Goal: Task Accomplishment & Management: Manage account settings

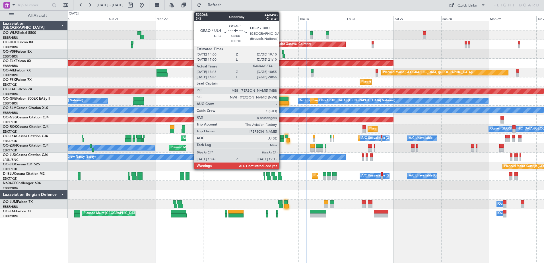
click at [282, 102] on div at bounding box center [283, 103] width 11 height 4
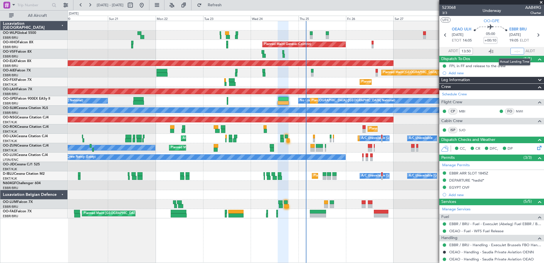
click at [512, 51] on input "text" at bounding box center [518, 51] width 14 height 7
type input "19:07"
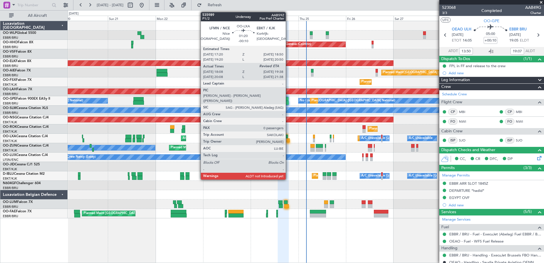
click at [288, 139] on div at bounding box center [288, 140] width 3 height 4
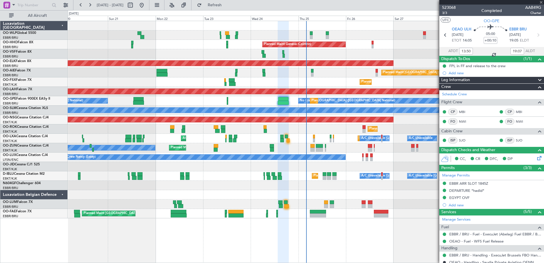
type input "-00:10"
type input "18:13"
type input "0"
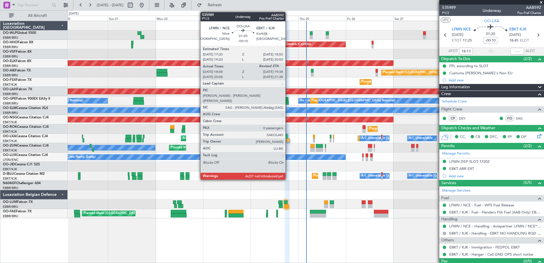
click at [288, 139] on div at bounding box center [288, 140] width 3 height 4
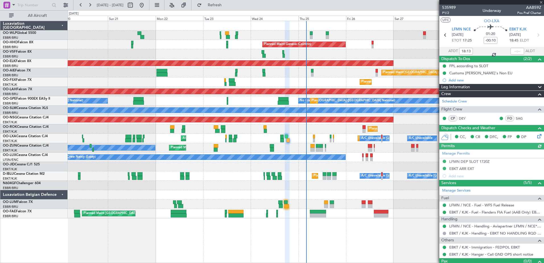
click at [513, 49] on div at bounding box center [518, 51] width 14 height 7
click at [511, 50] on input "text" at bounding box center [518, 51] width 14 height 7
type input "19:29"
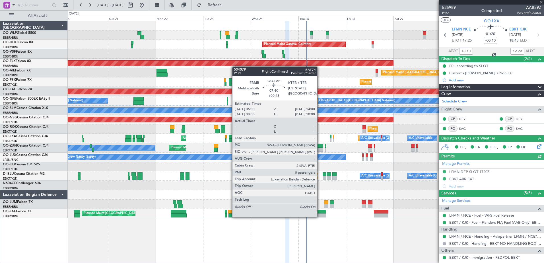
click at [321, 216] on div at bounding box center [318, 216] width 16 height 4
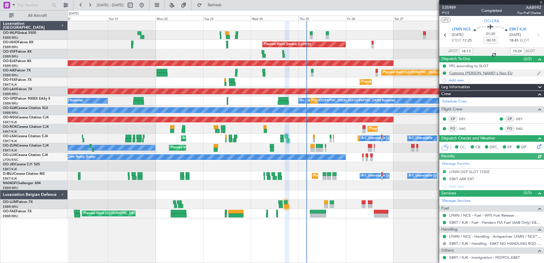
type input "+00:45"
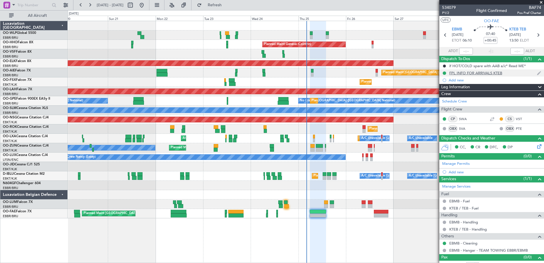
click at [475, 75] on div "FPL INFO FOR ARRIVALS KTEB" at bounding box center [492, 72] width 105 height 7
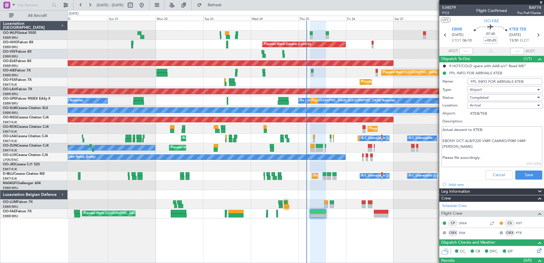
drag, startPoint x: 442, startPoint y: 139, endPoint x: 461, endPoint y: 147, distance: 20.2
click at [461, 147] on textarea "Actual descent to KTEB: EBONY DCT ALB/F220 V489 CAMMO/F080 V489 COATE Please fi…" at bounding box center [492, 146] width 101 height 41
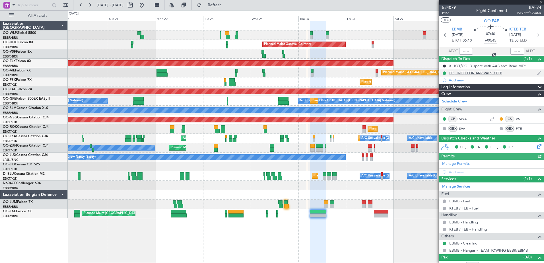
click at [467, 72] on div "FPL INFO FOR ARRIVALS KTEB" at bounding box center [476, 73] width 53 height 5
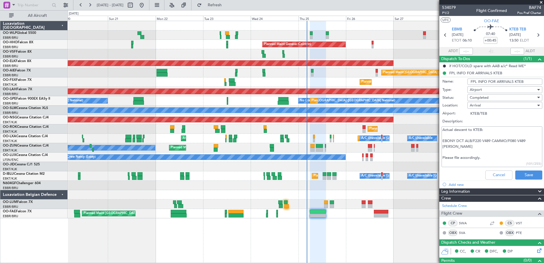
drag, startPoint x: 457, startPoint y: 140, endPoint x: 459, endPoint y: 151, distance: 11.2
click at [459, 151] on textarea "Actual descent to KTEB: EBONY DCT ALB/F220 V489 CAMMO/F080 V489 COATE Please fi…" at bounding box center [492, 146] width 101 height 41
type textarea "Actual descent to KTEB: EBONY S Please file accordingly."
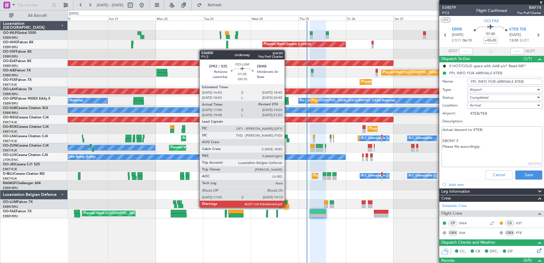
click at [287, 207] on div at bounding box center [286, 206] width 5 height 4
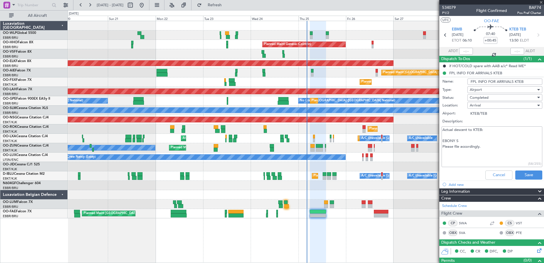
type input "-00:10"
type input "17:18"
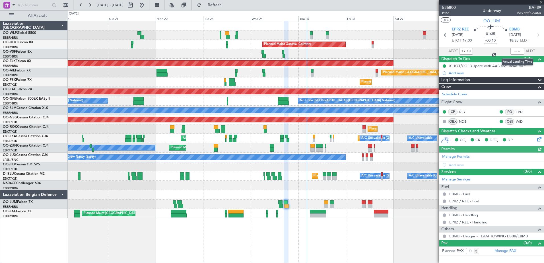
click at [514, 50] on div at bounding box center [518, 51] width 14 height 7
click at [516, 51] on input "text" at bounding box center [518, 51] width 14 height 7
type input "19:03"
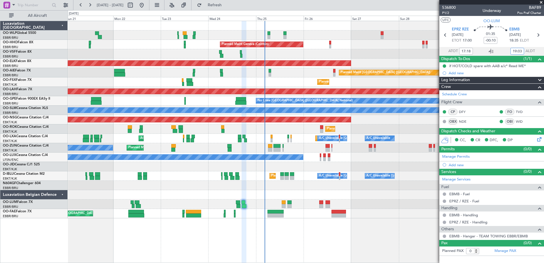
click at [90, 59] on div "Planned Maint Milan (Linate) Planned Maint Geneva (Cointrin) AOG Maint Brussels…" at bounding box center [306, 119] width 476 height 197
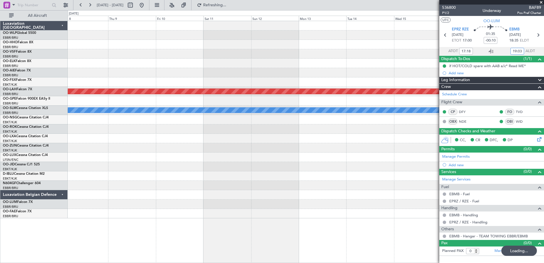
click at [17, 56] on div "Planned Maint Alton-st Louis (St Louis Regl) A/C Unavailable Monchengladbach Pl…" at bounding box center [272, 136] width 544 height 253
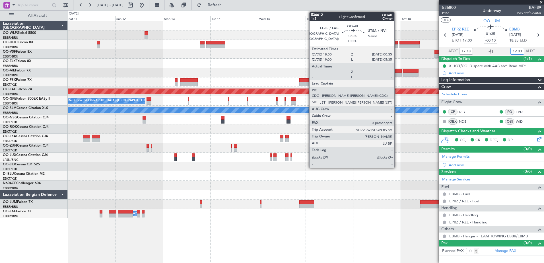
click at [397, 76] on div at bounding box center [395, 75] width 13 height 4
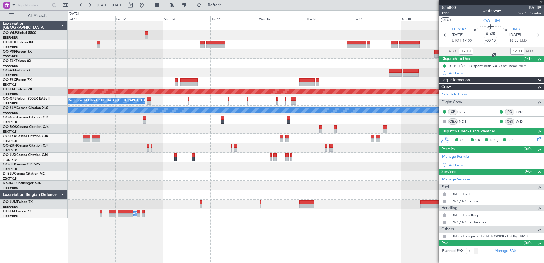
type input "+00:15"
type input "3"
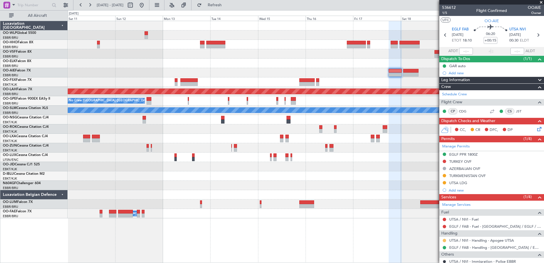
click at [445, 239] on button at bounding box center [444, 240] width 3 height 3
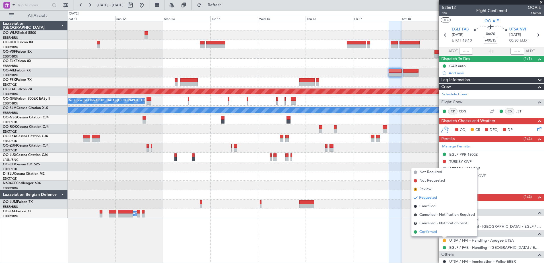
click at [429, 233] on span "Confirmed" at bounding box center [429, 232] width 18 height 6
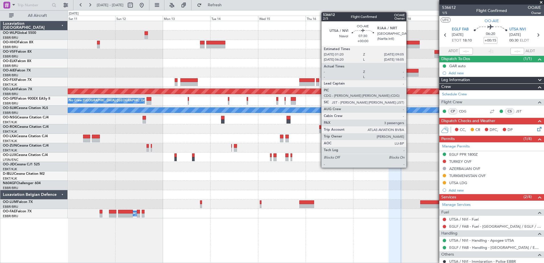
click at [409, 72] on div at bounding box center [411, 71] width 16 height 4
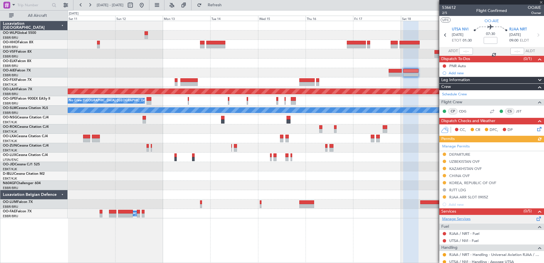
scroll to position [57, 0]
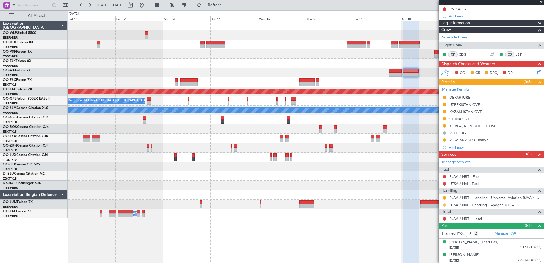
click at [444, 206] on button at bounding box center [444, 204] width 3 height 3
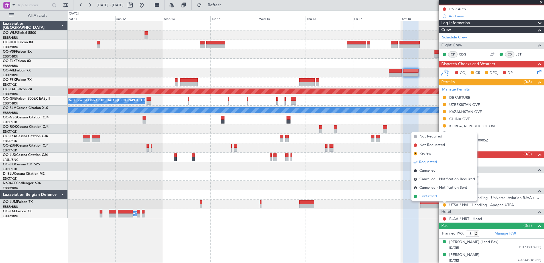
click at [434, 196] on span "Confirmed" at bounding box center [429, 197] width 18 height 6
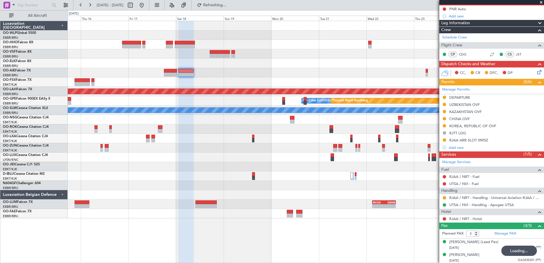
click at [129, 76] on div "Planned Maint Alton-st Louis (St Louis Regl) No Crew Brussels (Brussels Nationa…" at bounding box center [306, 119] width 476 height 197
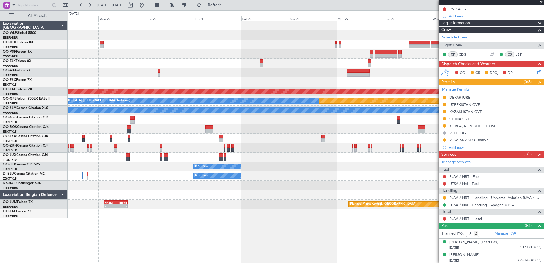
click at [67, 61] on div "Planned Maint Alton-st Louis (St Louis Regl) Planned Maint Nurnberg No Crew Bru…" at bounding box center [272, 136] width 544 height 253
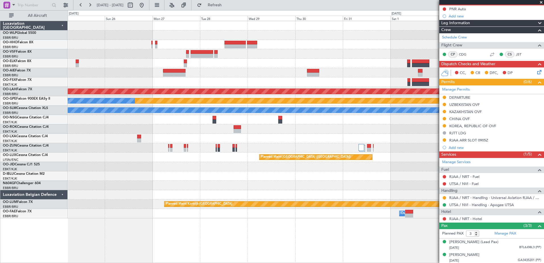
click at [215, 71] on div at bounding box center [306, 72] width 476 height 9
click at [146, 4] on button at bounding box center [141, 5] width 9 height 9
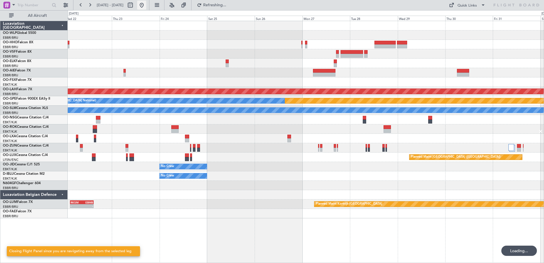
scroll to position [0, 0]
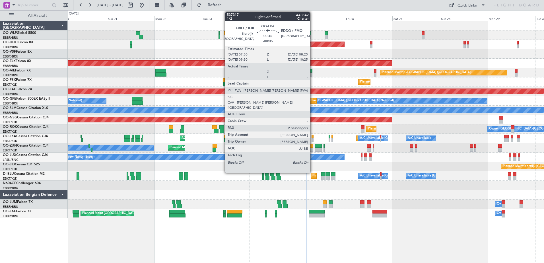
click at [313, 138] on div at bounding box center [313, 137] width 2 height 4
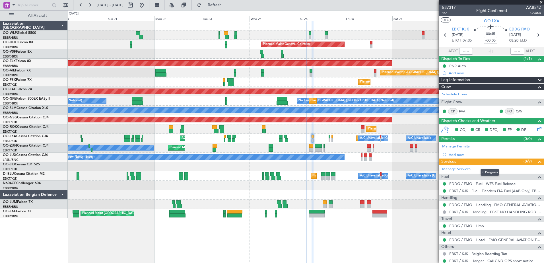
scroll to position [64, 0]
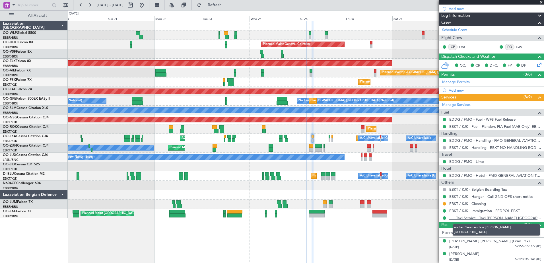
click at [498, 217] on link "--- - Taxi Service - Taxi [PERSON_NAME] [GEOGRAPHIC_DATA]" at bounding box center [496, 218] width 92 height 5
click at [470, 217] on link "--- - Taxi Service - Taxi [PERSON_NAME] [GEOGRAPHIC_DATA]" at bounding box center [496, 218] width 92 height 5
click at [367, 247] on div "Planned Maint Liege Planned Maint Milan (Linate) Planned Maint Geneva (Cointrin…" at bounding box center [306, 142] width 477 height 242
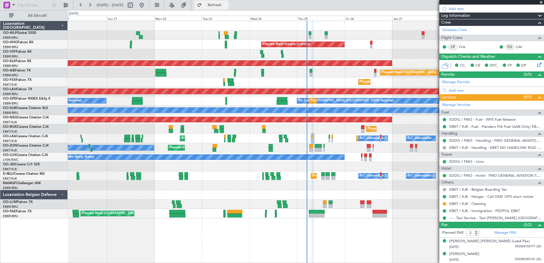
click at [227, 5] on span "Refresh" at bounding box center [215, 5] width 24 height 4
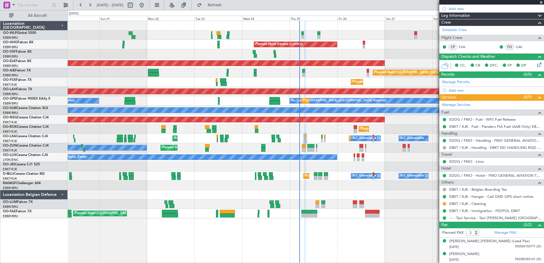
click at [345, 131] on div "Owner Kortrijk-Wevelgem Planned Maint Kortrijk-Wevelgem Planned Maint Kortrijk-…" at bounding box center [306, 128] width 476 height 9
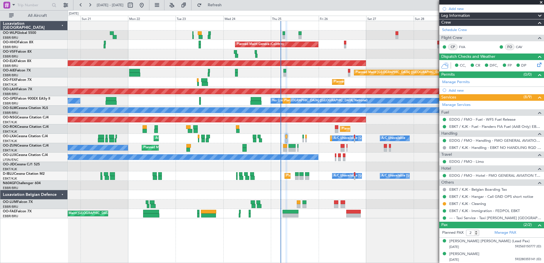
click at [370, 128] on div "Owner Kortrijk-Wevelgem Planned Maint Kortrijk-Wevelgem Planned Maint Kortrijk-…" at bounding box center [306, 128] width 476 height 9
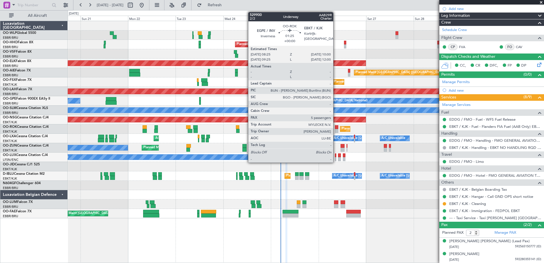
click at [336, 130] on div at bounding box center [336, 131] width 3 height 4
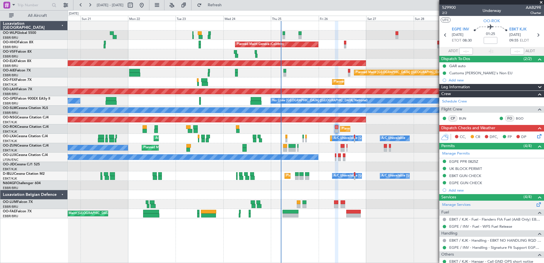
scroll to position [96, 0]
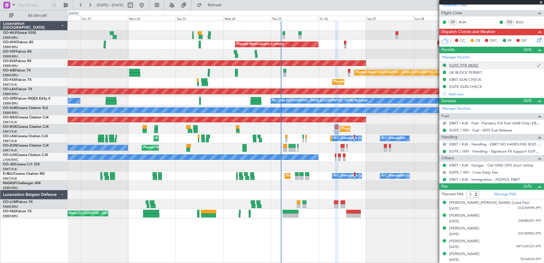
click at [469, 67] on div "EGPE PPR 0825Z" at bounding box center [464, 65] width 29 height 5
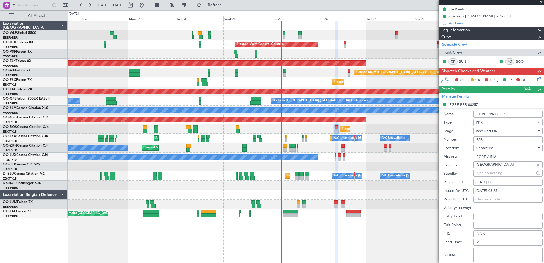
scroll to position [0, 0]
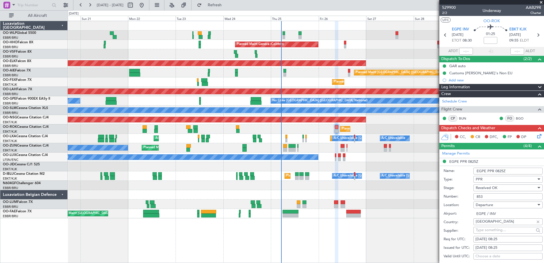
click at [536, 134] on icon at bounding box center [538, 135] width 5 height 5
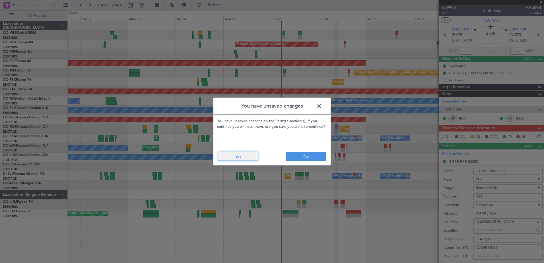
click at [230, 153] on button "Yes" at bounding box center [238, 156] width 40 height 9
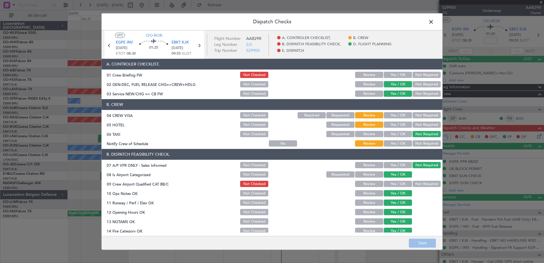
click at [399, 141] on button "Yes / OK" at bounding box center [398, 144] width 28 height 6
click at [424, 125] on button "Not Required" at bounding box center [427, 125] width 28 height 6
drag, startPoint x: 424, startPoint y: 117, endPoint x: 424, endPoint y: 113, distance: 4.4
click at [424, 116] on button "Not Required" at bounding box center [427, 115] width 28 height 6
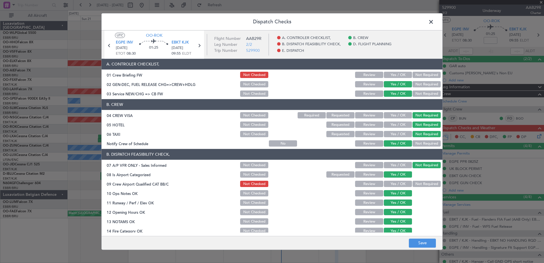
click at [416, 183] on button "Not Required" at bounding box center [427, 184] width 28 height 6
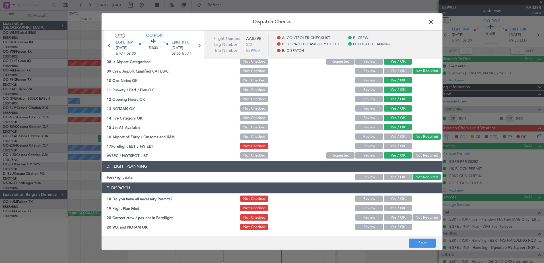
click at [393, 145] on button "Yes / OK" at bounding box center [398, 146] width 28 height 6
click at [396, 196] on button "Yes / OK" at bounding box center [398, 199] width 28 height 6
click at [399, 213] on section "E. DISPATCH 18 Do you have all necessary Permits? Not Checked Review Yes / OK 1…" at bounding box center [272, 207] width 341 height 48
click at [400, 211] on button "Yes / OK" at bounding box center [398, 208] width 28 height 6
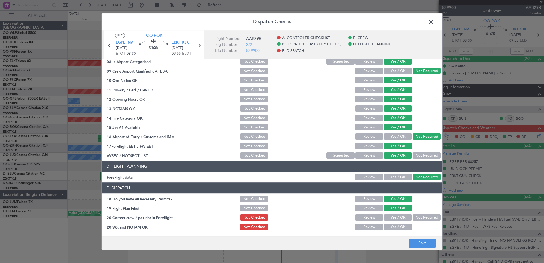
click at [399, 218] on button "Yes / OK" at bounding box center [398, 218] width 28 height 6
click at [397, 227] on button "Yes / OK" at bounding box center [398, 227] width 28 height 6
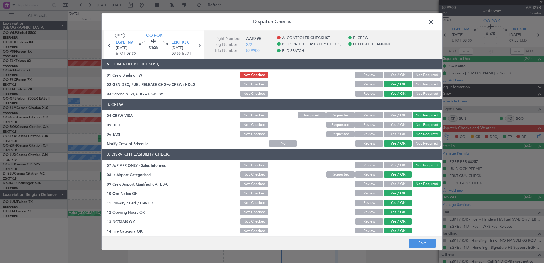
click at [398, 184] on button "Yes / OK" at bounding box center [398, 184] width 28 height 6
click at [426, 241] on button "Save" at bounding box center [422, 243] width 27 height 9
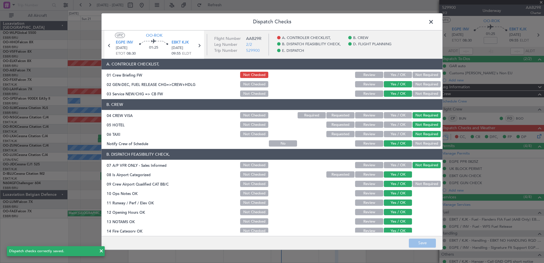
click at [434, 19] on span at bounding box center [434, 23] width 0 height 11
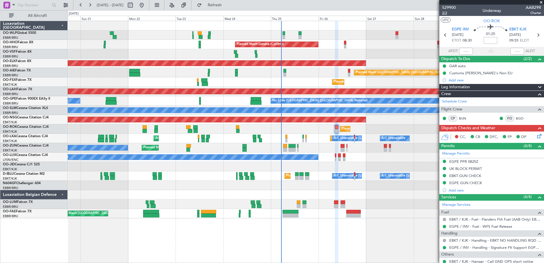
click at [446, 13] on span "2/2" at bounding box center [449, 13] width 14 height 5
click at [536, 135] on icon at bounding box center [538, 135] width 5 height 5
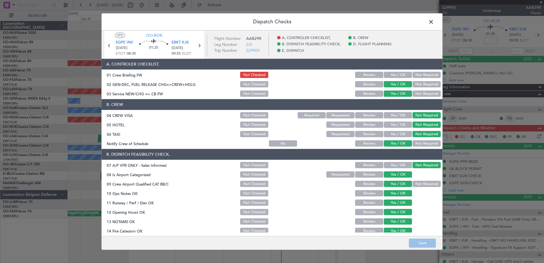
click at [384, 79] on div "Yes / OK" at bounding box center [397, 75] width 29 height 8
click at [388, 75] on button "Yes / OK" at bounding box center [398, 75] width 28 height 6
click at [426, 243] on button "Save" at bounding box center [422, 243] width 27 height 9
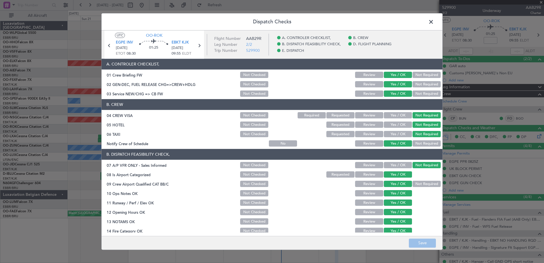
click at [434, 22] on span at bounding box center [434, 23] width 0 height 11
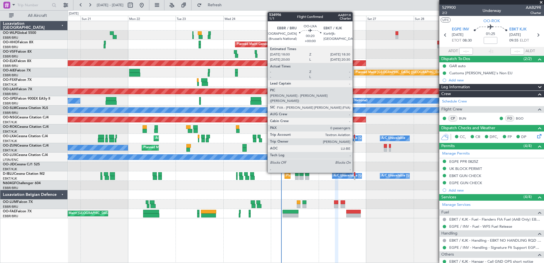
click at [355, 138] on div at bounding box center [354, 137] width 1 height 4
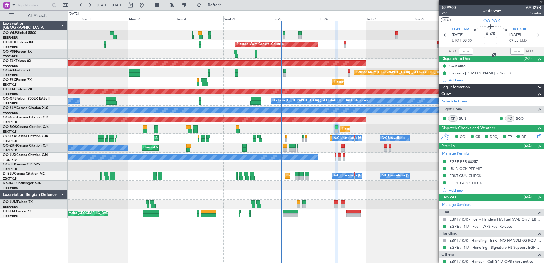
type input "0"
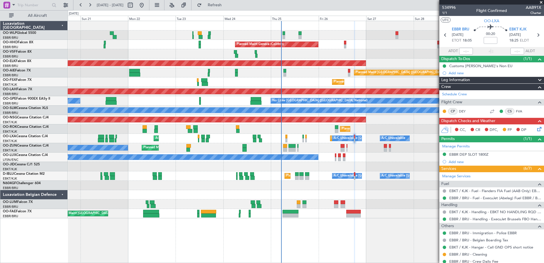
scroll to position [25, 0]
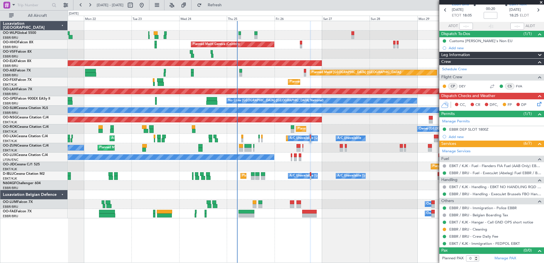
click at [269, 142] on div "Planned Maint Milan (Linate) Planned Maint Geneva ([GEOGRAPHIC_DATA]) AOG Maint…" at bounding box center [306, 119] width 476 height 197
click at [478, 129] on div "EBBR DEP SLOT 1800Z" at bounding box center [469, 129] width 39 height 5
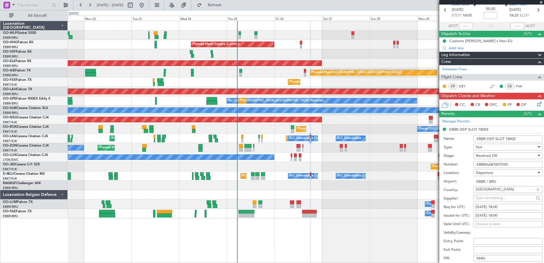
drag, startPoint x: 513, startPoint y: 162, endPoint x: 472, endPoint y: 161, distance: 40.4
click at [472, 161] on div "Number: EBBRAAB7607D00" at bounding box center [493, 164] width 99 height 9
click at [536, 104] on icon at bounding box center [538, 103] width 5 height 5
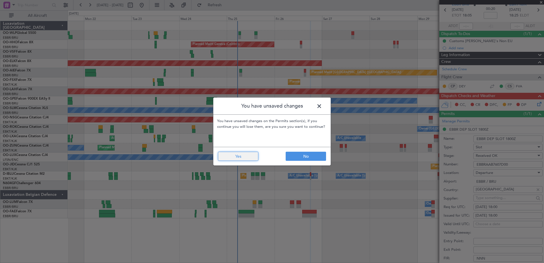
click at [227, 156] on button "Yes" at bounding box center [238, 156] width 40 height 9
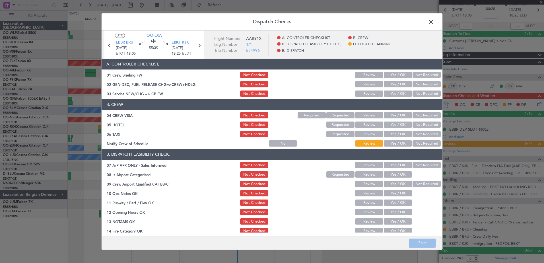
click at [395, 144] on button "Yes / OK" at bounding box center [398, 144] width 28 height 6
drag, startPoint x: 423, startPoint y: 136, endPoint x: 424, endPoint y: 128, distance: 7.4
click at [423, 135] on button "Not Required" at bounding box center [427, 134] width 28 height 6
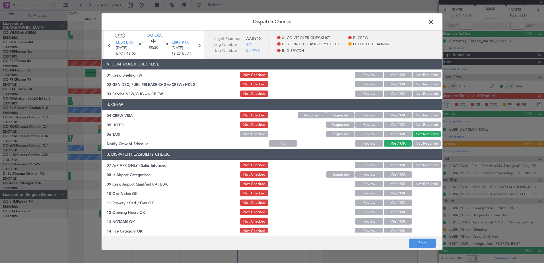
drag, startPoint x: 424, startPoint y: 126, endPoint x: 424, endPoint y: 118, distance: 8.3
click at [424, 126] on button "Not Required" at bounding box center [427, 125] width 28 height 6
click at [424, 117] on button "Not Required" at bounding box center [427, 115] width 28 height 6
click at [396, 94] on button "Yes / OK" at bounding box center [398, 94] width 28 height 6
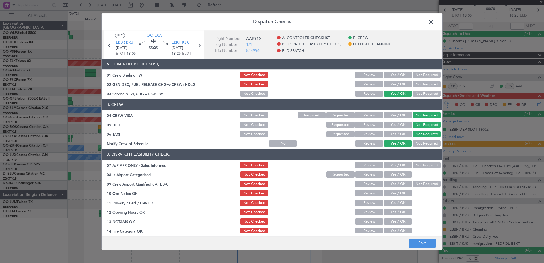
scroll to position [28, 0]
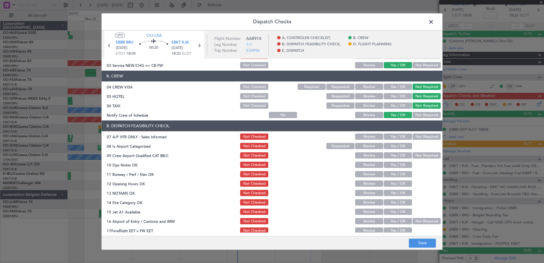
click at [424, 136] on button "Not Required" at bounding box center [427, 137] width 28 height 6
click at [404, 147] on button "Yes / OK" at bounding box center [398, 146] width 28 height 6
click at [420, 157] on button "Not Required" at bounding box center [427, 156] width 28 height 6
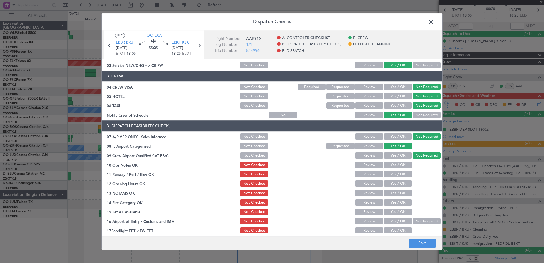
click at [407, 163] on button "Yes / OK" at bounding box center [398, 165] width 28 height 6
click at [404, 173] on button "Yes / OK" at bounding box center [398, 174] width 28 height 6
click at [402, 184] on button "Yes / OK" at bounding box center [398, 184] width 28 height 6
click at [402, 192] on button "Yes / OK" at bounding box center [398, 193] width 28 height 6
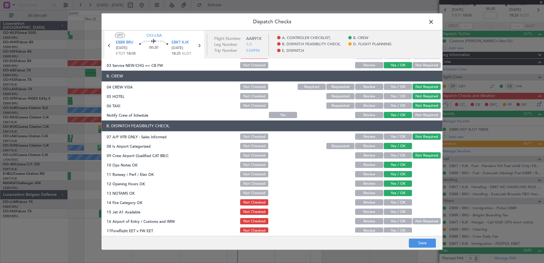
click at [401, 204] on button "Yes / OK" at bounding box center [398, 203] width 28 height 6
click at [401, 213] on button "Yes / OK" at bounding box center [398, 212] width 28 height 6
click at [401, 224] on button "Yes / OK" at bounding box center [398, 221] width 28 height 6
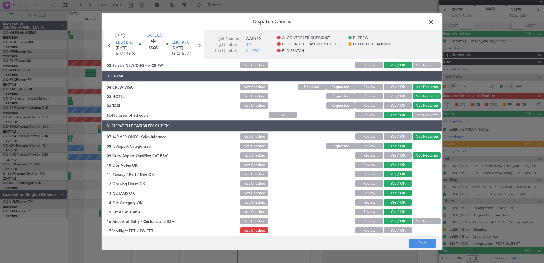
click at [399, 230] on button "Yes / OK" at bounding box center [398, 231] width 28 height 6
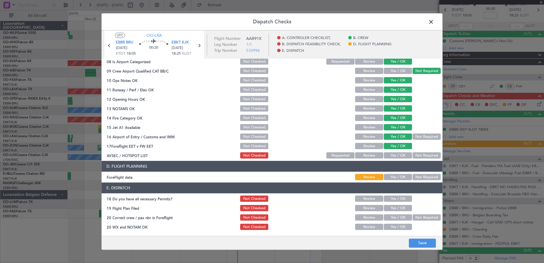
click at [397, 155] on button "Yes / OK" at bounding box center [398, 156] width 28 height 6
click at [399, 175] on button "Yes / OK" at bounding box center [398, 177] width 28 height 6
click at [403, 200] on button "Yes / OK" at bounding box center [398, 199] width 28 height 6
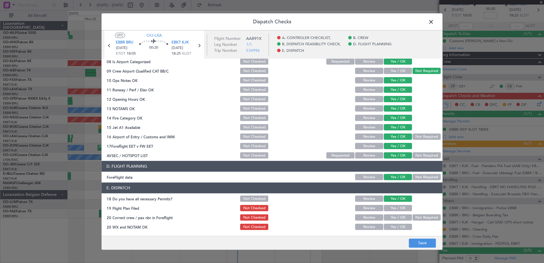
click at [403, 208] on button "Yes / OK" at bounding box center [398, 208] width 28 height 6
click at [402, 217] on button "Yes / OK" at bounding box center [398, 218] width 28 height 6
click at [402, 227] on button "Yes / OK" at bounding box center [398, 227] width 28 height 6
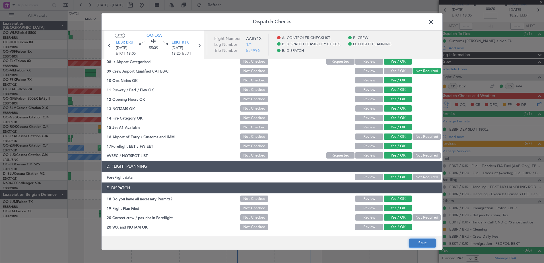
click at [420, 246] on button "Save" at bounding box center [422, 243] width 27 height 9
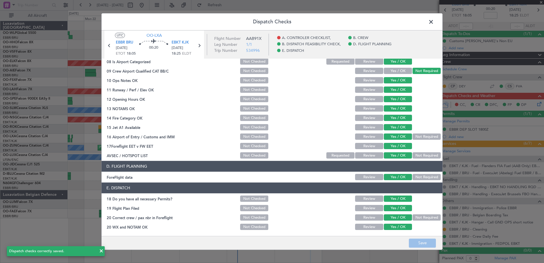
click at [434, 21] on span at bounding box center [434, 23] width 0 height 11
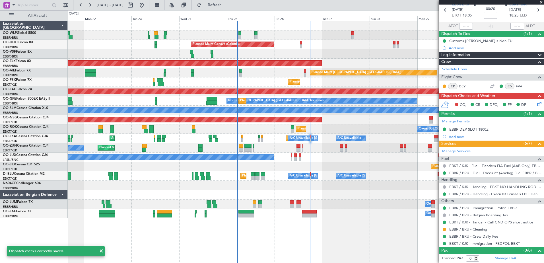
click at [485, 14] on input at bounding box center [491, 15] width 14 height 7
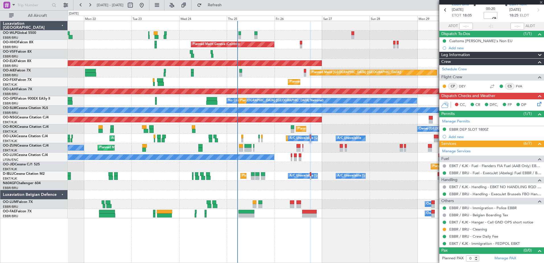
scroll to position [0, 0]
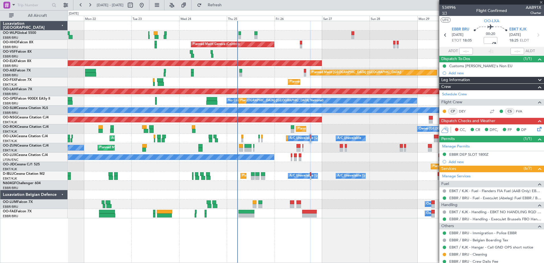
click at [446, 13] on span "1/1" at bounding box center [449, 13] width 14 height 5
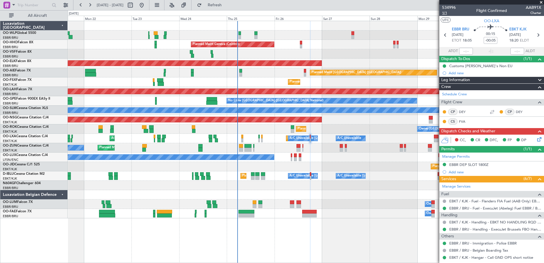
click at [447, 12] on span "1/1" at bounding box center [449, 13] width 14 height 5
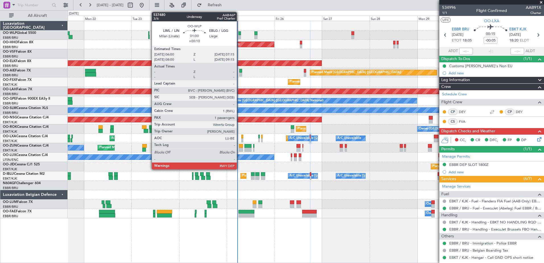
click at [239, 35] on div at bounding box center [240, 33] width 3 height 4
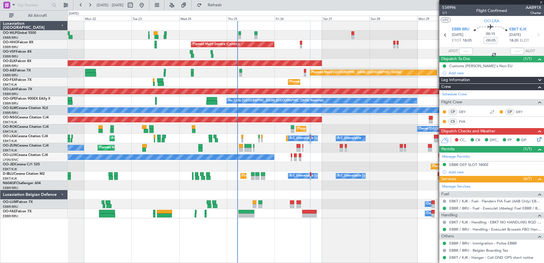
type input "+00:10"
type input "1"
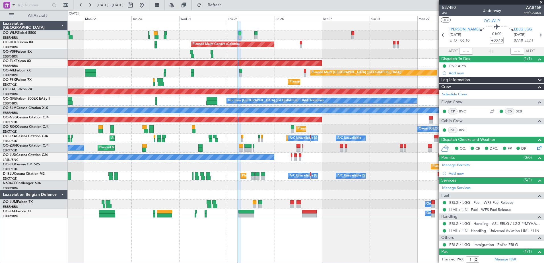
click at [373, 43] on div "Planned Maint Geneva (Cointrin)" at bounding box center [306, 44] width 476 height 9
click at [352, 206] on div "Planned Maint Brussels (Brussels National) Owner Melsbroek Air Base Planned Mai…" at bounding box center [306, 204] width 476 height 9
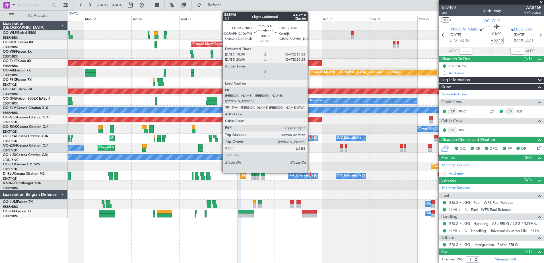
click at [310, 138] on div at bounding box center [310, 140] width 1 height 4
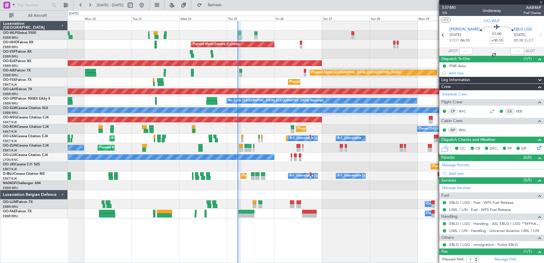
type input "-00:05"
type input "0"
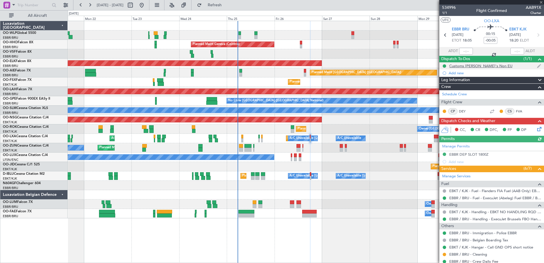
click at [466, 65] on div "Customs [PERSON_NAME]'s Non EU" at bounding box center [481, 65] width 63 height 5
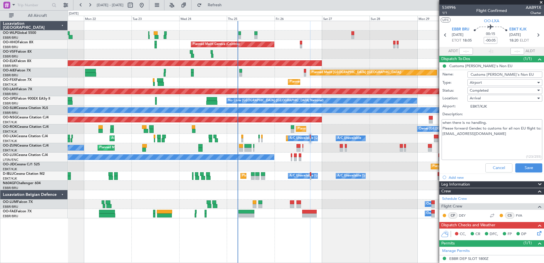
drag, startPoint x: 504, startPoint y: 138, endPoint x: 439, endPoint y: 138, distance: 65.5
click at [439, 138] on fb-app "21 Sep 2025 - 01 Oct 2025 Refresh Quick Links All Aircraft Planned Maint Milan …" at bounding box center [272, 133] width 544 height 259
click at [537, 231] on icon at bounding box center [538, 232] width 5 height 5
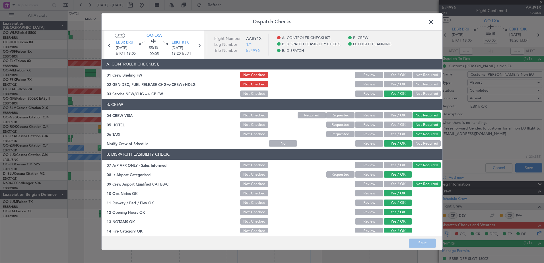
drag, startPoint x: 398, startPoint y: 84, endPoint x: 399, endPoint y: 79, distance: 4.6
click at [398, 82] on button "Yes / OK" at bounding box center [398, 84] width 28 height 6
click at [399, 78] on button "Yes / OK" at bounding box center [398, 75] width 28 height 6
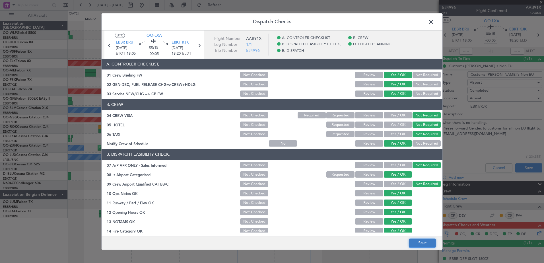
click at [426, 241] on button "Save" at bounding box center [422, 243] width 27 height 9
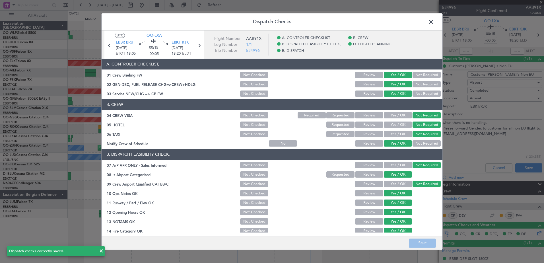
click at [434, 22] on span at bounding box center [434, 23] width 0 height 11
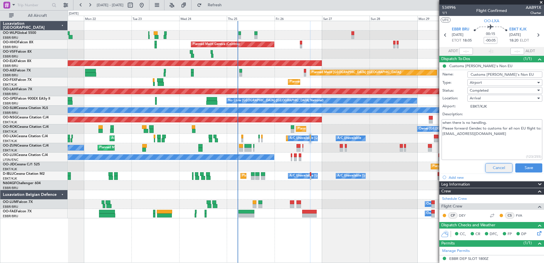
click at [497, 168] on button "Cancel" at bounding box center [499, 167] width 27 height 9
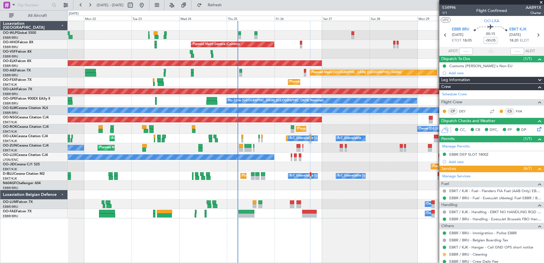
click at [444, 254] on button at bounding box center [444, 254] width 3 height 3
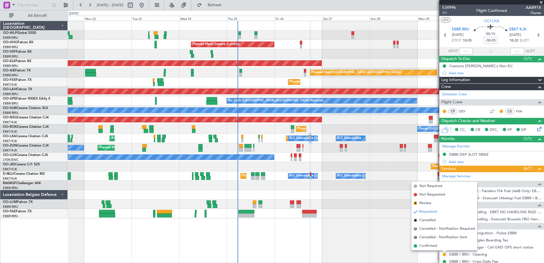
click at [387, 194] on div at bounding box center [306, 194] width 476 height 9
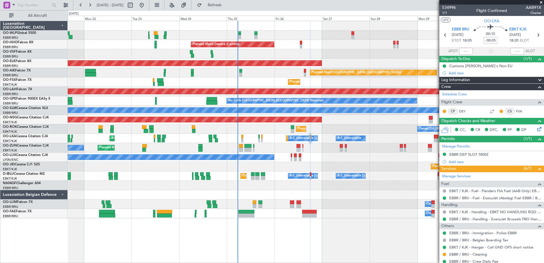
scroll to position [25, 0]
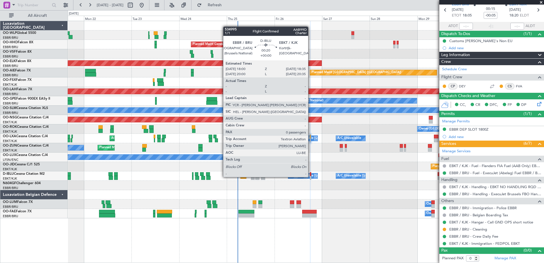
click at [311, 177] on div at bounding box center [310, 178] width 1 height 4
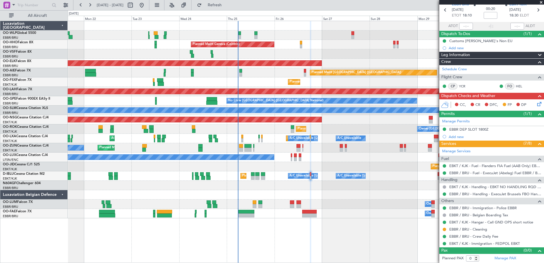
scroll to position [0, 0]
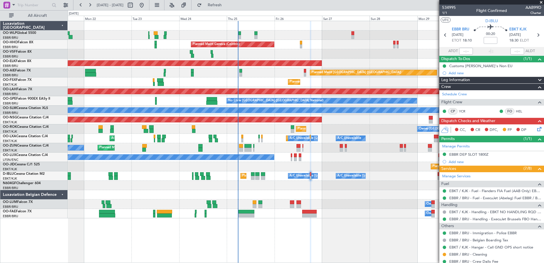
drag, startPoint x: 539, startPoint y: 129, endPoint x: 536, endPoint y: 129, distance: 3.4
click at [539, 129] on div "CC, CR DFC, FP DP" at bounding box center [492, 129] width 105 height 11
click at [536, 129] on icon at bounding box center [538, 128] width 5 height 5
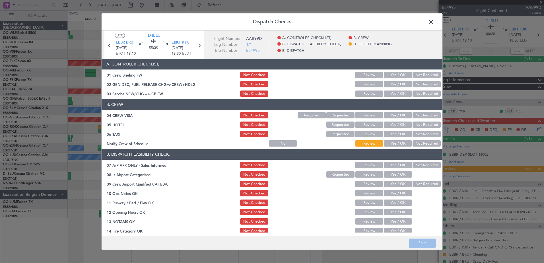
click at [395, 144] on button "Yes / OK" at bounding box center [398, 144] width 28 height 6
click at [424, 135] on button "Not Required" at bounding box center [427, 134] width 28 height 6
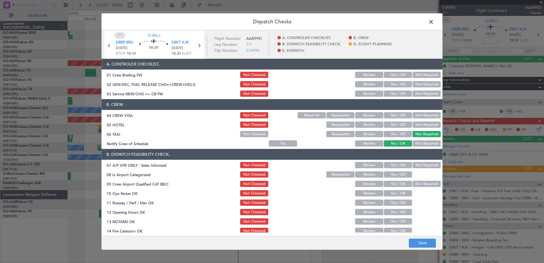
click at [424, 126] on button "Not Required" at bounding box center [427, 125] width 28 height 6
click at [426, 116] on button "Not Required" at bounding box center [427, 115] width 28 height 6
drag, startPoint x: 392, startPoint y: 93, endPoint x: 404, endPoint y: 93, distance: 12.0
click at [392, 93] on button "Yes / OK" at bounding box center [398, 94] width 28 height 6
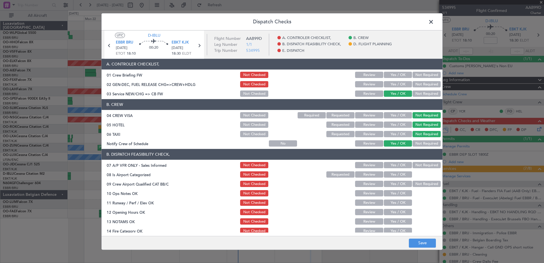
click at [420, 161] on section "B. DISPATCH FEASIBILITY CHECK, 07 A/P VFR ONLY - Sales Informed Not Checked Rev…" at bounding box center [272, 211] width 341 height 124
click at [419, 163] on button "Not Required" at bounding box center [427, 165] width 28 height 6
click at [405, 171] on div "Yes / OK" at bounding box center [397, 175] width 29 height 8
click at [403, 176] on button "Yes / OK" at bounding box center [398, 175] width 28 height 6
drag, startPoint x: 402, startPoint y: 181, endPoint x: 402, endPoint y: 191, distance: 10.2
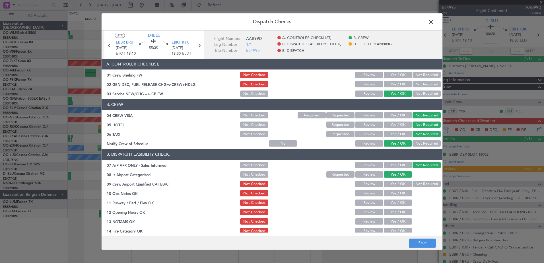
click at [402, 182] on button "Yes / OK" at bounding box center [398, 184] width 28 height 6
click at [402, 193] on button "Yes / OK" at bounding box center [398, 193] width 28 height 6
drag, startPoint x: 402, startPoint y: 200, endPoint x: 403, endPoint y: 205, distance: 5.2
click at [403, 202] on button "Yes / OK" at bounding box center [398, 203] width 28 height 6
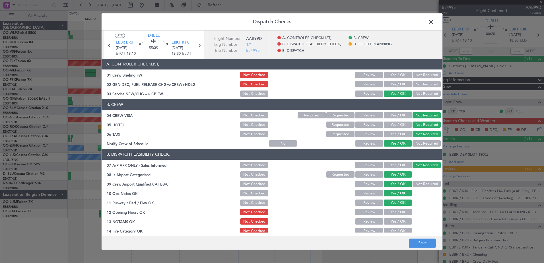
click at [403, 208] on section "B. DISPATCH FEASIBILITY CHECK, 07 A/P VFR ONLY - Sales Informed Not Checked Rev…" at bounding box center [272, 211] width 341 height 124
click at [404, 214] on button "Yes / OK" at bounding box center [398, 212] width 28 height 6
drag, startPoint x: 404, startPoint y: 217, endPoint x: 404, endPoint y: 223, distance: 6.3
click at [404, 219] on section "B. DISPATCH FEASIBILITY CHECK, 07 A/P VFR ONLY - Sales Informed Not Checked Rev…" at bounding box center [272, 211] width 341 height 124
click at [403, 221] on button "Yes / OK" at bounding box center [398, 222] width 28 height 6
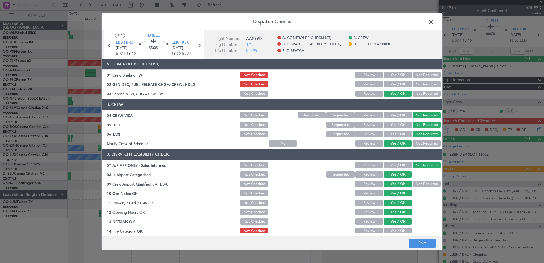
click at [402, 228] on button "Yes / OK" at bounding box center [398, 231] width 28 height 6
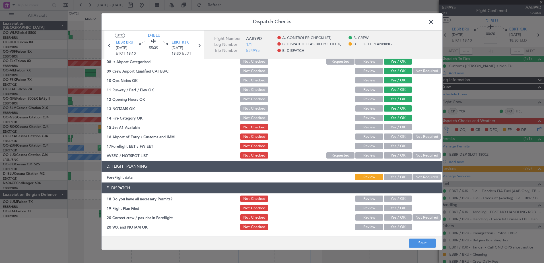
click at [400, 128] on button "Yes / OK" at bounding box center [398, 127] width 28 height 6
click at [400, 136] on button "Yes / OK" at bounding box center [398, 137] width 28 height 6
click at [400, 148] on button "Yes / OK" at bounding box center [398, 146] width 28 height 6
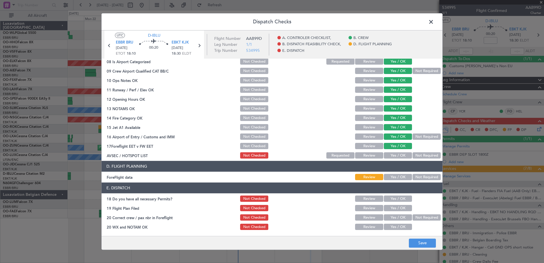
click at [400, 155] on button "Yes / OK" at bounding box center [398, 156] width 28 height 6
click at [401, 178] on button "Yes / OK" at bounding box center [398, 177] width 28 height 6
click at [401, 198] on button "Yes / OK" at bounding box center [398, 199] width 28 height 6
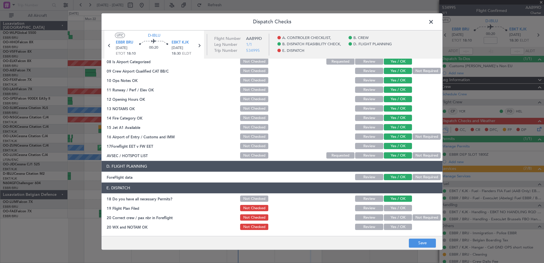
click at [401, 205] on button "Yes / OK" at bounding box center [398, 208] width 28 height 6
click at [399, 217] on button "Yes / OK" at bounding box center [398, 218] width 28 height 6
click at [400, 226] on button "Yes / OK" at bounding box center [398, 227] width 28 height 6
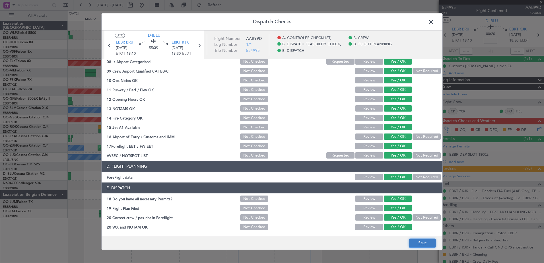
click at [425, 242] on button "Save" at bounding box center [422, 243] width 27 height 9
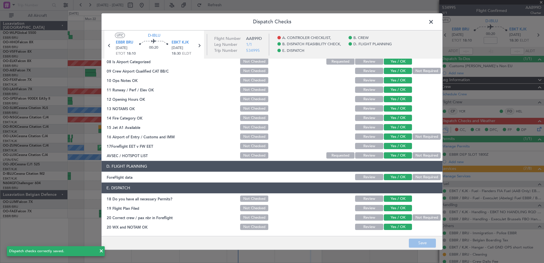
click at [434, 21] on span at bounding box center [434, 23] width 0 height 11
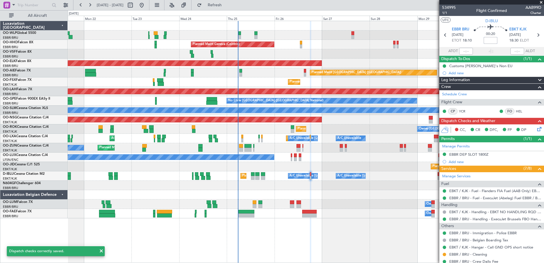
click at [489, 41] on input at bounding box center [491, 40] width 14 height 7
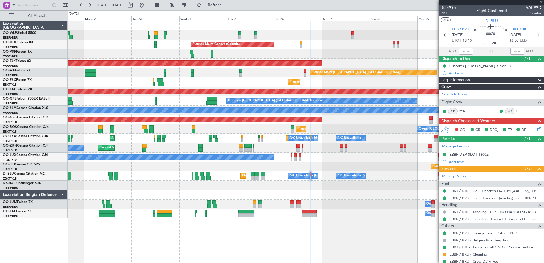
type input "-00:05"
click at [445, 14] on span "1/1" at bounding box center [449, 13] width 14 height 5
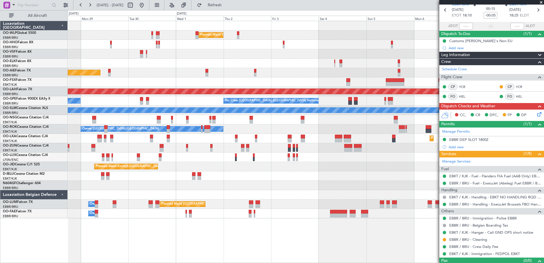
click at [16, 48] on div "Planned Maint Milan (Linate) Planned Maint Kortrijk-Wevelgem Planned Maint Lond…" at bounding box center [272, 136] width 544 height 253
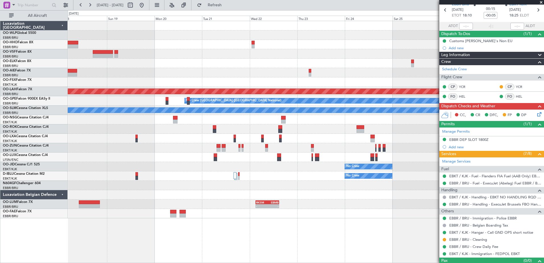
click at [144, 74] on div at bounding box center [306, 72] width 476 height 9
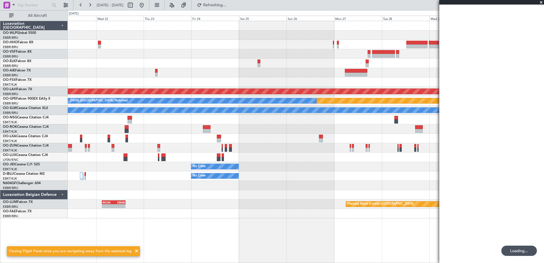
click at [183, 58] on div at bounding box center [306, 53] width 476 height 9
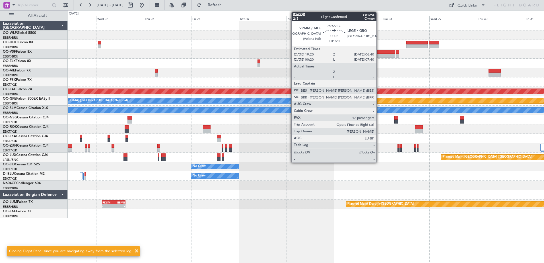
click at [379, 51] on div at bounding box center [383, 52] width 23 height 4
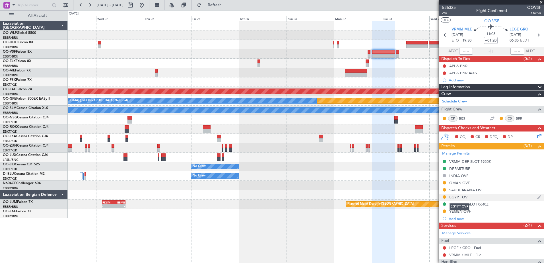
click at [457, 195] on div "EGYPT OVF" at bounding box center [460, 197] width 20 height 5
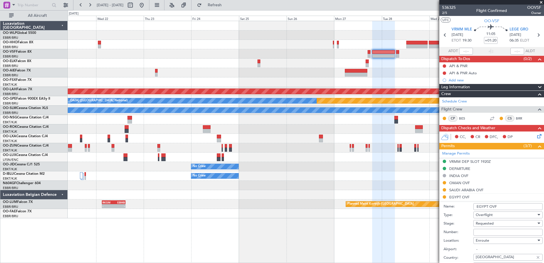
click at [494, 230] on input "Number:" at bounding box center [508, 232] width 69 height 7
paste input "NIVA 3703"
type input "NIVA 3703"
click at [502, 222] on div "Requested" at bounding box center [506, 223] width 61 height 9
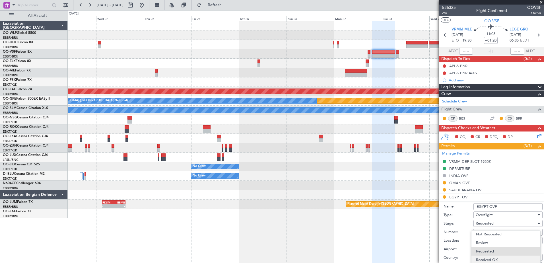
click at [508, 259] on span "Received OK" at bounding box center [506, 260] width 60 height 9
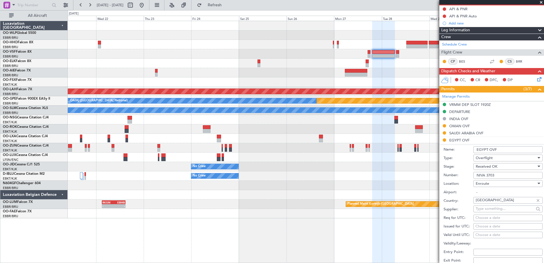
scroll to position [114, 0]
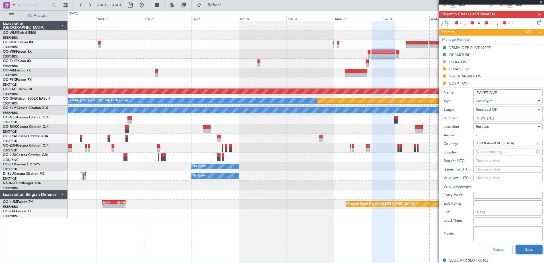
click at [522, 247] on button "Save" at bounding box center [529, 249] width 27 height 9
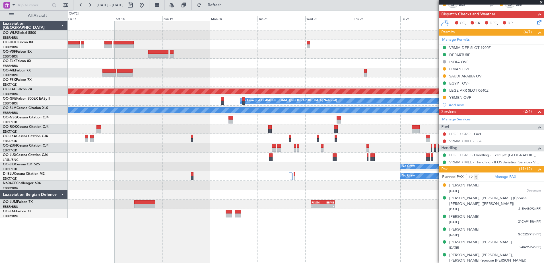
click at [544, 135] on html "21 Oct 2025 - 31 Oct 2025 Refresh Quick Links All Aircraft Planned Maint Alton-…" at bounding box center [272, 131] width 544 height 263
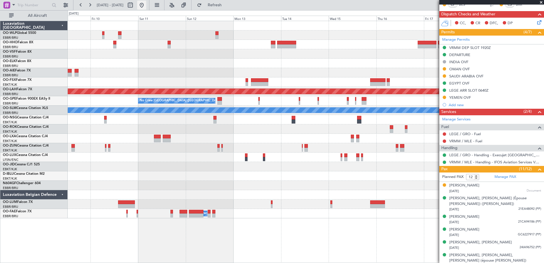
click at [146, 7] on button at bounding box center [141, 5] width 9 height 9
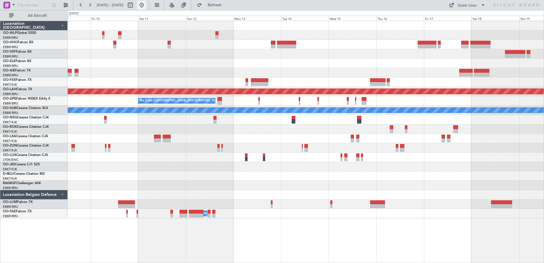
scroll to position [0, 0]
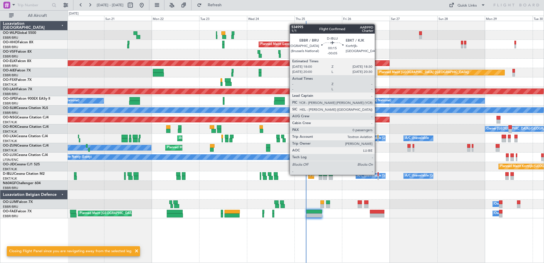
click at [378, 175] on div at bounding box center [378, 174] width 1 height 4
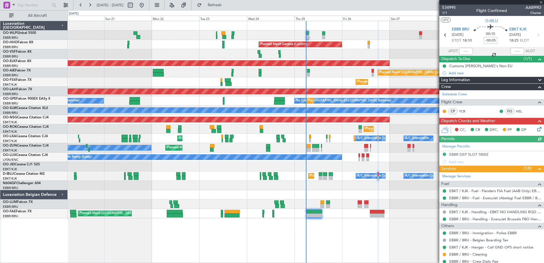
click at [536, 129] on icon at bounding box center [538, 128] width 5 height 5
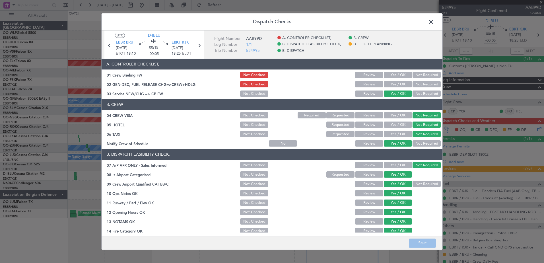
click at [396, 84] on button "Yes / OK" at bounding box center [398, 84] width 28 height 6
click at [397, 74] on button "Yes / OK" at bounding box center [398, 75] width 28 height 6
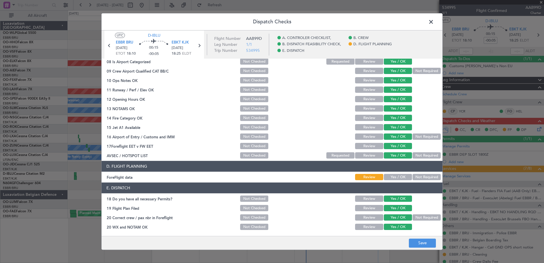
click at [398, 177] on button "Yes / OK" at bounding box center [398, 177] width 28 height 6
click at [420, 243] on button "Save" at bounding box center [422, 243] width 27 height 9
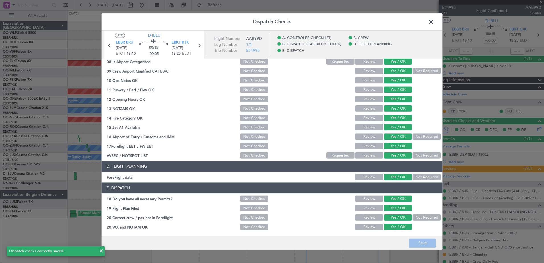
click at [434, 23] on span at bounding box center [434, 23] width 0 height 11
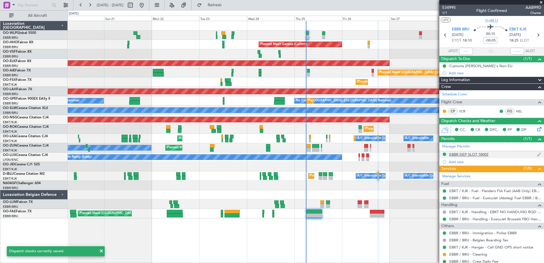
scroll to position [25, 0]
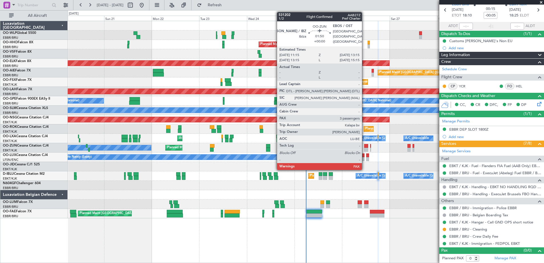
click at [365, 145] on div at bounding box center [366, 146] width 4 height 4
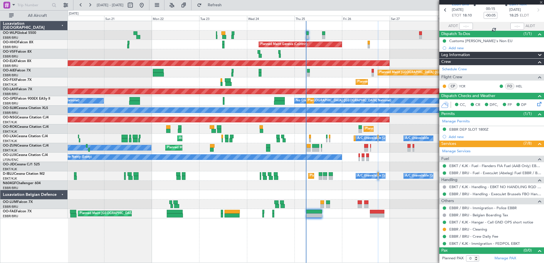
type input "3"
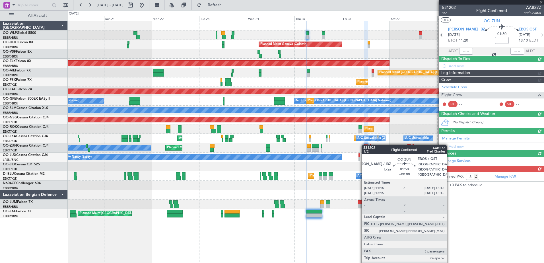
scroll to position [0, 0]
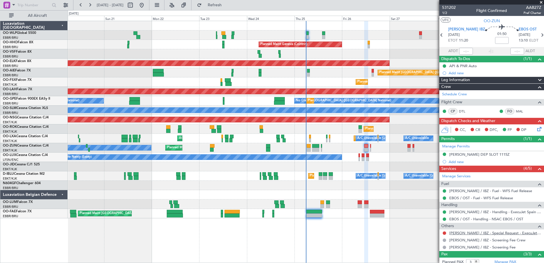
click at [482, 233] on link "LEIB / IBZ - Special Request - ExecuJet Spain LEIB / IBZ" at bounding box center [496, 233] width 92 height 5
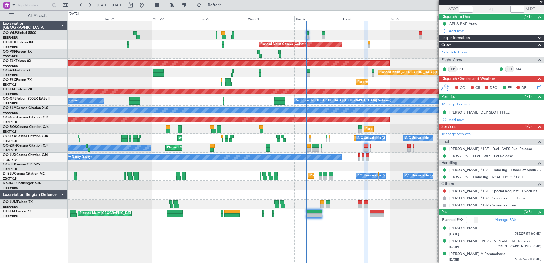
click at [469, 110] on div "LEIB DEP SLOT 1115Z" at bounding box center [480, 112] width 60 height 5
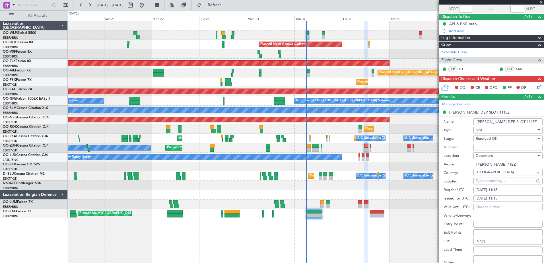
click at [536, 87] on icon at bounding box center [538, 86] width 5 height 5
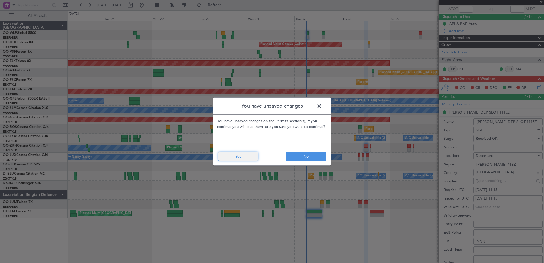
click at [231, 153] on button "Yes" at bounding box center [238, 156] width 40 height 9
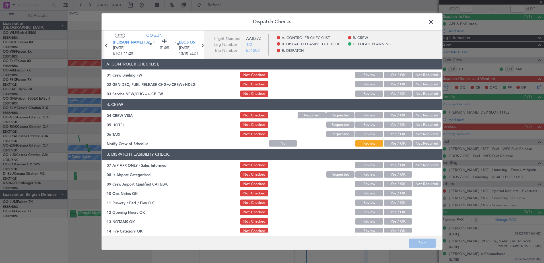
click at [396, 142] on button "Yes / OK" at bounding box center [398, 144] width 28 height 6
click at [424, 135] on button "Not Required" at bounding box center [427, 134] width 28 height 6
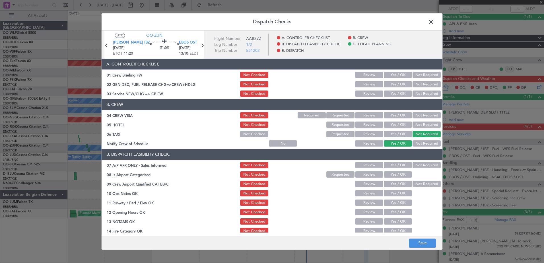
click at [424, 125] on button "Not Required" at bounding box center [427, 125] width 28 height 6
click at [424, 116] on button "Not Required" at bounding box center [427, 115] width 28 height 6
click at [426, 163] on button "Not Required" at bounding box center [427, 165] width 28 height 6
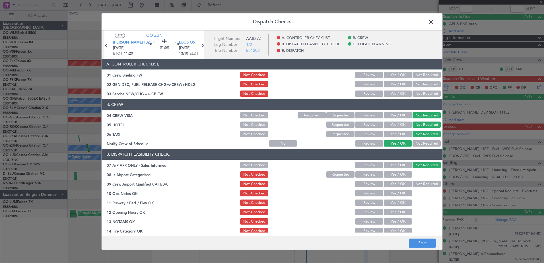
click at [401, 174] on button "Yes / OK" at bounding box center [398, 175] width 28 height 6
click at [414, 184] on button "Not Required" at bounding box center [427, 184] width 28 height 6
click at [403, 192] on button "Yes / OK" at bounding box center [398, 193] width 28 height 6
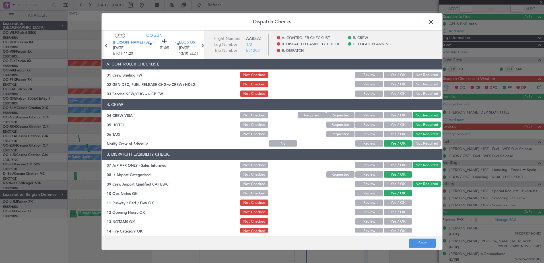
click at [404, 204] on button "Yes / OK" at bounding box center [398, 203] width 28 height 6
click at [405, 210] on button "Yes / OK" at bounding box center [398, 212] width 28 height 6
drag, startPoint x: 404, startPoint y: 220, endPoint x: 405, endPoint y: 225, distance: 4.6
click at [405, 221] on button "Yes / OK" at bounding box center [398, 222] width 28 height 6
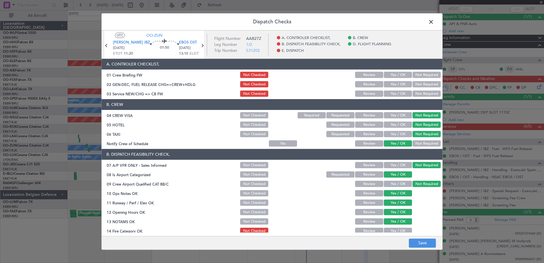
click at [404, 230] on button "Yes / OK" at bounding box center [398, 231] width 28 height 6
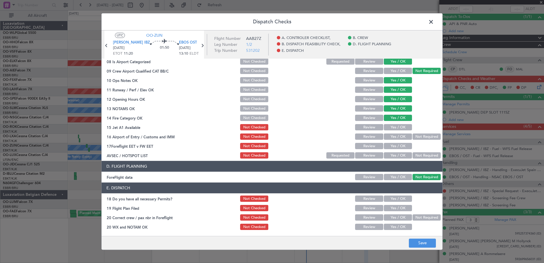
click at [395, 125] on button "Yes / OK" at bounding box center [398, 127] width 28 height 6
click at [397, 136] on button "Yes / OK" at bounding box center [398, 137] width 28 height 6
drag, startPoint x: 399, startPoint y: 145, endPoint x: 401, endPoint y: 152, distance: 7.1
click at [399, 145] on button "Yes / OK" at bounding box center [398, 146] width 28 height 6
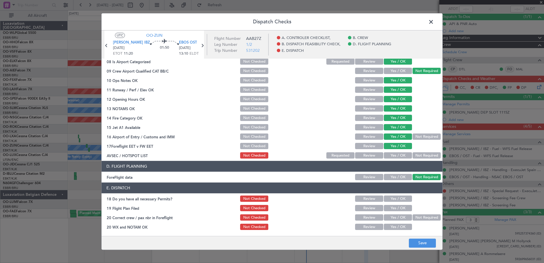
click at [402, 156] on button "Yes / OK" at bounding box center [398, 156] width 28 height 6
click at [422, 155] on button "Not Required" at bounding box center [427, 156] width 28 height 6
click at [400, 199] on button "Yes / OK" at bounding box center [398, 199] width 28 height 6
drag, startPoint x: 401, startPoint y: 205, endPoint x: 403, endPoint y: 216, distance: 10.7
click at [401, 207] on button "Yes / OK" at bounding box center [398, 208] width 28 height 6
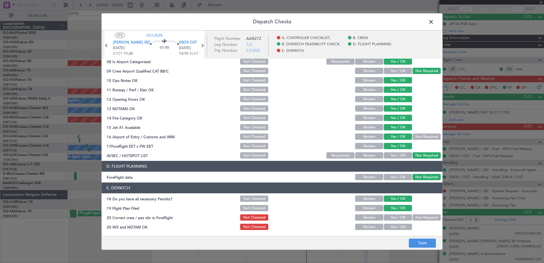
click at [403, 218] on button "Yes / OK" at bounding box center [398, 218] width 28 height 6
click at [402, 227] on button "Yes / OK" at bounding box center [398, 227] width 28 height 6
click at [418, 243] on button "Save" at bounding box center [422, 243] width 27 height 9
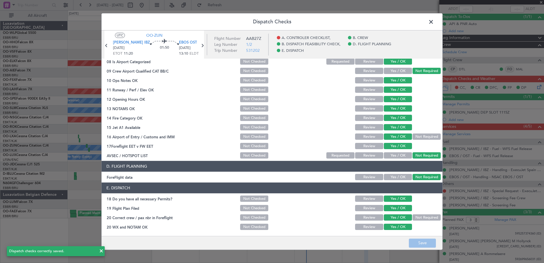
click at [434, 22] on span at bounding box center [434, 23] width 0 height 11
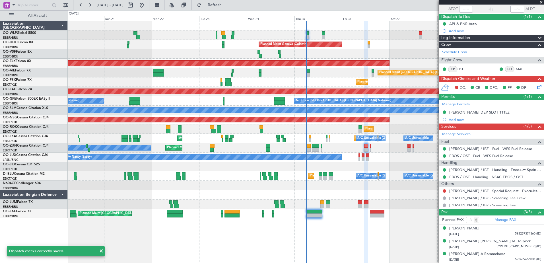
scroll to position [0, 0]
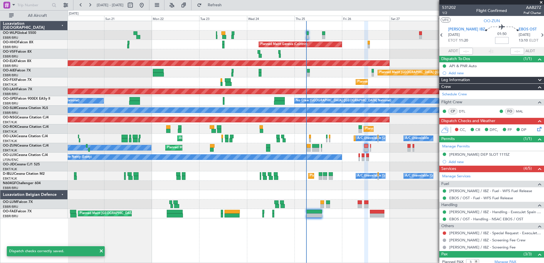
click at [495, 40] on input at bounding box center [502, 40] width 14 height 7
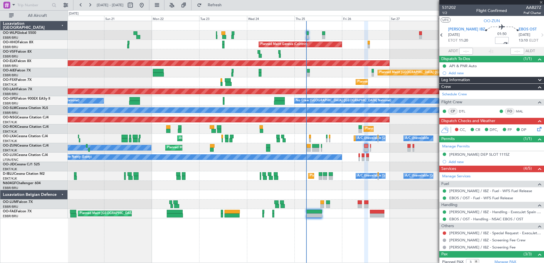
type input "+00:10"
click at [371, 147] on div "Planned Maint Kortrijk-Wevelgem Owner Unplanned Maint Kortrijk-Wevelgem" at bounding box center [306, 147] width 476 height 9
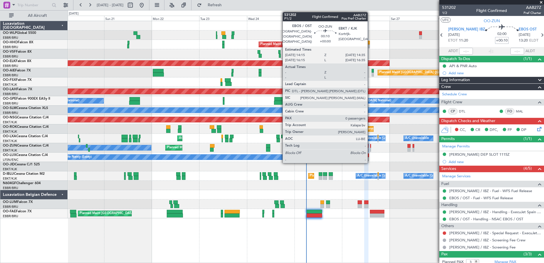
click at [370, 149] on div at bounding box center [370, 150] width 1 height 4
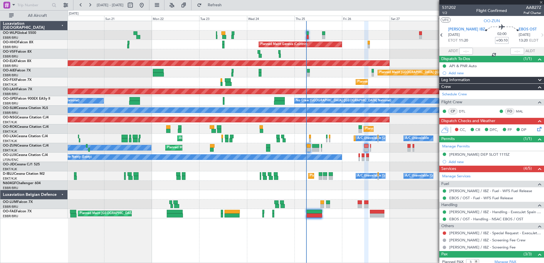
type input "0"
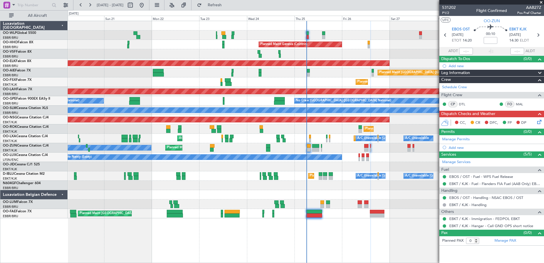
click at [541, 122] on icon at bounding box center [538, 121] width 5 height 5
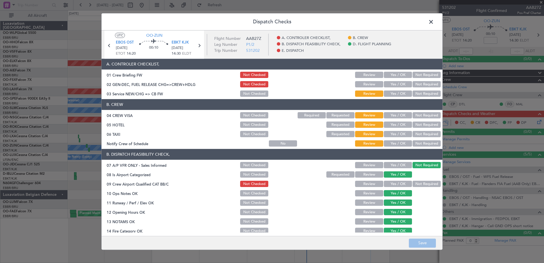
click at [393, 142] on button "Yes / OK" at bounding box center [398, 144] width 28 height 6
click at [414, 131] on button "Not Required" at bounding box center [427, 134] width 28 height 6
drag, startPoint x: 422, startPoint y: 125, endPoint x: 422, endPoint y: 114, distance: 11.1
click at [422, 124] on button "Not Required" at bounding box center [427, 125] width 28 height 6
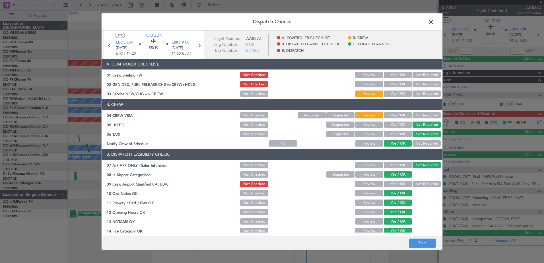
click at [422, 114] on button "Not Required" at bounding box center [427, 115] width 28 height 6
click at [395, 93] on button "Yes / OK" at bounding box center [398, 94] width 28 height 6
click at [398, 182] on button "Yes / OK" at bounding box center [398, 184] width 28 height 6
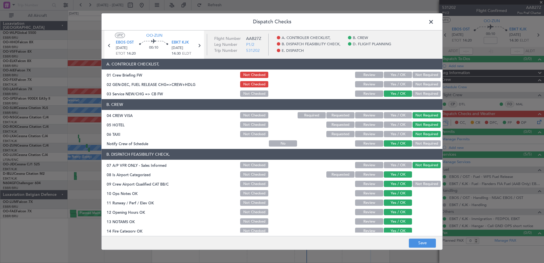
scroll to position [113, 0]
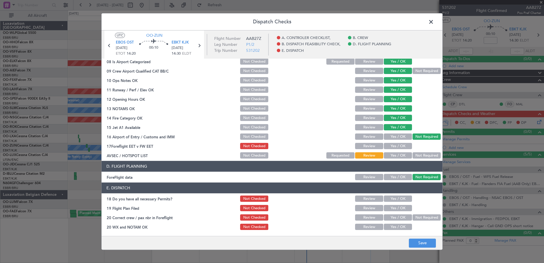
drag, startPoint x: 393, startPoint y: 156, endPoint x: 393, endPoint y: 146, distance: 10.3
click at [393, 155] on button "Yes / OK" at bounding box center [398, 156] width 28 height 6
drag, startPoint x: 393, startPoint y: 143, endPoint x: 396, endPoint y: 178, distance: 34.9
click at [393, 144] on button "Yes / OK" at bounding box center [398, 146] width 28 height 6
drag, startPoint x: 399, startPoint y: 198, endPoint x: 400, endPoint y: 204, distance: 5.8
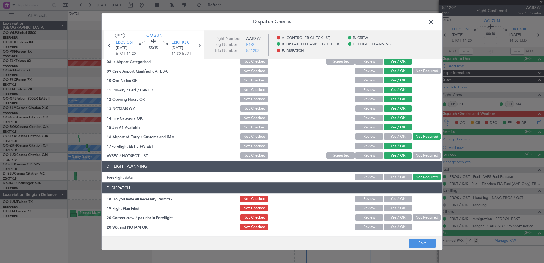
click at [399, 198] on button "Yes / OK" at bounding box center [398, 199] width 28 height 6
drag, startPoint x: 401, startPoint y: 206, endPoint x: 403, endPoint y: 215, distance: 9.0
click at [401, 207] on button "Yes / OK" at bounding box center [398, 208] width 28 height 6
click at [403, 218] on button "Yes / OK" at bounding box center [398, 218] width 28 height 6
click at [403, 225] on button "Yes / OK" at bounding box center [398, 227] width 28 height 6
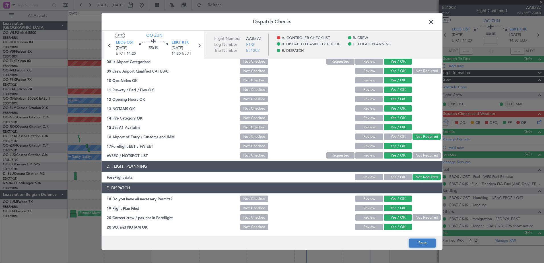
click at [418, 242] on button "Save" at bounding box center [422, 243] width 27 height 9
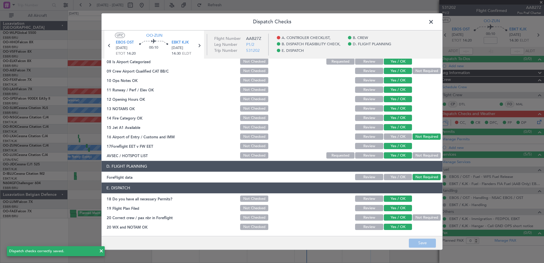
click at [434, 20] on span at bounding box center [434, 23] width 0 height 11
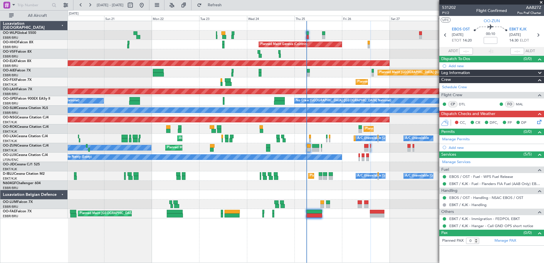
click at [537, 119] on icon at bounding box center [538, 121] width 5 height 5
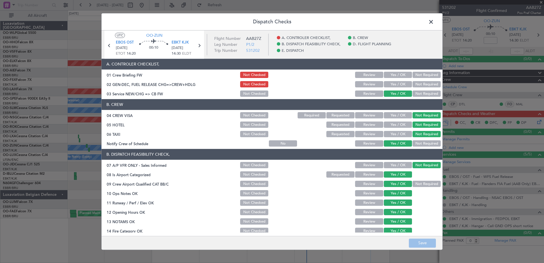
click at [434, 21] on span at bounding box center [434, 23] width 0 height 11
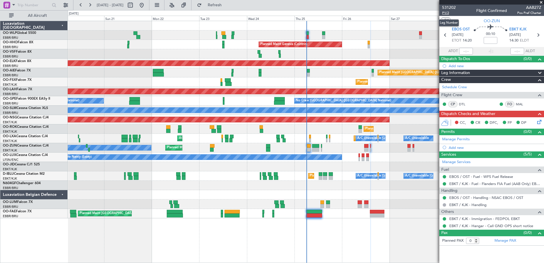
click at [448, 13] on span "P1/2" at bounding box center [449, 13] width 14 height 5
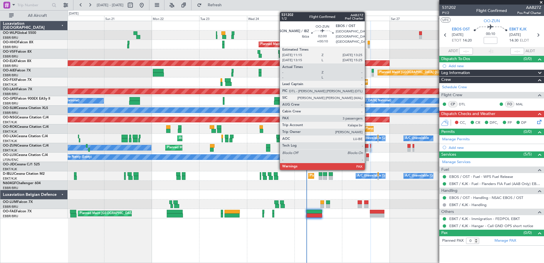
click at [367, 149] on div at bounding box center [366, 150] width 5 height 4
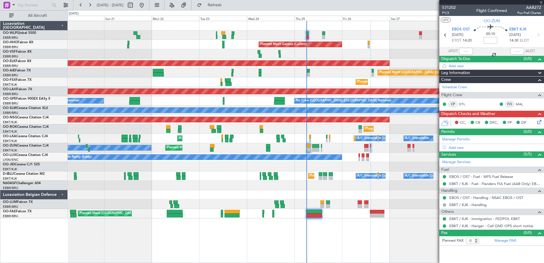
type input "+00:10"
type input "3"
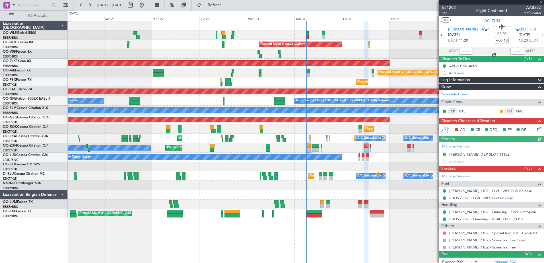
click at [444, 232] on button at bounding box center [444, 232] width 3 height 3
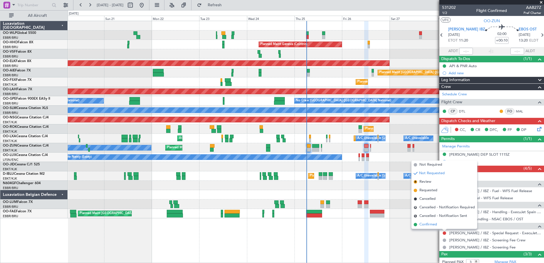
click at [433, 221] on li "Confirmed" at bounding box center [445, 224] width 66 height 9
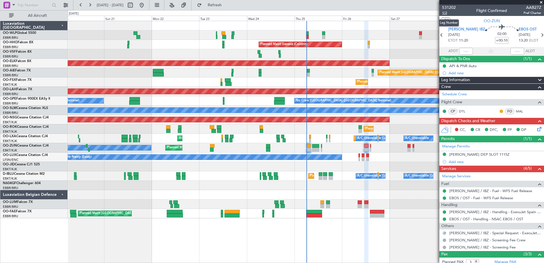
click at [447, 14] on span "1/2" at bounding box center [449, 13] width 14 height 5
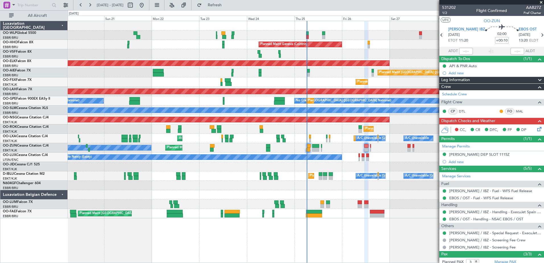
click at [536, 127] on icon at bounding box center [538, 128] width 5 height 5
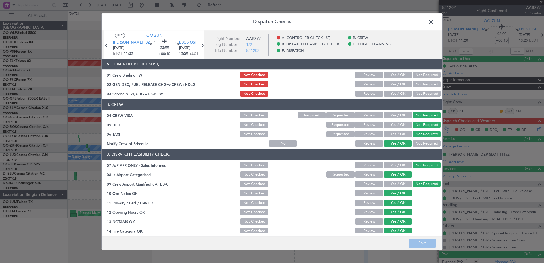
drag, startPoint x: 399, startPoint y: 93, endPoint x: 399, endPoint y: 87, distance: 6.0
click at [399, 93] on button "Yes / OK" at bounding box center [398, 94] width 28 height 6
click at [399, 84] on button "Yes / OK" at bounding box center [398, 84] width 28 height 6
click at [399, 75] on button "Yes / OK" at bounding box center [398, 75] width 28 height 6
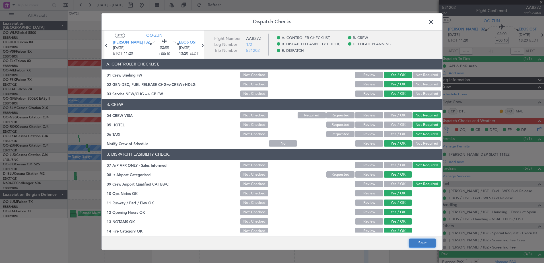
click at [424, 246] on button "Save" at bounding box center [422, 243] width 27 height 9
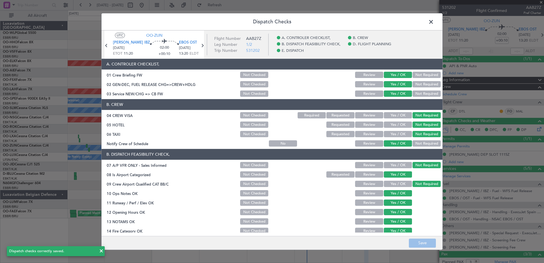
click at [434, 19] on span at bounding box center [434, 23] width 0 height 11
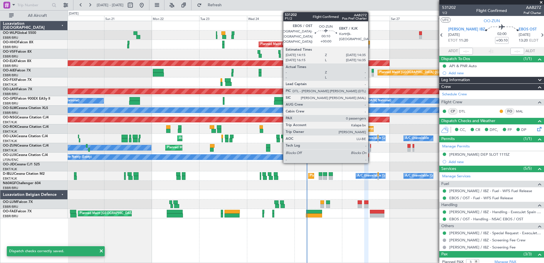
click at [371, 147] on div at bounding box center [370, 146] width 1 height 4
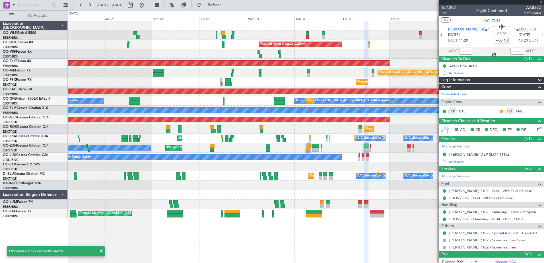
type input "0"
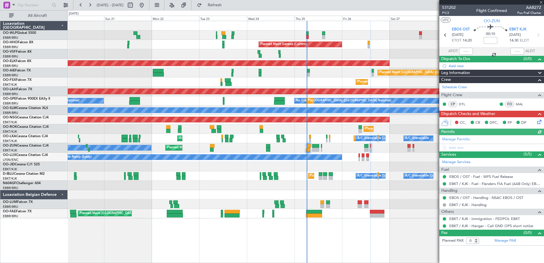
click at [537, 120] on icon at bounding box center [538, 121] width 5 height 5
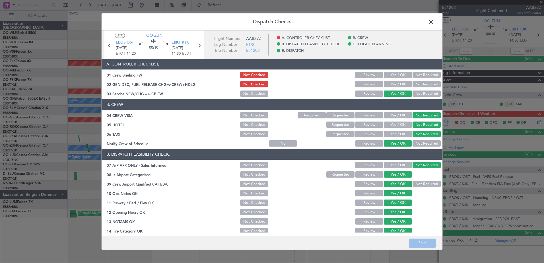
click at [395, 84] on button "Yes / OK" at bounding box center [398, 84] width 28 height 6
click at [395, 78] on button "Yes / OK" at bounding box center [398, 75] width 28 height 6
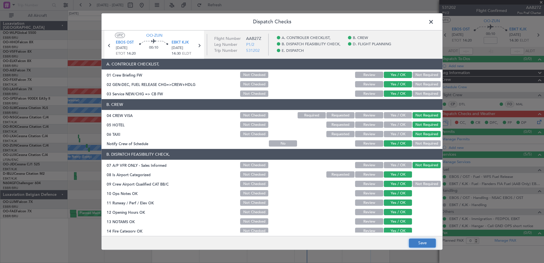
click at [416, 241] on button "Save" at bounding box center [422, 243] width 27 height 9
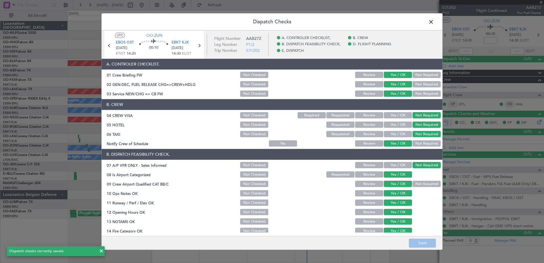
click at [434, 21] on span at bounding box center [434, 23] width 0 height 11
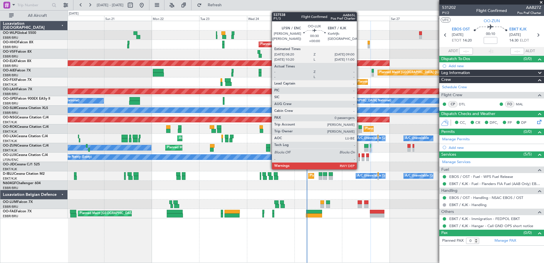
click at [360, 157] on div at bounding box center [359, 159] width 1 height 4
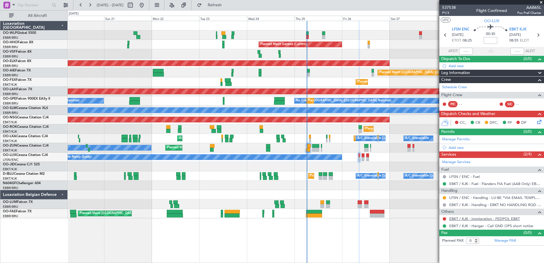
click at [492, 218] on link "EBKT / KJK - Immigration - FEDPOL EBKT" at bounding box center [485, 218] width 71 height 5
click at [454, 86] on link "Schedule Crew" at bounding box center [454, 88] width 25 height 6
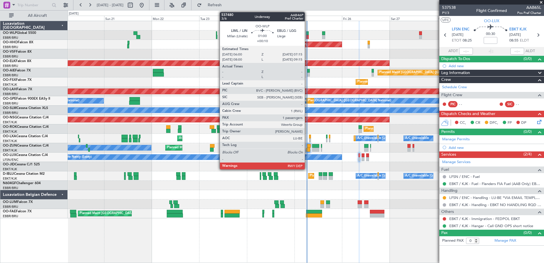
click at [307, 36] on div at bounding box center [307, 37] width 3 height 4
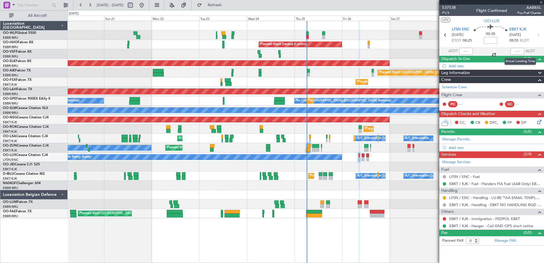
type input "+00:10"
type input "1"
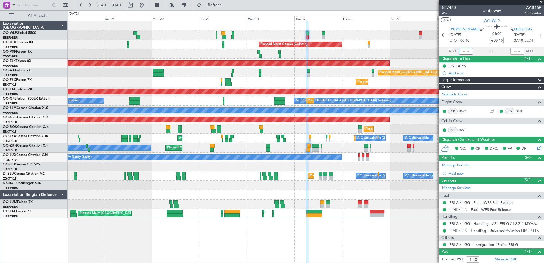
click at [464, 50] on input "text" at bounding box center [466, 51] width 14 height 7
type input "06:11"
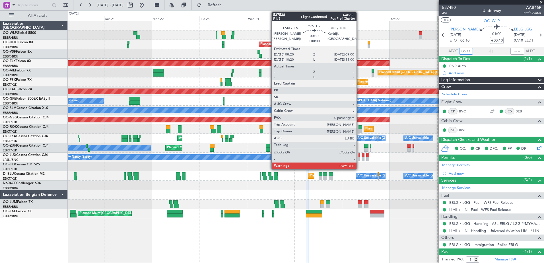
click at [359, 155] on div at bounding box center [359, 155] width 1 height 4
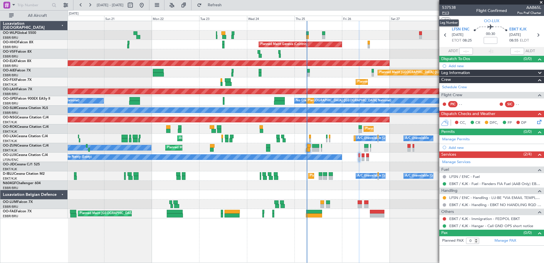
click at [447, 14] on span "P1/3" at bounding box center [449, 13] width 14 height 5
click at [227, 4] on span "Refresh" at bounding box center [215, 5] width 24 height 4
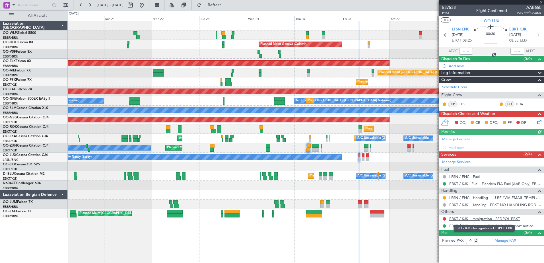
click at [477, 219] on link "EBKT / KJK - Immigration - FEDPOL EBKT" at bounding box center [485, 218] width 71 height 5
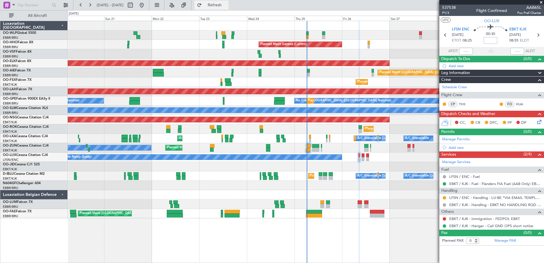
click at [227, 6] on span "Refresh" at bounding box center [215, 5] width 24 height 4
click at [227, 3] on span "Refresh" at bounding box center [215, 5] width 24 height 4
click at [227, 4] on span "Refresh" at bounding box center [215, 5] width 24 height 4
click at [227, 5] on span "Refresh" at bounding box center [215, 5] width 24 height 4
click at [223, 3] on button "Refresh" at bounding box center [211, 5] width 34 height 9
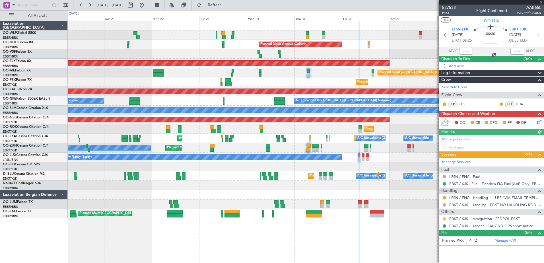
click at [446, 218] on button at bounding box center [444, 218] width 3 height 3
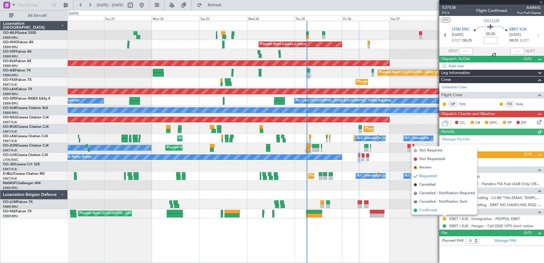
click at [431, 210] on span "Confirmed" at bounding box center [429, 211] width 18 height 6
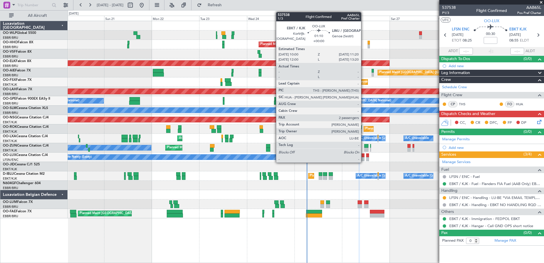
click at [364, 157] on div at bounding box center [363, 159] width 3 height 4
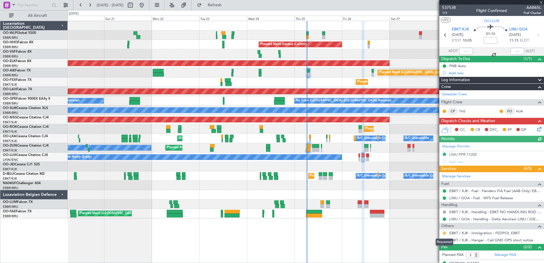
click at [444, 232] on button at bounding box center [444, 232] width 3 height 3
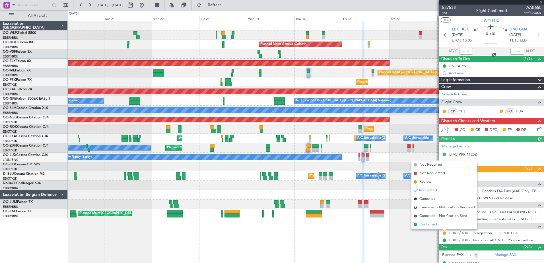
click at [431, 223] on span "Confirmed" at bounding box center [429, 225] width 18 height 6
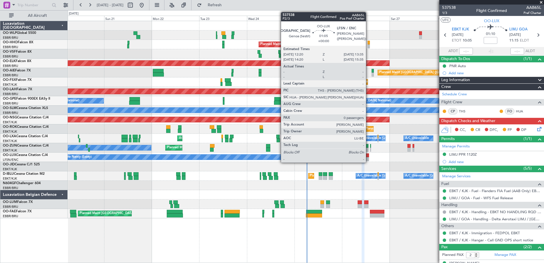
click at [369, 158] on div at bounding box center [367, 159] width 3 height 4
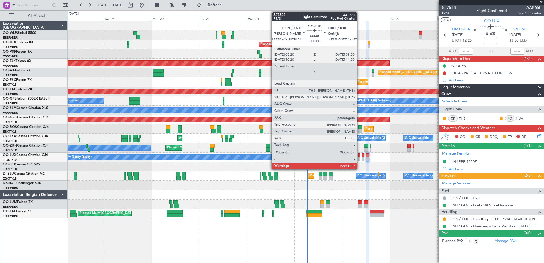
click at [360, 157] on div at bounding box center [359, 155] width 1 height 4
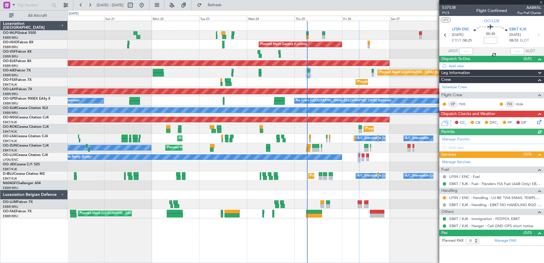
click at [541, 120] on icon at bounding box center [538, 121] width 5 height 5
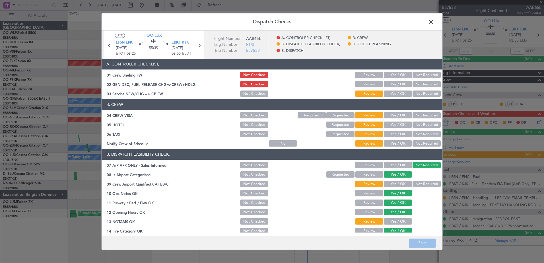
click at [399, 144] on button "Yes / OK" at bounding box center [398, 144] width 28 height 6
drag, startPoint x: 419, startPoint y: 135, endPoint x: 420, endPoint y: 130, distance: 5.5
click at [420, 132] on button "Not Required" at bounding box center [427, 134] width 28 height 6
click at [420, 124] on button "Not Required" at bounding box center [427, 125] width 28 height 6
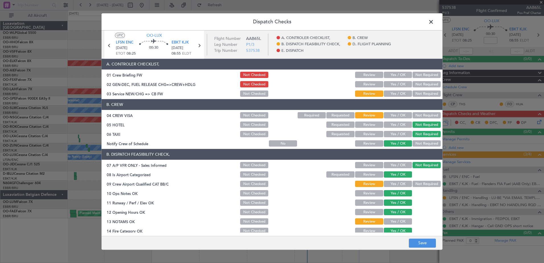
click at [421, 113] on button "Not Required" at bounding box center [427, 115] width 28 height 6
click at [396, 89] on section "A. CONTROLER CHECKLIST, 01 Crew Briefing FW Not Checked Review Yes / OK Not Req…" at bounding box center [272, 78] width 341 height 39
click at [396, 93] on button "Yes / OK" at bounding box center [398, 94] width 28 height 6
click at [421, 183] on button "Not Required" at bounding box center [427, 184] width 28 height 6
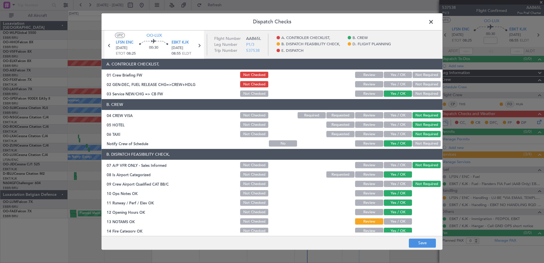
click at [404, 219] on button "Yes / OK" at bounding box center [398, 222] width 28 height 6
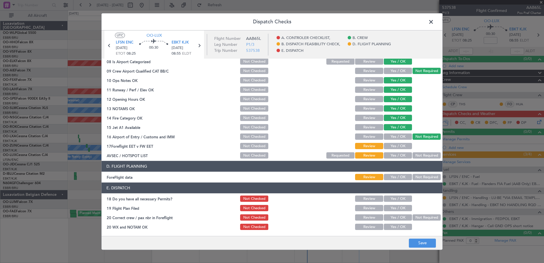
click at [391, 146] on button "Yes / OK" at bounding box center [398, 146] width 28 height 6
click at [396, 155] on button "Yes / OK" at bounding box center [398, 156] width 28 height 6
click at [396, 177] on button "Yes / OK" at bounding box center [398, 177] width 28 height 6
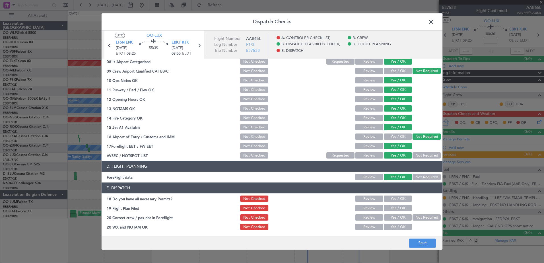
drag, startPoint x: 396, startPoint y: 198, endPoint x: 397, endPoint y: 204, distance: 5.7
click at [396, 198] on button "Yes / OK" at bounding box center [398, 199] width 28 height 6
click at [397, 207] on button "Yes / OK" at bounding box center [398, 208] width 28 height 6
click at [399, 216] on button "Yes / OK" at bounding box center [398, 218] width 28 height 6
click at [399, 225] on button "Yes / OK" at bounding box center [398, 227] width 28 height 6
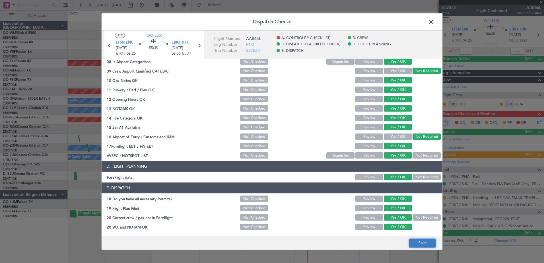
click at [422, 244] on button "Save" at bounding box center [422, 243] width 27 height 9
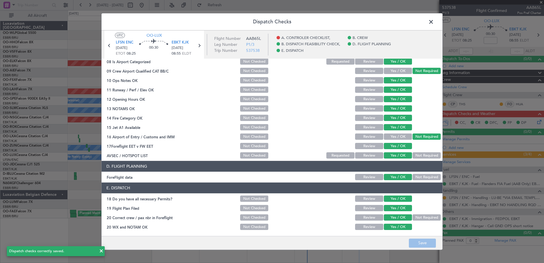
click at [434, 21] on span at bounding box center [434, 23] width 0 height 11
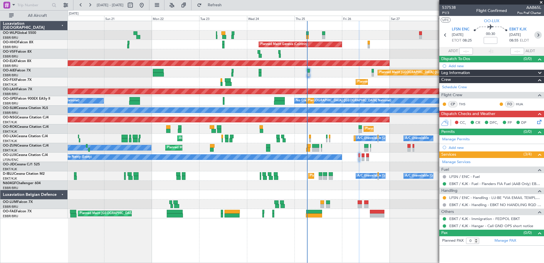
click at [537, 35] on icon at bounding box center [538, 34] width 7 height 7
type input "2"
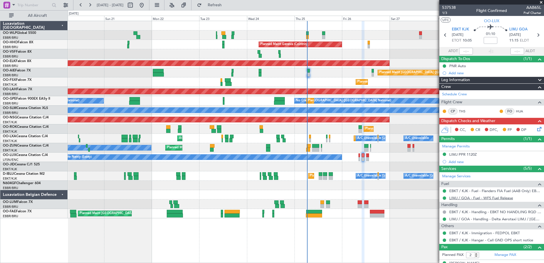
scroll to position [22, 0]
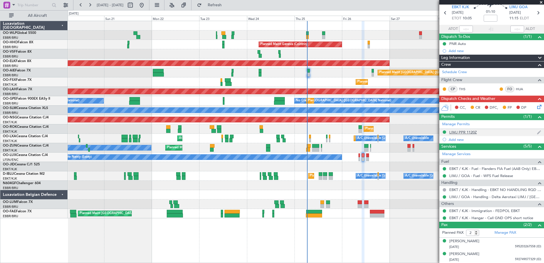
click at [471, 131] on div "LIMJ PPR 1120Z" at bounding box center [464, 132] width 28 height 5
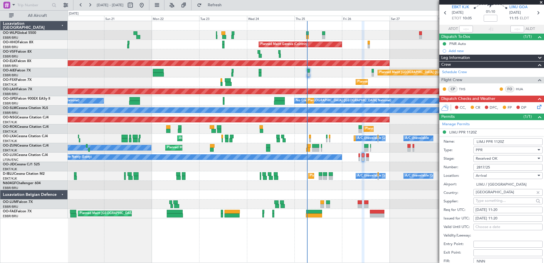
drag, startPoint x: 500, startPoint y: 167, endPoint x: 472, endPoint y: 167, distance: 28.5
click at [472, 167] on div "Number: 2817/25" at bounding box center [493, 167] width 99 height 9
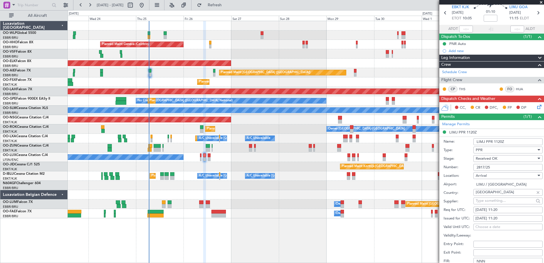
scroll to position [0, 0]
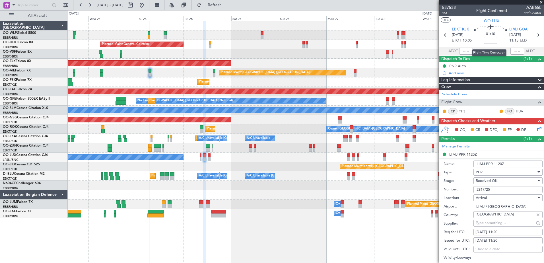
click at [490, 41] on input at bounding box center [491, 40] width 14 height 7
click at [488, 38] on input at bounding box center [491, 40] width 14 height 7
type input "+00:15"
click at [536, 129] on icon at bounding box center [538, 128] width 5 height 5
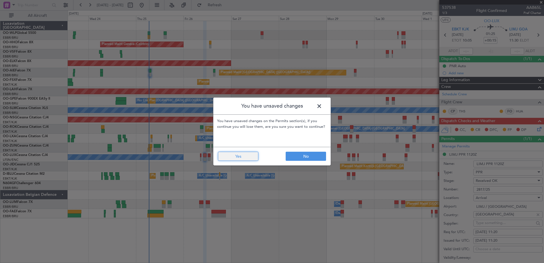
click at [235, 156] on button "Yes" at bounding box center [238, 156] width 40 height 9
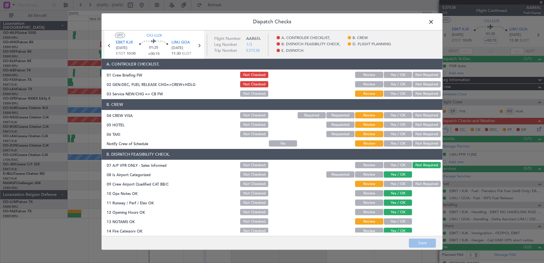
click at [397, 145] on button "Yes / OK" at bounding box center [398, 144] width 28 height 6
click at [413, 134] on button "Not Required" at bounding box center [427, 134] width 28 height 6
click at [424, 125] on button "Not Required" at bounding box center [427, 125] width 28 height 6
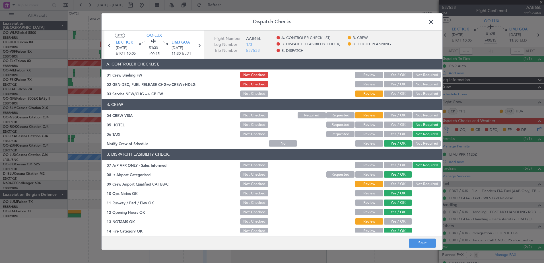
click at [423, 114] on button "Not Required" at bounding box center [427, 115] width 28 height 6
click at [422, 184] on button "Not Required" at bounding box center [427, 184] width 28 height 6
click at [400, 221] on button "Yes / OK" at bounding box center [398, 222] width 28 height 6
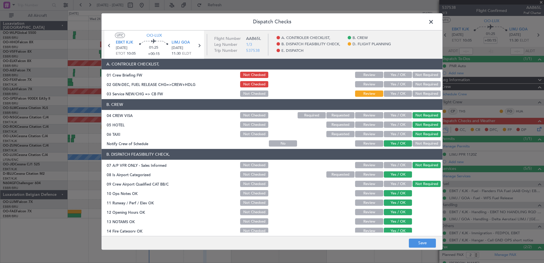
scroll to position [113, 0]
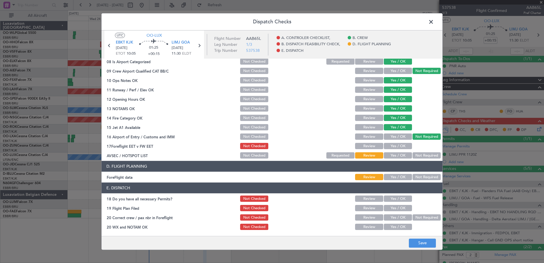
click at [394, 157] on button "Yes / OK" at bounding box center [398, 156] width 28 height 6
click at [395, 145] on button "Yes / OK" at bounding box center [398, 146] width 28 height 6
click at [397, 176] on button "Yes / OK" at bounding box center [398, 177] width 28 height 6
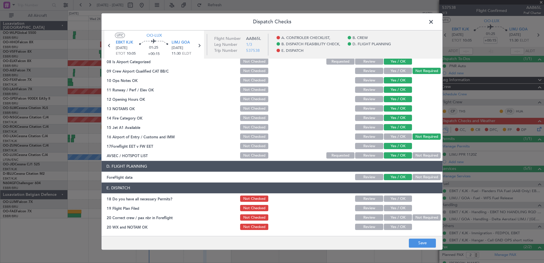
click at [395, 199] on button "Yes / OK" at bounding box center [398, 199] width 28 height 6
click at [397, 207] on button "Yes / OK" at bounding box center [398, 208] width 28 height 6
click at [398, 218] on button "Yes / OK" at bounding box center [398, 218] width 28 height 6
click at [398, 225] on button "Yes / OK" at bounding box center [398, 227] width 28 height 6
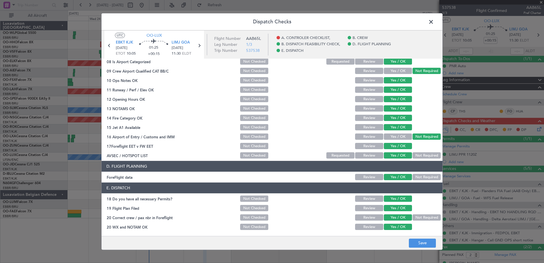
click at [416, 154] on button "Not Required" at bounding box center [427, 156] width 28 height 6
click at [422, 241] on button "Save" at bounding box center [422, 243] width 27 height 9
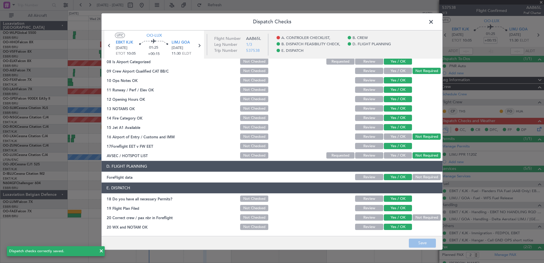
scroll to position [0, 0]
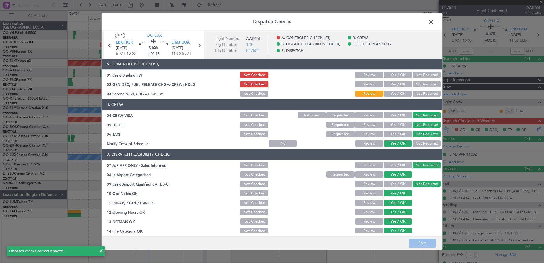
click at [396, 96] on button "Yes / OK" at bounding box center [398, 94] width 28 height 6
click at [425, 241] on button "Save" at bounding box center [422, 243] width 27 height 9
click at [434, 20] on span at bounding box center [434, 23] width 0 height 11
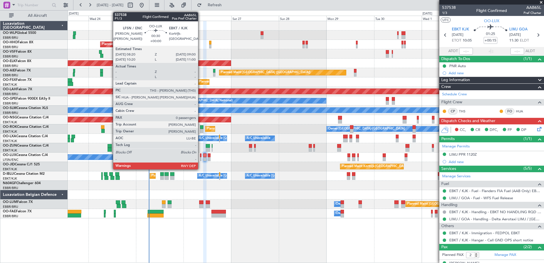
click at [201, 159] on div at bounding box center [200, 159] width 1 height 4
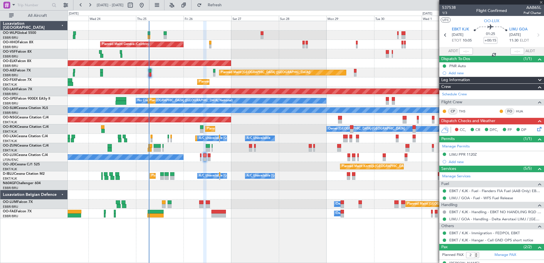
type input "0"
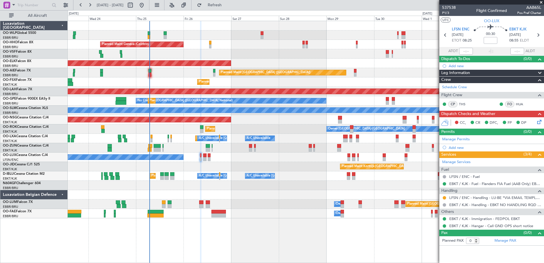
click at [406, 7] on div "23 Sep 2025 - 03 Oct 2025 Refresh Quick Links All Aircraft" at bounding box center [272, 5] width 544 height 10
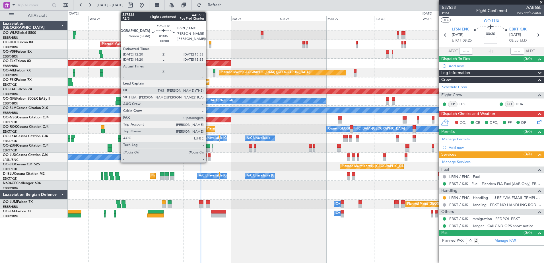
click at [208, 157] on div at bounding box center [209, 155] width 3 height 4
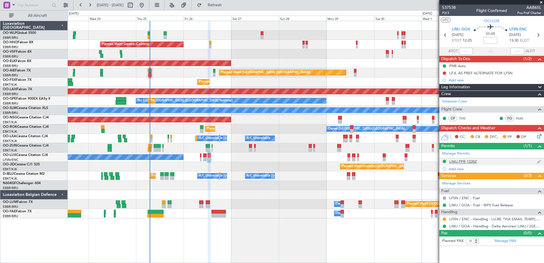
click at [471, 161] on div "LIMJ PPR 1220Z" at bounding box center [464, 161] width 28 height 5
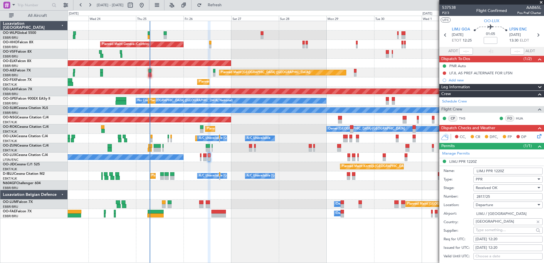
drag, startPoint x: 505, startPoint y: 196, endPoint x: 468, endPoint y: 195, distance: 37.0
click at [468, 195] on div "Number: 2817/25" at bounding box center [493, 196] width 99 height 9
click at [443, 73] on button at bounding box center [444, 72] width 3 height 3
click at [447, 97] on span "Completed" at bounding box center [447, 98] width 19 height 6
click at [536, 134] on icon at bounding box center [538, 135] width 5 height 5
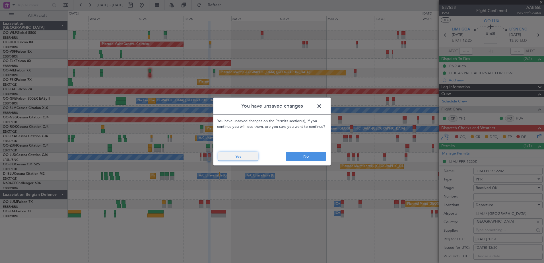
click at [220, 156] on button "Yes" at bounding box center [238, 156] width 40 height 9
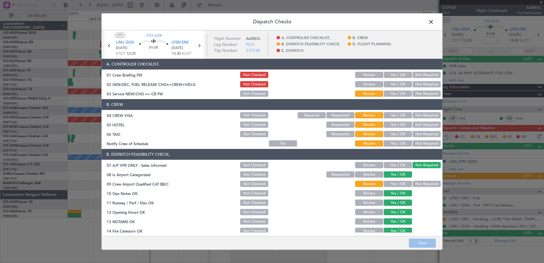
click at [400, 144] on button "Yes / OK" at bounding box center [398, 144] width 28 height 6
click at [422, 133] on button "Not Required" at bounding box center [427, 134] width 28 height 6
click at [424, 125] on button "Not Required" at bounding box center [427, 125] width 28 height 6
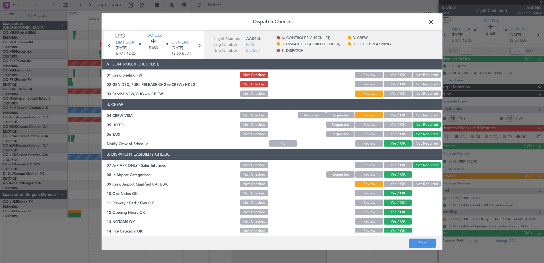
click at [426, 113] on button "Not Required" at bounding box center [427, 115] width 28 height 6
click at [402, 97] on div "Yes / OK" at bounding box center [397, 94] width 29 height 8
click at [402, 95] on button "Yes / OK" at bounding box center [398, 94] width 28 height 6
click at [424, 184] on button "Not Required" at bounding box center [427, 184] width 28 height 6
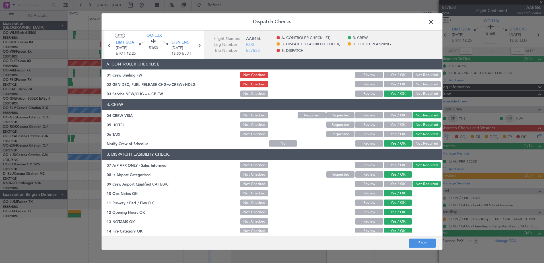
scroll to position [113, 0]
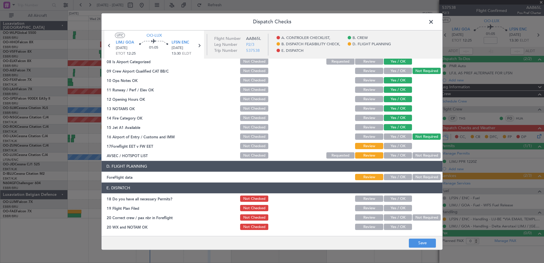
click at [400, 147] on button "Yes / OK" at bounding box center [398, 146] width 28 height 6
click at [400, 155] on button "Yes / OK" at bounding box center [398, 156] width 28 height 6
click at [402, 178] on button "Yes / OK" at bounding box center [398, 177] width 28 height 6
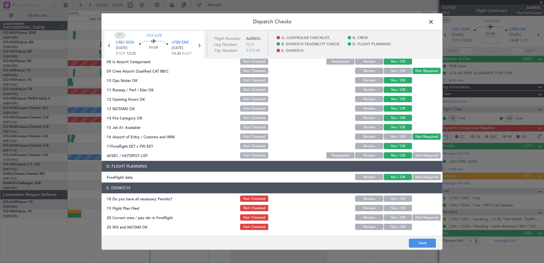
click at [399, 198] on button "Yes / OK" at bounding box center [398, 199] width 28 height 6
drag, startPoint x: 399, startPoint y: 208, endPoint x: 399, endPoint y: 213, distance: 5.1
click at [399, 208] on button "Yes / OK" at bounding box center [398, 208] width 28 height 6
click at [400, 216] on button "Yes / OK" at bounding box center [398, 218] width 28 height 6
click at [401, 225] on button "Yes / OK" at bounding box center [398, 227] width 28 height 6
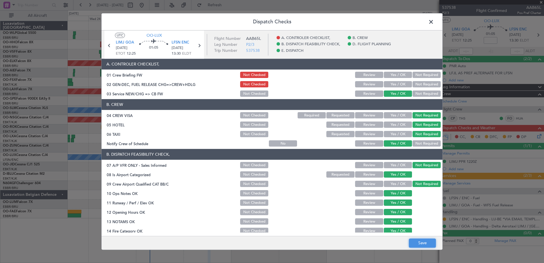
click at [423, 247] on button "Save" at bounding box center [422, 243] width 27 height 9
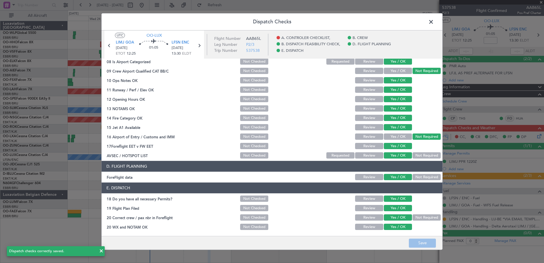
click at [434, 20] on span at bounding box center [434, 23] width 0 height 11
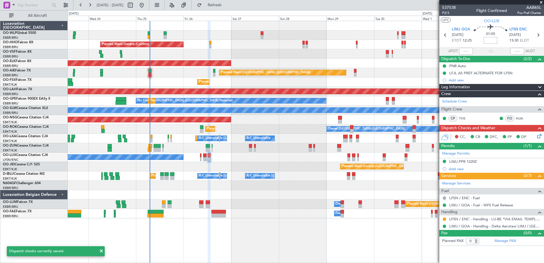
click at [493, 41] on input at bounding box center [491, 40] width 14 height 7
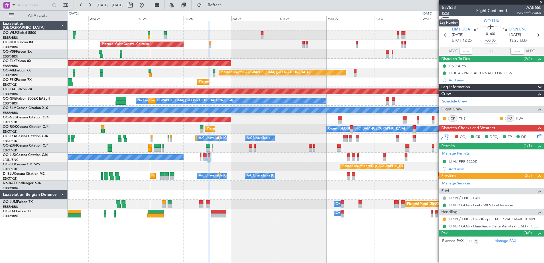
click at [450, 12] on span "P2/3" at bounding box center [449, 13] width 14 height 5
click at [229, 8] on button "Refresh" at bounding box center [211, 5] width 34 height 9
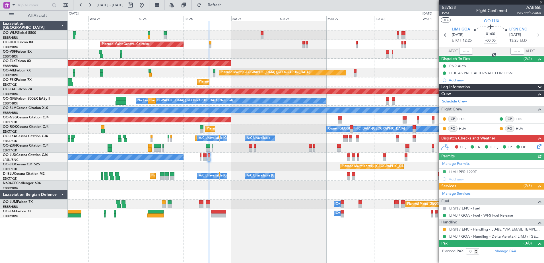
click at [541, 147] on icon at bounding box center [538, 145] width 5 height 5
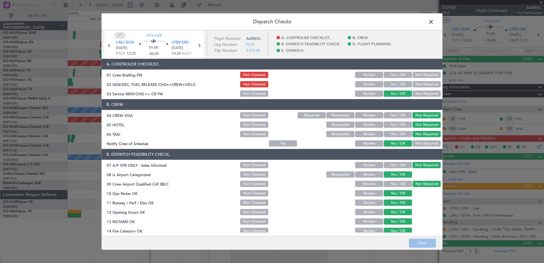
click at [434, 22] on span at bounding box center [434, 23] width 0 height 11
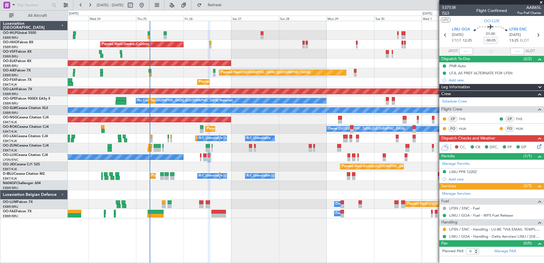
click at [445, 12] on span "P2/3" at bounding box center [449, 13] width 14 height 5
click at [539, 144] on icon at bounding box center [538, 145] width 5 height 5
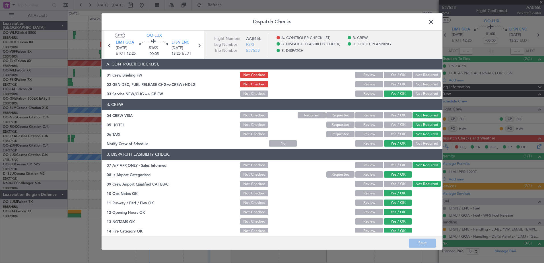
click at [391, 84] on button "Yes / OK" at bounding box center [398, 84] width 28 height 6
click at [423, 241] on button "Save" at bounding box center [422, 243] width 27 height 9
click at [434, 23] on span at bounding box center [434, 23] width 0 height 11
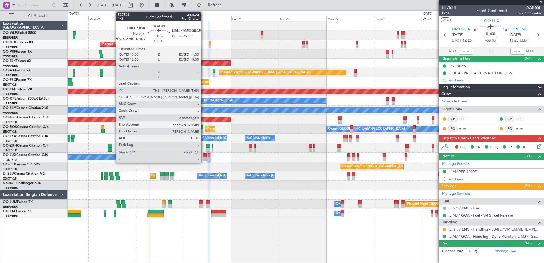
click at [204, 159] on div at bounding box center [204, 159] width 3 height 4
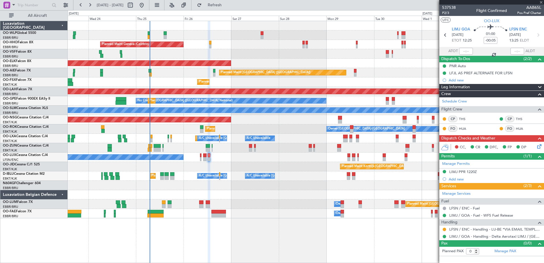
type input "+00:15"
type input "2"
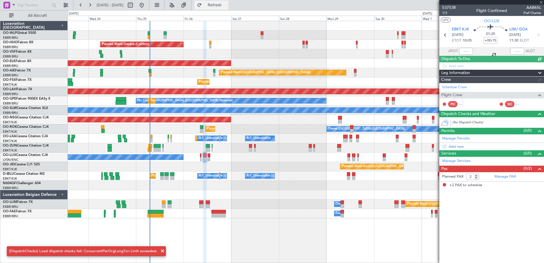
click at [227, 4] on span "Refresh" at bounding box center [215, 5] width 24 height 4
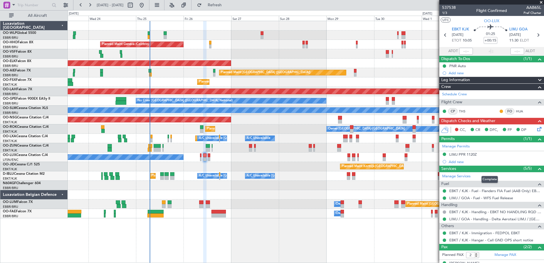
scroll to position [22, 0]
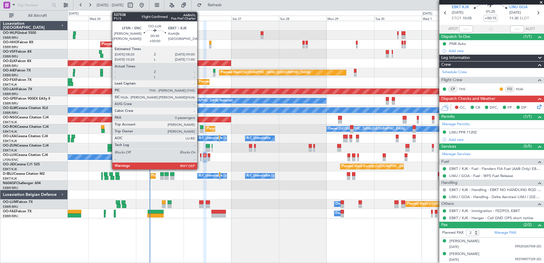
click at [200, 158] on div at bounding box center [200, 159] width 1 height 4
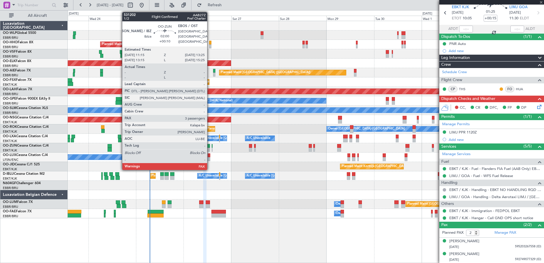
type input "0"
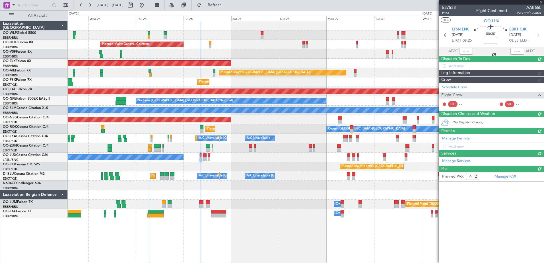
scroll to position [0, 0]
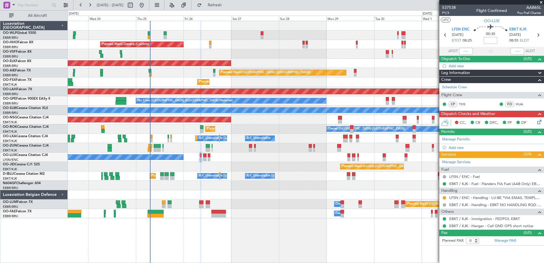
click at [538, 119] on icon at bounding box center [538, 121] width 5 height 5
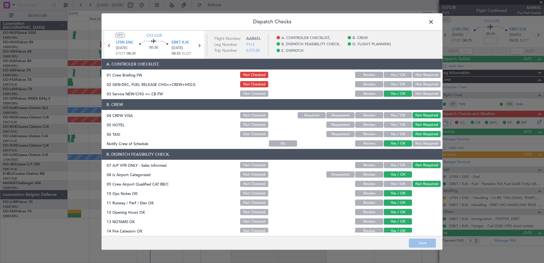
click at [396, 79] on section "A. CONTROLER CHECKLIST, 01 Crew Briefing FW Not Checked Review Yes / OK Not Req…" at bounding box center [272, 78] width 341 height 39
click at [395, 84] on button "Yes / OK" at bounding box center [398, 84] width 28 height 6
click at [434, 245] on button "Save" at bounding box center [422, 243] width 27 height 9
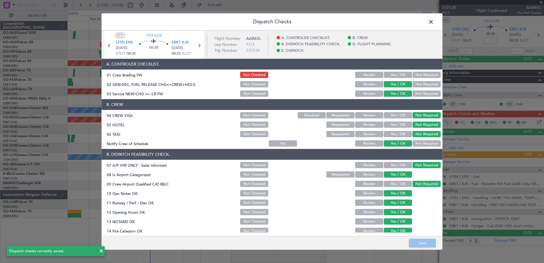
click at [200, 44] on icon at bounding box center [199, 45] width 7 height 7
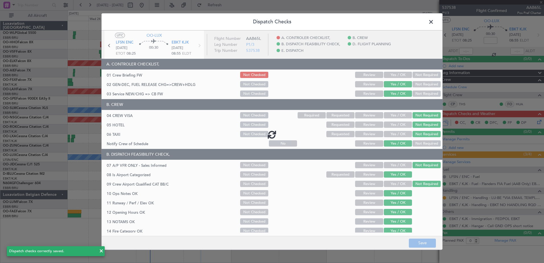
type input "+00:15"
type input "2"
type input "+00:15"
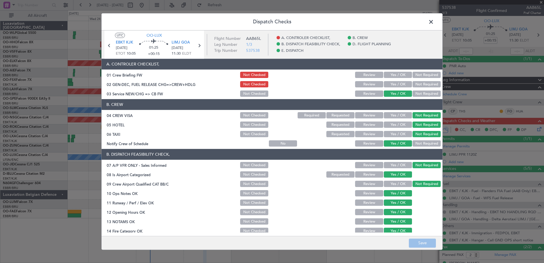
click at [399, 83] on button "Yes / OK" at bounding box center [398, 84] width 28 height 6
click at [430, 239] on button "Save" at bounding box center [422, 243] width 27 height 9
click at [197, 45] on icon at bounding box center [199, 45] width 7 height 7
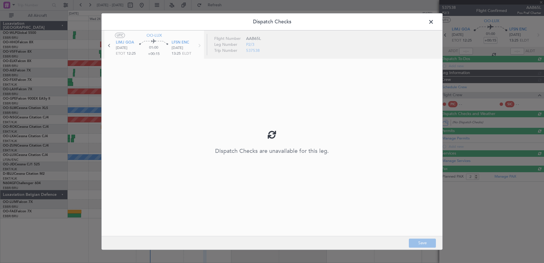
type input "-00:05"
type input "0"
type input "-00:05"
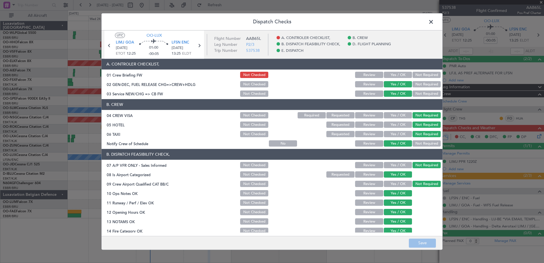
click at [434, 19] on span at bounding box center [434, 23] width 0 height 11
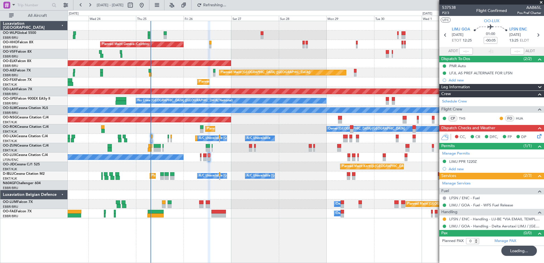
click at [379, 11] on div "0 0 Tue 23 Wed 24 Thu 25 Fri 26 Sat 27 Sun 28 Mon 29 Oct 2025 Tue 30 Wed 1 Thu …" at bounding box center [306, 16] width 476 height 10
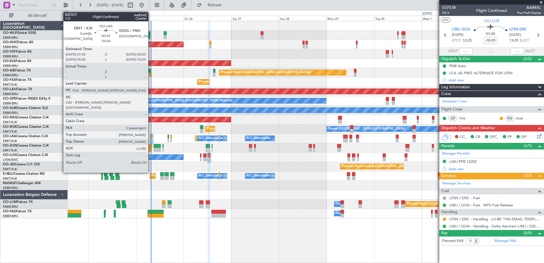
click at [151, 140] on div at bounding box center [152, 140] width 2 height 4
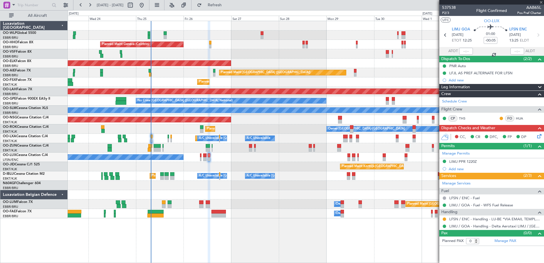
type input "2"
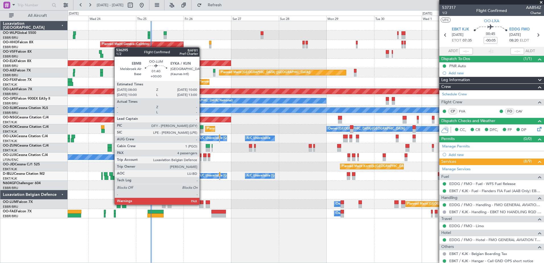
click at [202, 204] on div at bounding box center [201, 206] width 4 height 4
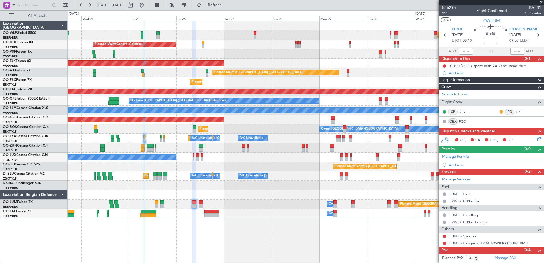
scroll to position [7, 0]
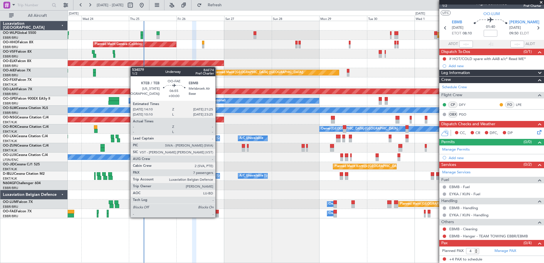
click at [218, 217] on div at bounding box center [211, 216] width 15 height 4
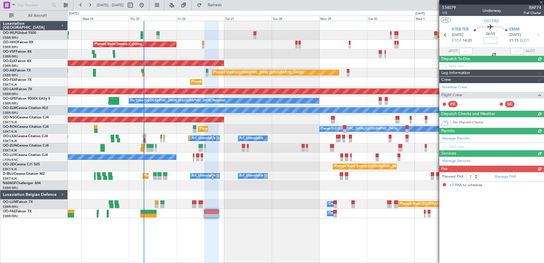
scroll to position [0, 0]
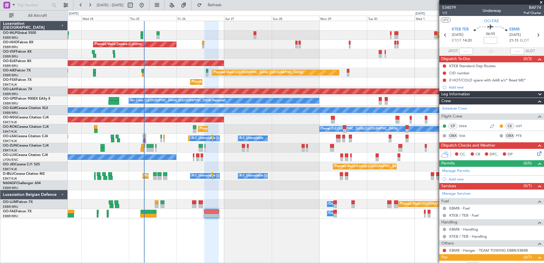
click at [87, 182] on div "Planned Maint Milan (Linate) Planned Maint Geneva (Cointrin) Planned Maint Kort…" at bounding box center [306, 119] width 476 height 197
click at [91, 74] on div "Planned Maint [GEOGRAPHIC_DATA] ([GEOGRAPHIC_DATA])" at bounding box center [306, 72] width 476 height 9
click at [223, 5] on span "Refresh" at bounding box center [215, 5] width 24 height 4
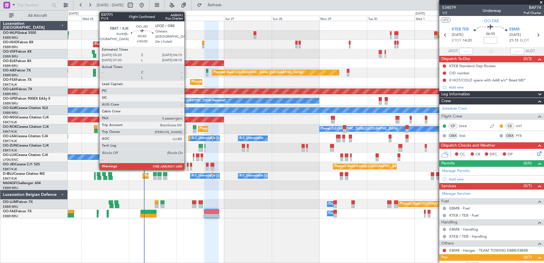
click at [187, 166] on div at bounding box center [188, 165] width 2 height 4
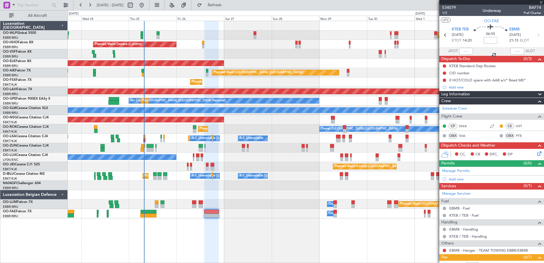
type input "0"
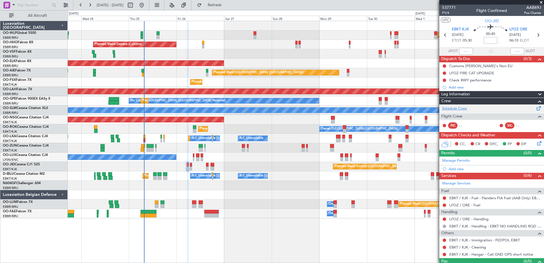
click at [456, 108] on link "Schedule Crew" at bounding box center [454, 109] width 25 height 6
click at [297, 213] on div "Owner Melsbroek Air Base Planned Maint Brussels (Brussels National)" at bounding box center [306, 213] width 476 height 9
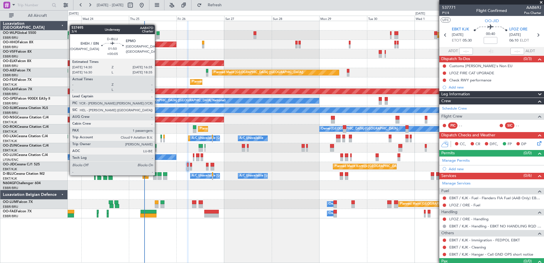
click at [157, 175] on div at bounding box center [159, 174] width 4 height 4
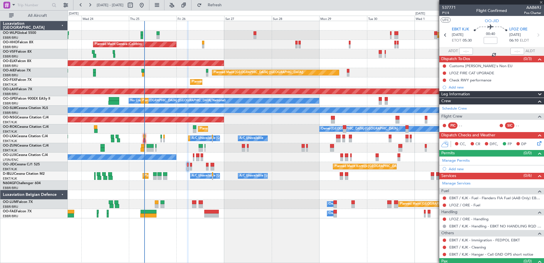
type input "+00:05"
type input "1"
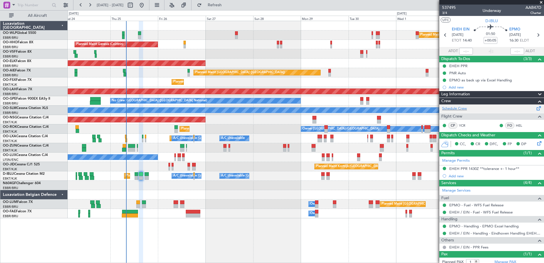
scroll to position [17, 0]
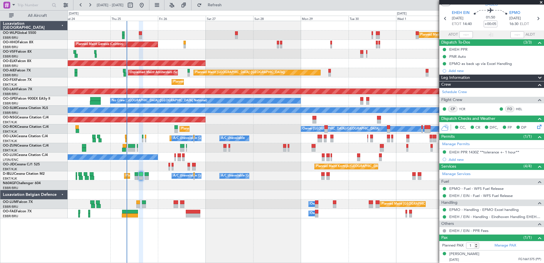
click at [146, 191] on div at bounding box center [306, 194] width 476 height 9
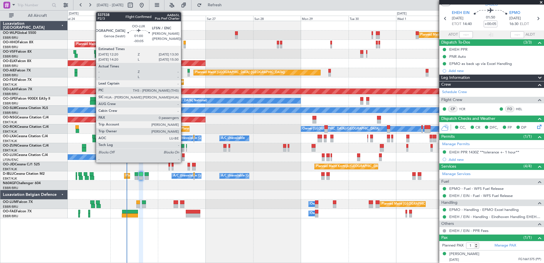
click at [184, 157] on div at bounding box center [183, 155] width 3 height 4
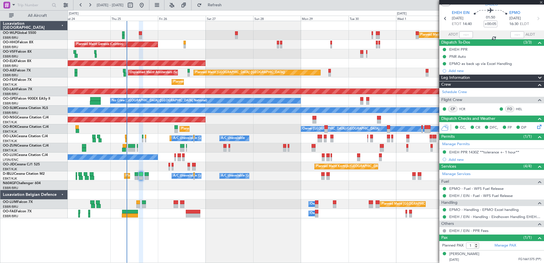
type input "-00:05"
type input "0"
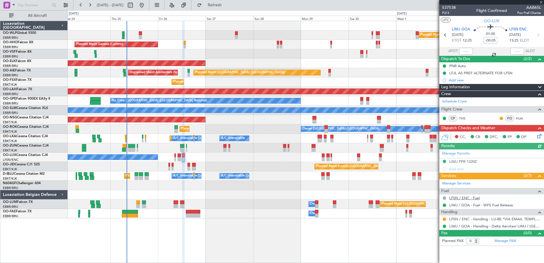
click at [465, 198] on link "LFSN / ENC - Fuel" at bounding box center [465, 198] width 30 height 5
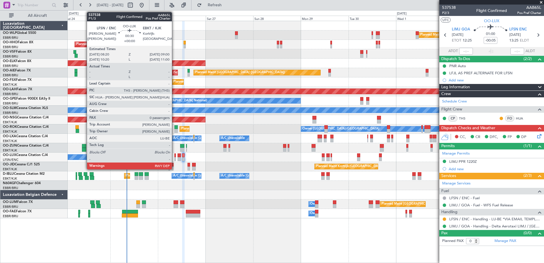
click at [175, 158] on div at bounding box center [175, 159] width 1 height 4
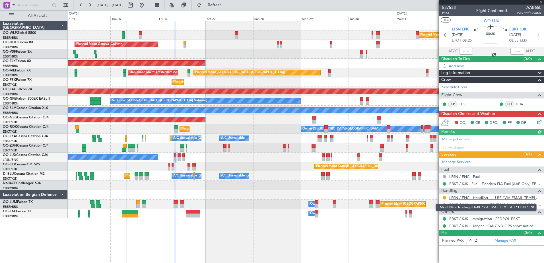
click at [463, 196] on link "LFSN / ENC - Handling - LU-BE *VIA EMAIL TEMPLATE* LFSN / ENC" at bounding box center [496, 197] width 92 height 5
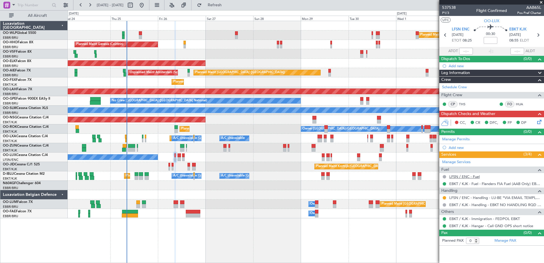
click at [465, 176] on link "LFSN / ENC - Fuel" at bounding box center [465, 176] width 30 height 5
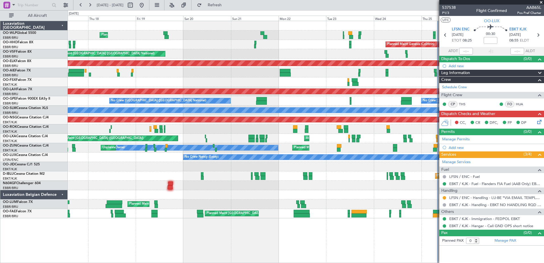
click at [432, 160] on div "Planned Maint Liege Planned Maint Geneva (Cointrin) AOG Maint Brussels (Brussel…" at bounding box center [306, 119] width 476 height 197
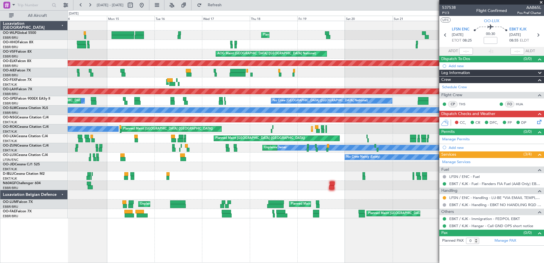
click at [293, 171] on div at bounding box center [306, 166] width 476 height 9
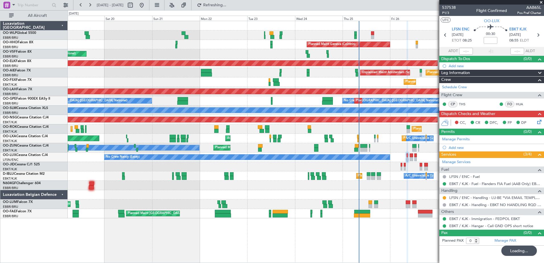
click at [17, 145] on div "Planned Maint Liege Planned Maint Milan (Linate) Planned Maint Geneva (Cointrin…" at bounding box center [272, 136] width 544 height 253
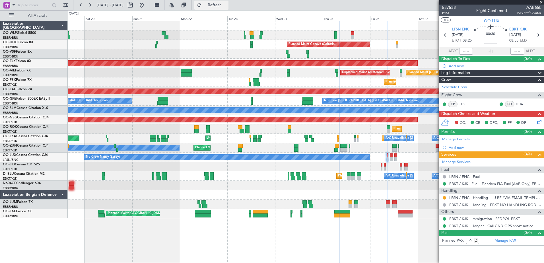
click at [227, 6] on span "Refresh" at bounding box center [215, 5] width 24 height 4
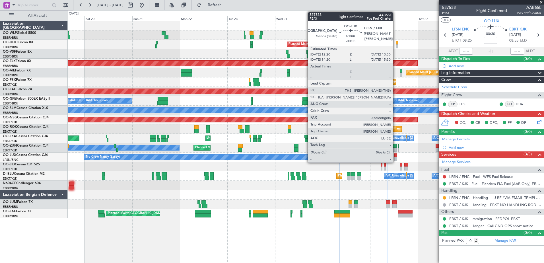
click at [396, 160] on div at bounding box center [396, 159] width 3 height 4
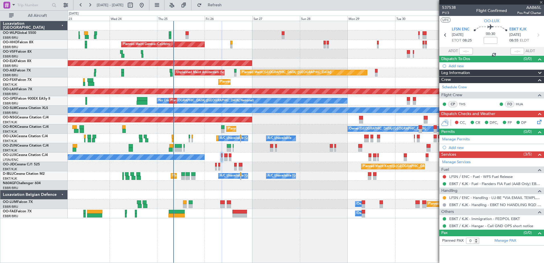
click at [223, 152] on div "Planned Maint Milan (Linate) Planned Maint Geneva (Cointrin) Planned Maint Kort…" at bounding box center [306, 119] width 476 height 197
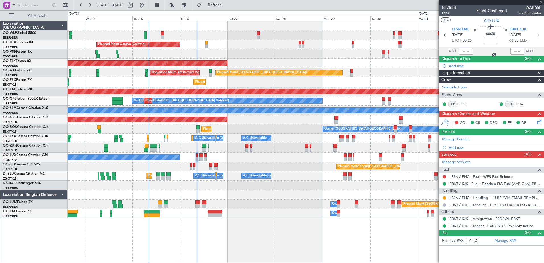
type input "-00:05"
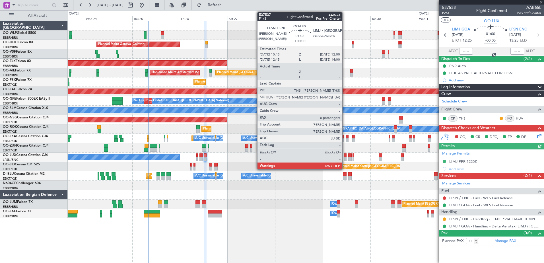
click at [345, 158] on div at bounding box center [345, 159] width 3 height 4
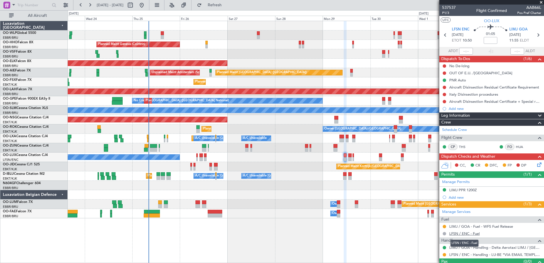
click at [453, 231] on link "LFSN / ENC - Fuel" at bounding box center [465, 233] width 30 height 5
click at [227, 5] on span "Refresh" at bounding box center [215, 5] width 24 height 4
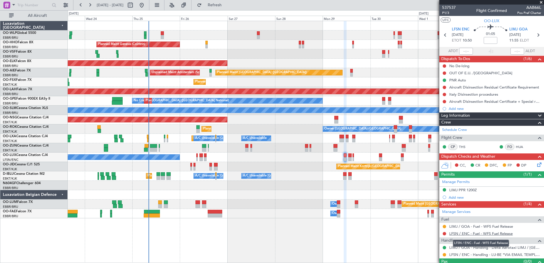
click at [463, 234] on link "LFSN / ENC - Fuel - WFS Fuel Release" at bounding box center [481, 233] width 63 height 5
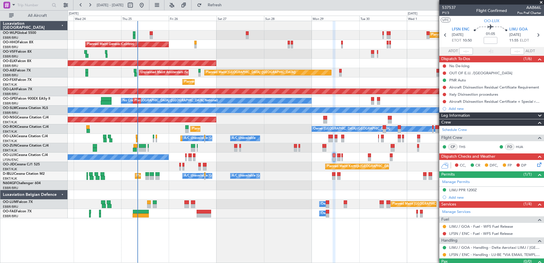
click at [221, 37] on div "Planned Maint Milan (Linate)" at bounding box center [306, 34] width 476 height 9
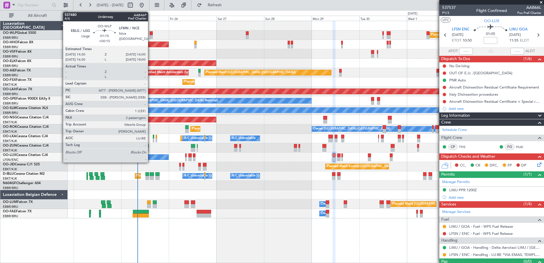
click at [151, 37] on div at bounding box center [151, 37] width 3 height 4
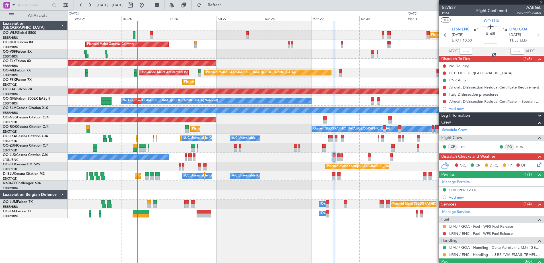
type input "+00:15"
type input "2"
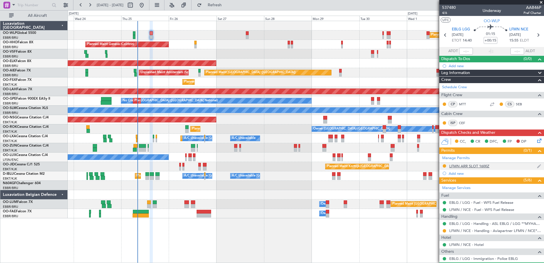
scroll to position [41, 0]
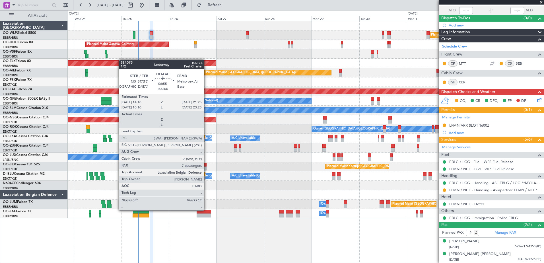
click at [207, 210] on div at bounding box center [204, 212] width 15 height 4
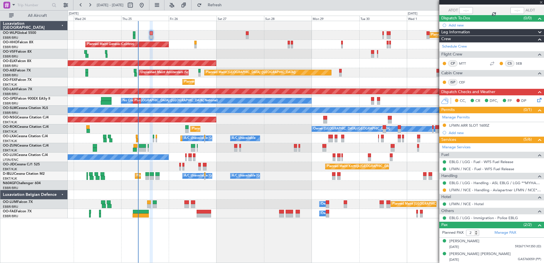
type input "7"
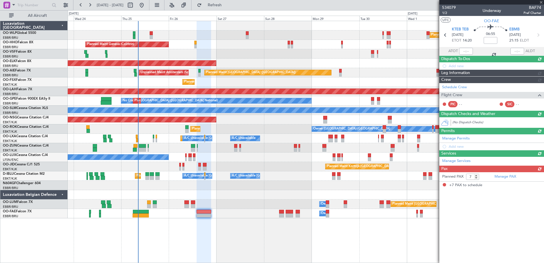
scroll to position [0, 0]
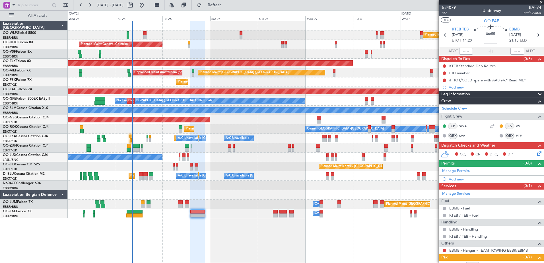
click at [139, 175] on div "A/C Unavailable [GEOGRAPHIC_DATA]-[GEOGRAPHIC_DATA] [GEOGRAPHIC_DATA] ([GEOGRAP…" at bounding box center [306, 175] width 476 height 9
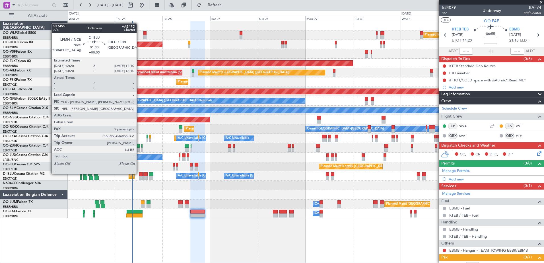
click at [139, 173] on div at bounding box center [141, 174] width 4 height 4
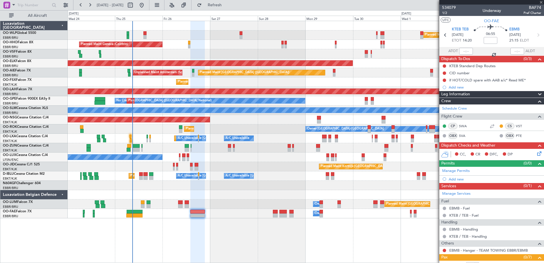
type input "+00:05"
type input "2"
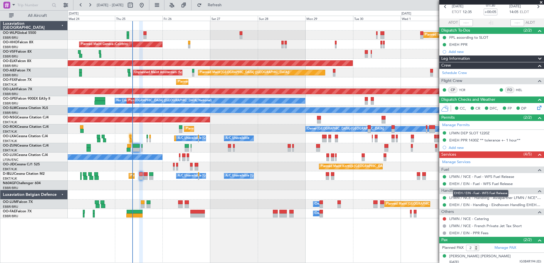
scroll to position [44, 0]
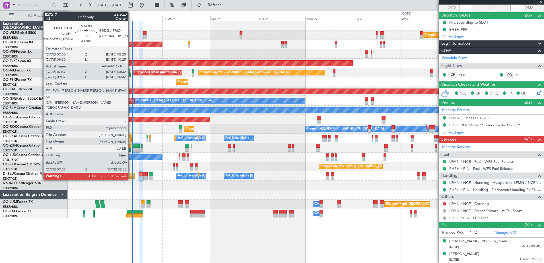
click at [131, 139] on div at bounding box center [131, 140] width 2 height 4
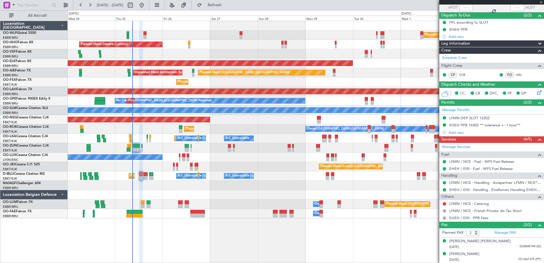
type input "-00:05"
type input "07:42"
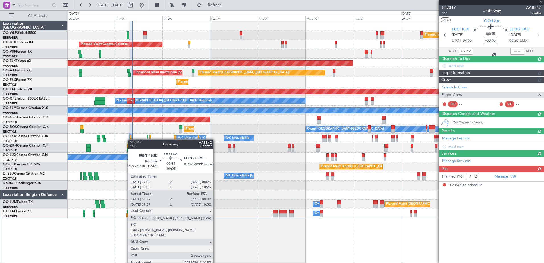
scroll to position [0, 0]
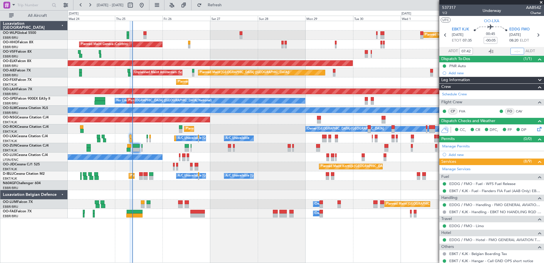
click at [514, 51] on input "text" at bounding box center [518, 51] width 14 height 7
type input "08:31"
click at [229, 9] on button "Refresh" at bounding box center [211, 5] width 34 height 9
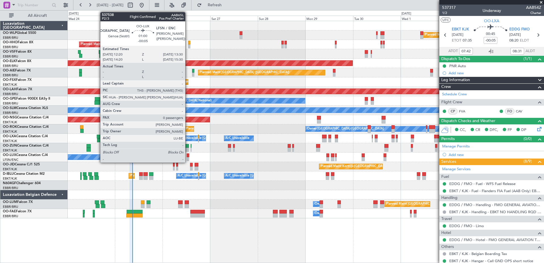
click at [188, 159] on div at bounding box center [188, 159] width 3 height 4
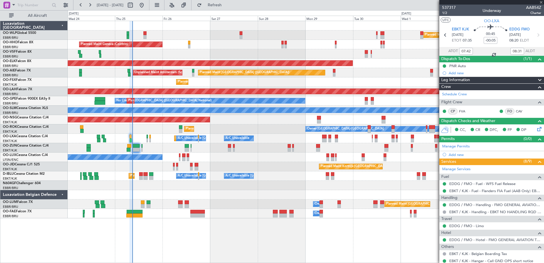
type input "0"
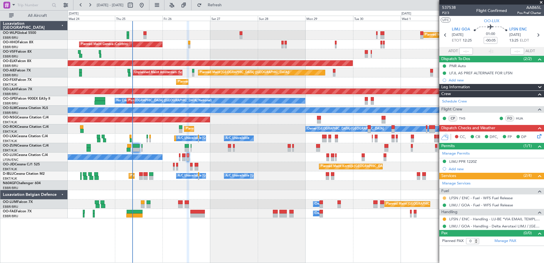
click at [444, 198] on button at bounding box center [444, 197] width 3 height 3
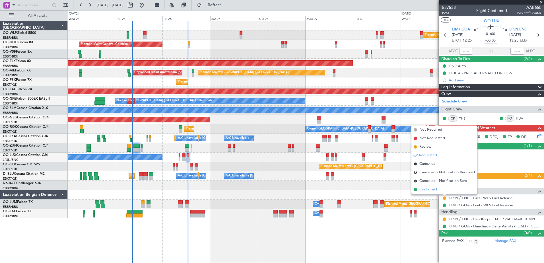
click at [427, 191] on span "Confirmed" at bounding box center [429, 190] width 18 height 6
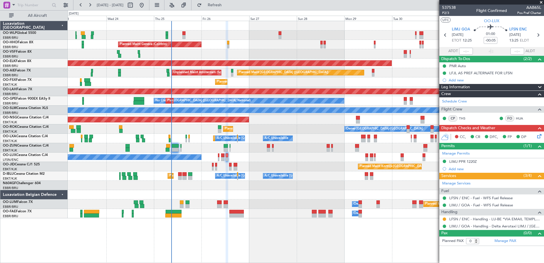
click at [309, 189] on div at bounding box center [306, 185] width 476 height 9
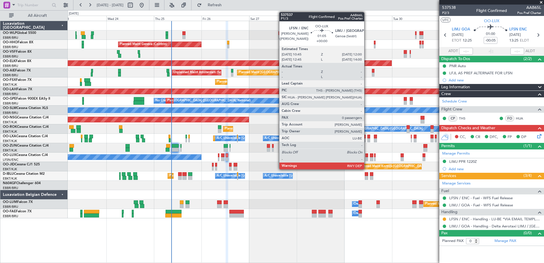
click at [367, 160] on div at bounding box center [367, 159] width 3 height 4
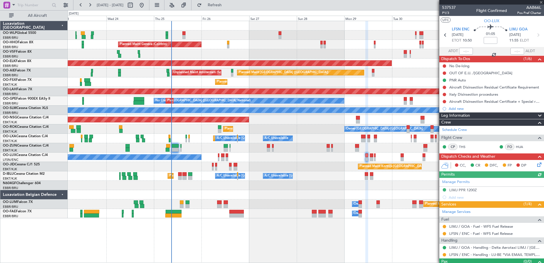
scroll to position [11, 0]
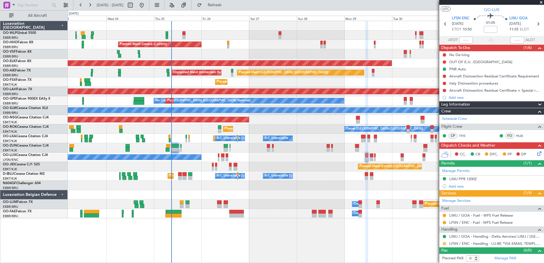
click at [444, 243] on button at bounding box center [444, 243] width 3 height 3
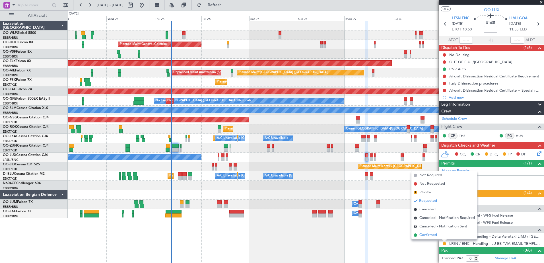
click at [435, 235] on span "Confirmed" at bounding box center [429, 235] width 18 height 6
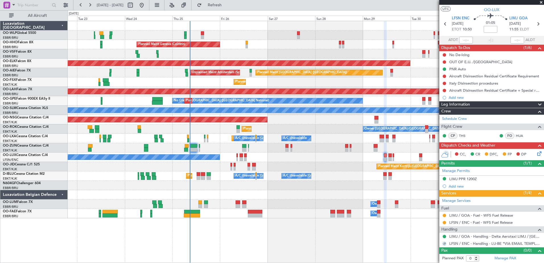
click at [298, 182] on div "Planned Maint Milan (Linate) Planned Maint Geneva ([GEOGRAPHIC_DATA]) Planned M…" at bounding box center [306, 119] width 476 height 197
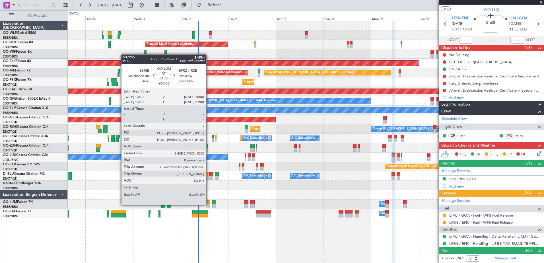
click at [209, 204] on div at bounding box center [209, 206] width 4 height 4
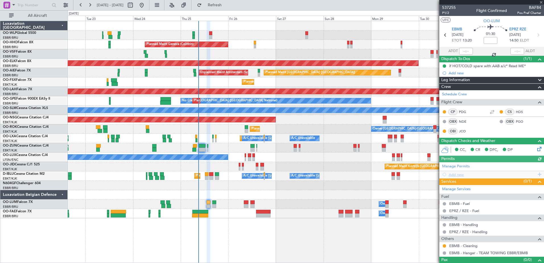
scroll to position [9, 0]
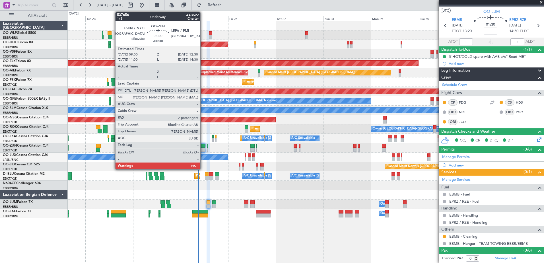
click at [203, 147] on div at bounding box center [201, 146] width 7 height 4
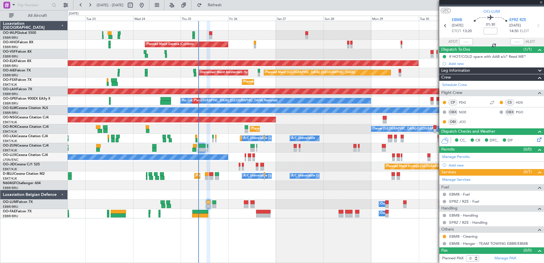
type input "-00:30"
type input "2"
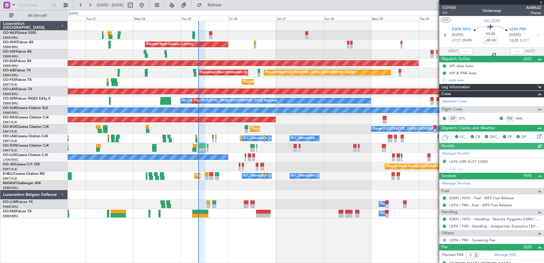
scroll to position [22, 0]
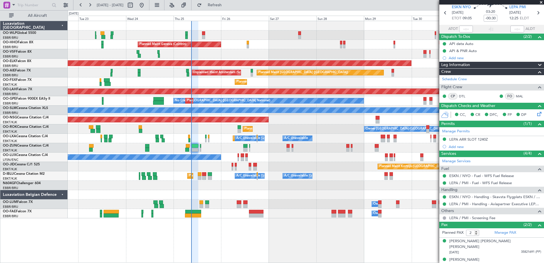
click at [326, 229] on div "Planned Maint Milan (Linate) Planned Maint Geneva ([GEOGRAPHIC_DATA]) Planned M…" at bounding box center [306, 142] width 477 height 242
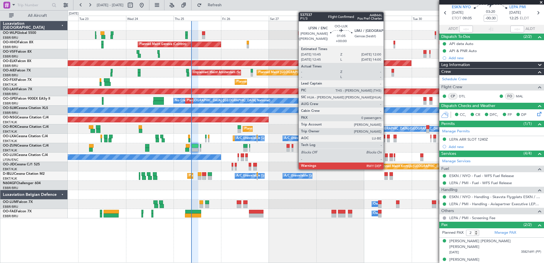
click at [386, 158] on div at bounding box center [386, 159] width 3 height 4
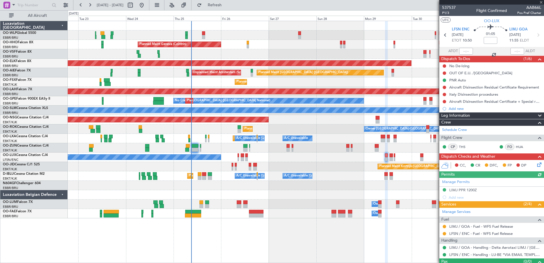
scroll to position [11, 0]
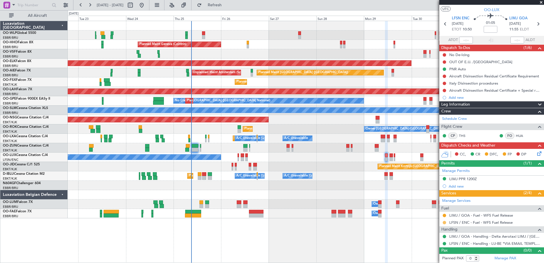
click at [443, 221] on button at bounding box center [444, 222] width 3 height 3
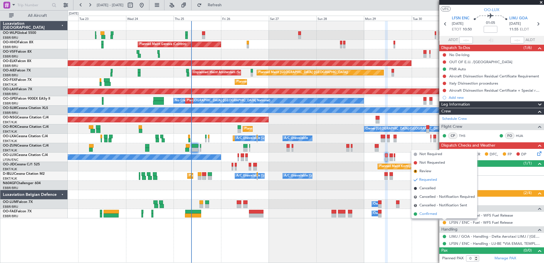
click at [433, 214] on span "Confirmed" at bounding box center [429, 214] width 18 height 6
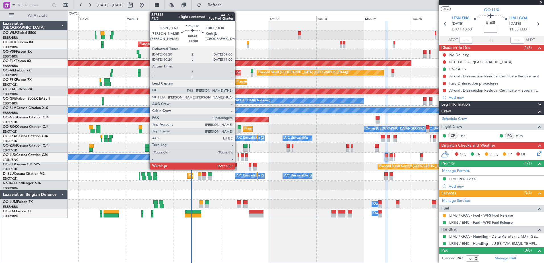
click at [238, 160] on div at bounding box center [238, 159] width 1 height 4
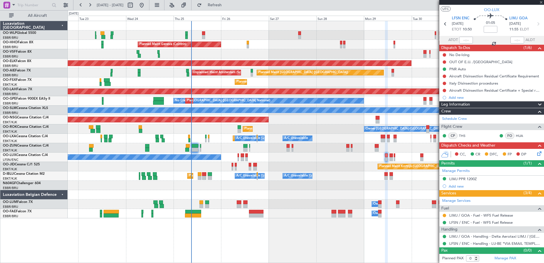
scroll to position [0, 0]
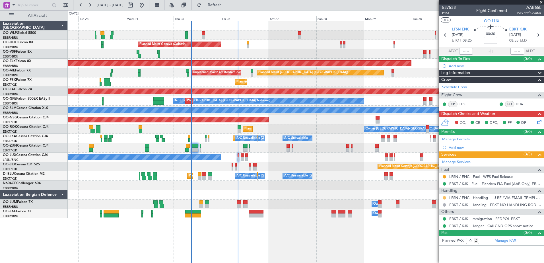
click at [445, 198] on button at bounding box center [444, 197] width 3 height 3
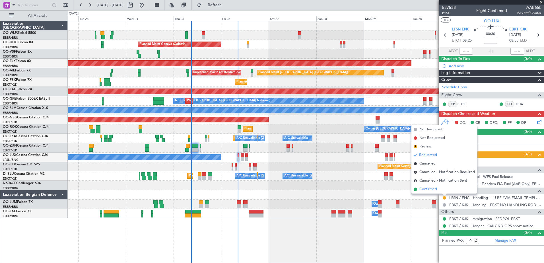
click at [431, 192] on span "Confirmed" at bounding box center [429, 189] width 18 height 6
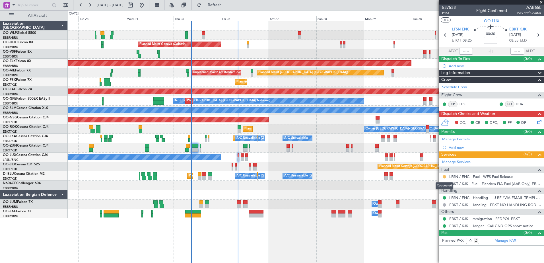
click at [446, 177] on button at bounding box center [444, 176] width 3 height 3
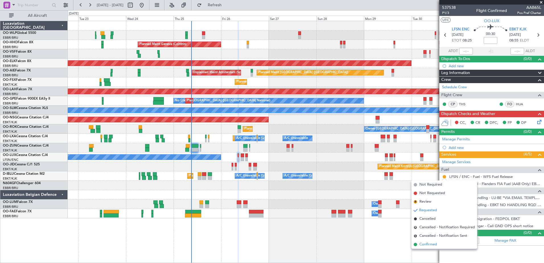
click at [424, 243] on span "Confirmed" at bounding box center [429, 245] width 18 height 6
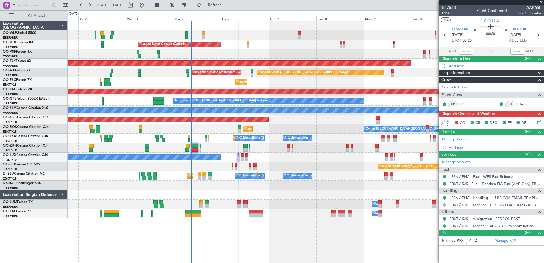
click at [538, 122] on icon at bounding box center [538, 121] width 5 height 5
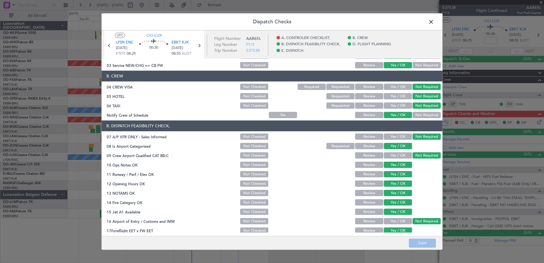
scroll to position [85, 0]
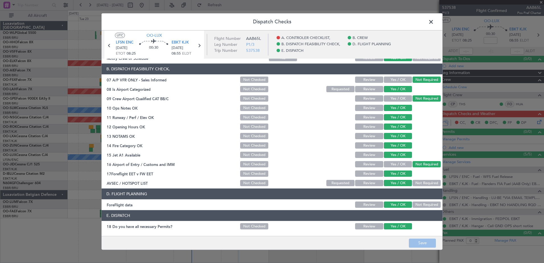
click at [91, 189] on div "Dispatch Checks UTC OO-LUX LFSN ENC [DATE] ETOT 08:25 00:30 EBKT KJK [DATE] 08:…" at bounding box center [272, 131] width 544 height 263
click at [434, 20] on span at bounding box center [434, 23] width 0 height 11
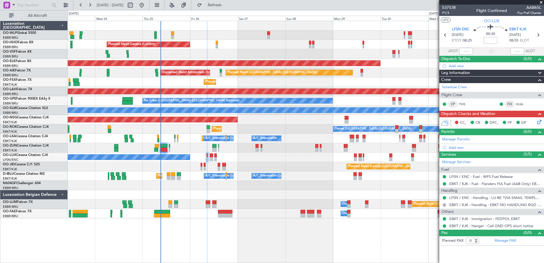
click at [310, 158] on div "No Crew Nancy (Essey)" at bounding box center [306, 157] width 476 height 9
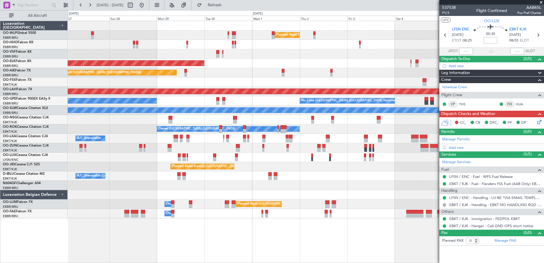
click at [146, 79] on div "Planned Maint Milan (Linate) Planned Maint Geneva ([GEOGRAPHIC_DATA]) Planned M…" at bounding box center [306, 119] width 476 height 197
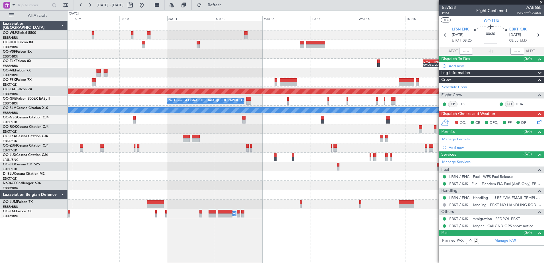
click at [143, 77] on div at bounding box center [306, 72] width 476 height 9
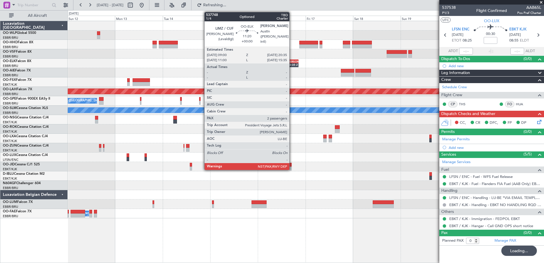
click at [292, 65] on div "20:35 Z" at bounding box center [292, 64] width 11 height 3
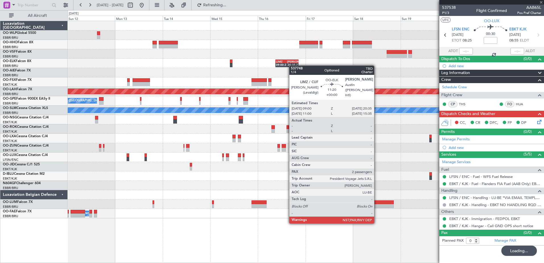
type input "2"
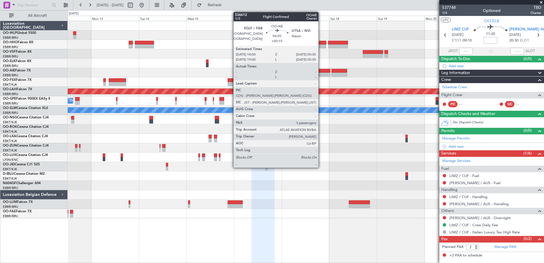
click at [321, 73] on div at bounding box center [323, 75] width 13 height 4
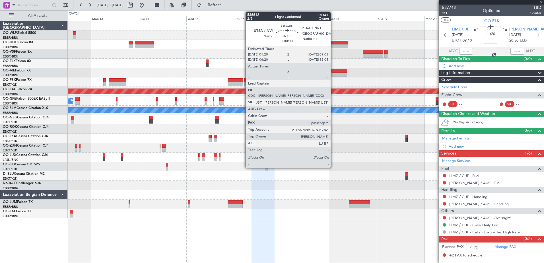
type input "+00:15"
type input "3"
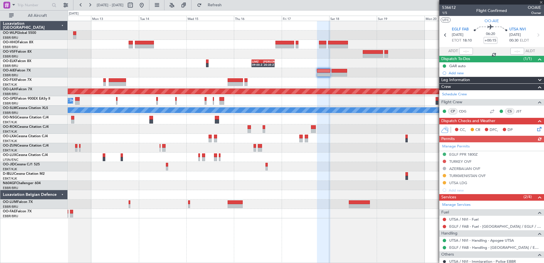
click at [537, 129] on icon at bounding box center [538, 128] width 5 height 5
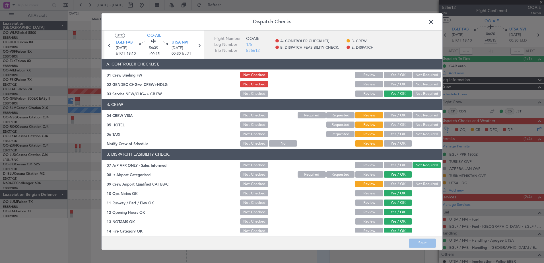
scroll to position [28, 0]
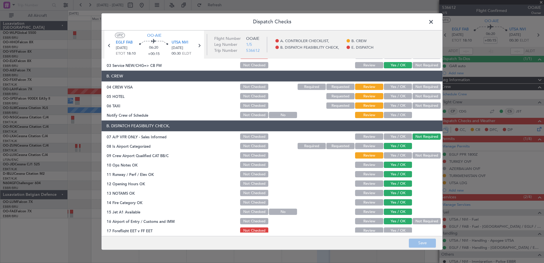
click at [434, 18] on span at bounding box center [434, 23] width 0 height 11
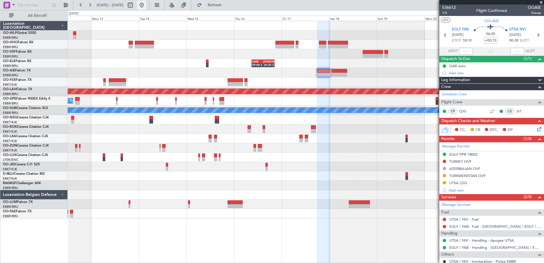
click at [146, 5] on button at bounding box center [141, 5] width 9 height 9
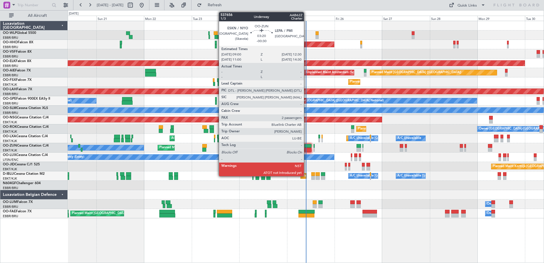
click at [307, 146] on div at bounding box center [308, 146] width 7 height 4
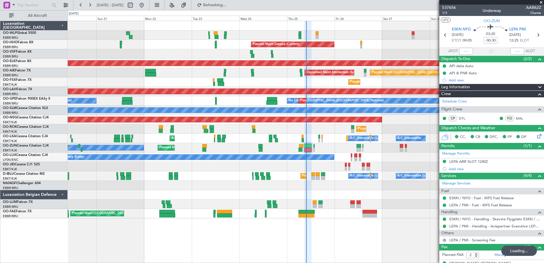
type input "08:57"
click at [537, 133] on icon at bounding box center [538, 135] width 5 height 5
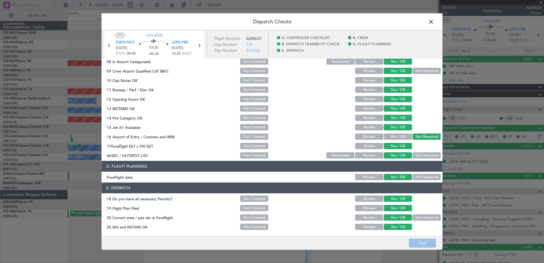
scroll to position [0, 0]
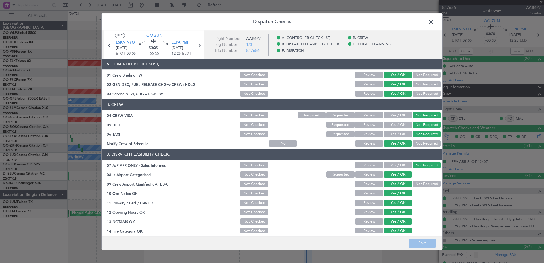
click at [434, 22] on span at bounding box center [434, 23] width 0 height 11
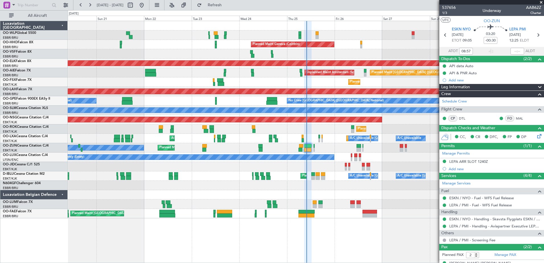
scroll to position [22, 0]
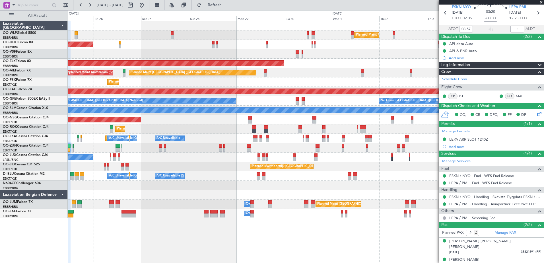
click at [151, 193] on div at bounding box center [306, 194] width 476 height 9
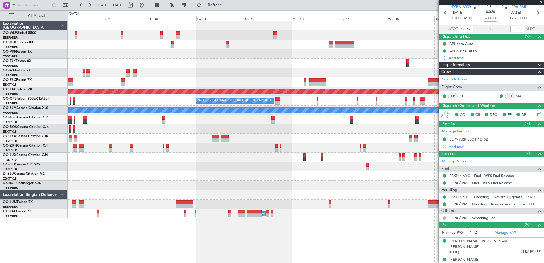
click at [0, 73] on div "LIMZ 09:00 Z KAUS 20:35 Z Planned Maint Alton-st Louis (St Louis Regl) No Crew …" at bounding box center [272, 136] width 544 height 253
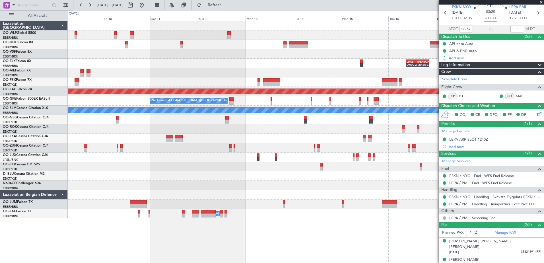
click at [285, 72] on div at bounding box center [306, 72] width 476 height 9
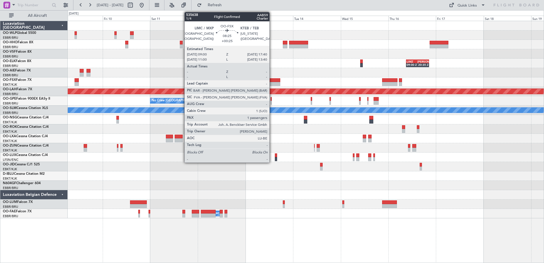
scroll to position [0, 0]
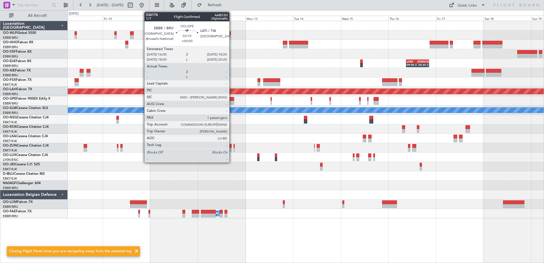
click at [232, 103] on div at bounding box center [231, 103] width 5 height 4
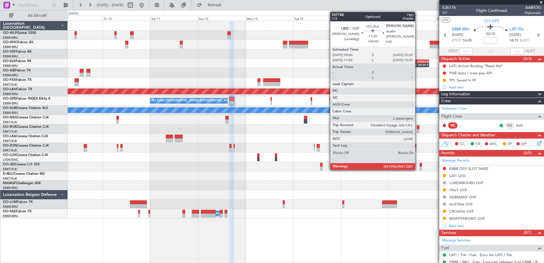
click at [418, 65] on div "20:35 Z" at bounding box center [423, 64] width 11 height 3
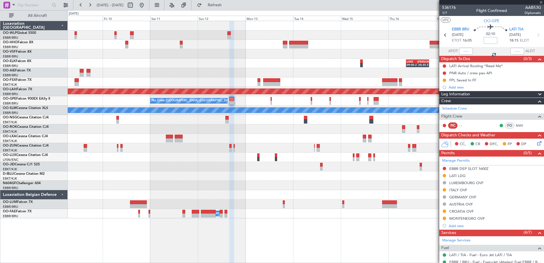
type input "2"
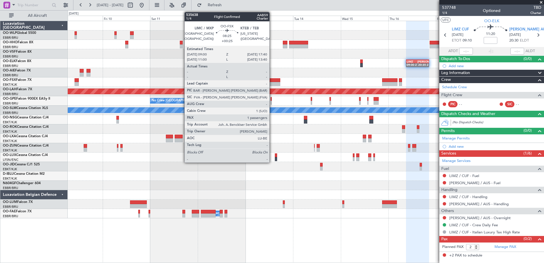
click at [272, 81] on div at bounding box center [271, 80] width 17 height 4
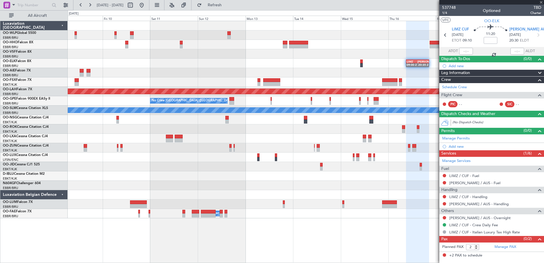
type input "+00:25"
type input "1"
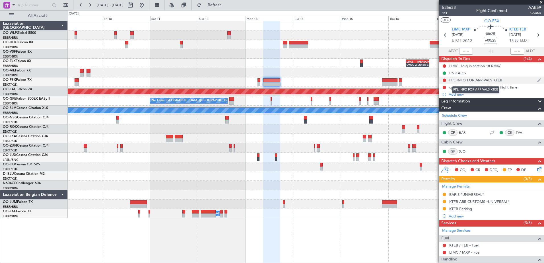
click at [473, 79] on div "FPL INFO FOR ARRIVALS KTEB" at bounding box center [476, 80] width 53 height 5
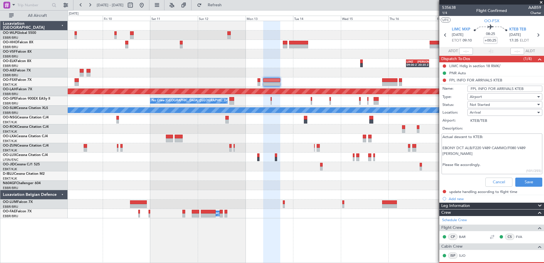
drag, startPoint x: 440, startPoint y: 145, endPoint x: 465, endPoint y: 156, distance: 27.2
click at [465, 157] on div "Actual descent to KTEB: EBONY DCT ALB/F220 V489 CAMMO/F080 V489 COATE Please fi…" at bounding box center [492, 153] width 110 height 43
drag, startPoint x: 461, startPoint y: 156, endPoint x: 441, endPoint y: 147, distance: 22.2
click at [441, 147] on div "Actual descent to KTEB: EBONY DCT ALB/F220 V489 CAMMO/F080 V489 COATE Please fi…" at bounding box center [492, 153] width 110 height 43
click at [496, 184] on button "Cancel" at bounding box center [499, 182] width 27 height 9
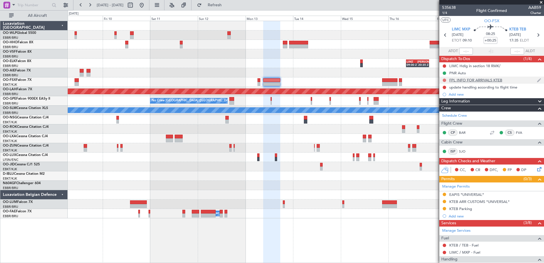
click at [446, 79] on button at bounding box center [444, 80] width 3 height 3
click at [391, 166] on div at bounding box center [306, 166] width 476 height 9
click at [396, 190] on div at bounding box center [306, 194] width 476 height 9
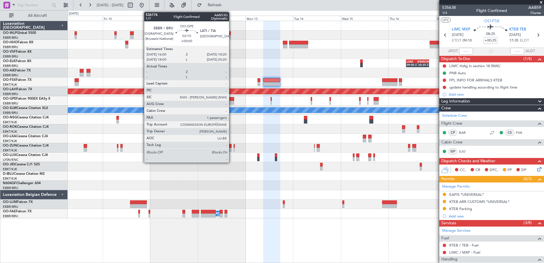
click at [232, 101] on div at bounding box center [231, 103] width 5 height 4
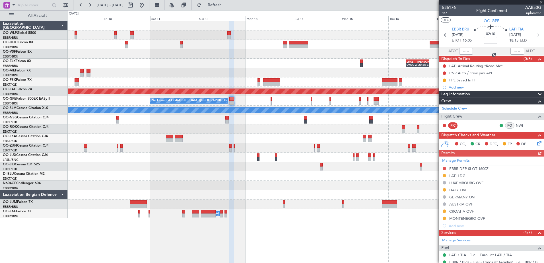
click at [176, 75] on div at bounding box center [306, 72] width 476 height 9
click at [468, 171] on mat-tooltip-component "EBBR DEP SLOT 1600Z" at bounding box center [470, 178] width 44 height 15
click at [146, 3] on button at bounding box center [141, 5] width 9 height 9
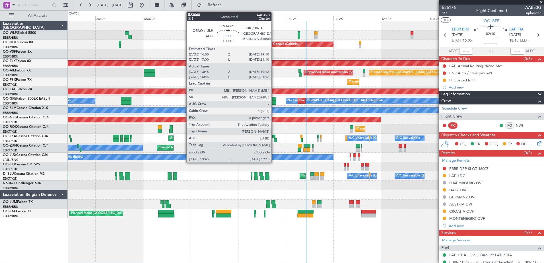
click at [274, 101] on div at bounding box center [270, 103] width 11 height 4
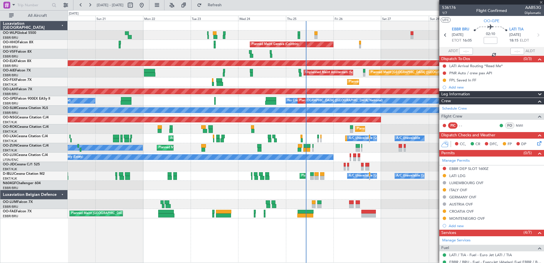
type input "+00:10"
type input "13:50"
type input "19:07"
type input "8"
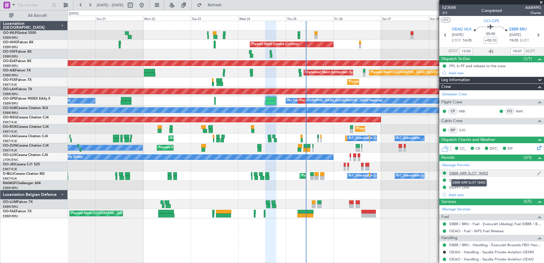
click at [477, 173] on div "EBBR ARR SLOT 1845Z" at bounding box center [469, 173] width 39 height 5
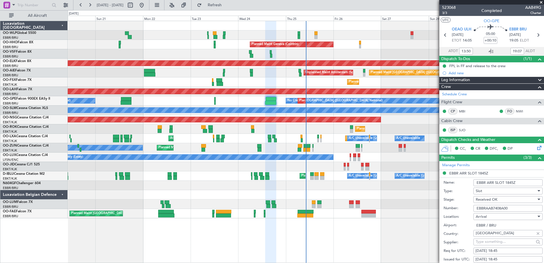
scroll to position [28, 0]
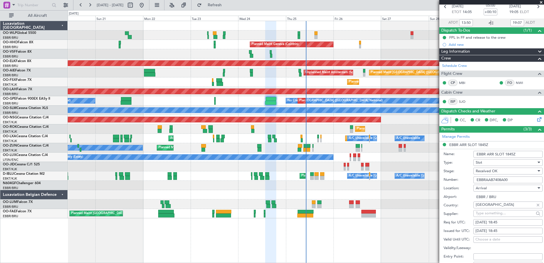
click at [518, 170] on div "Received OK" at bounding box center [506, 171] width 61 height 9
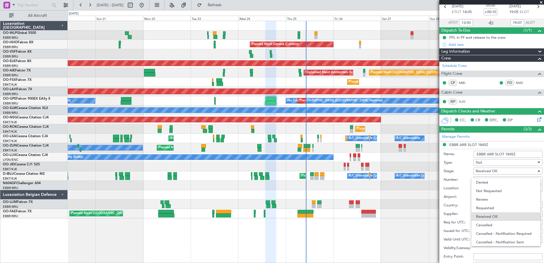
scroll to position [9, 0]
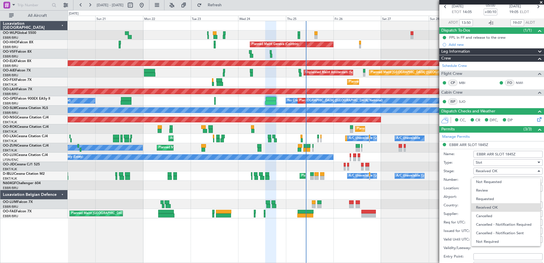
click at [430, 157] on div at bounding box center [272, 131] width 544 height 263
drag, startPoint x: 508, startPoint y: 223, endPoint x: 494, endPoint y: 223, distance: 13.9
click at [494, 223] on div "24/09/2025 18:45" at bounding box center [508, 223] width 65 height 6
select select "9"
select select "2025"
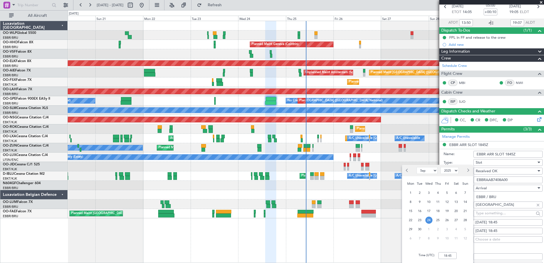
click at [432, 153] on div "No Crew Nancy (Essey)" at bounding box center [306, 157] width 476 height 9
click at [431, 158] on div "No Crew Nancy (Essey)" at bounding box center [306, 157] width 476 height 9
click at [391, 236] on div "Planned Maint Liege Planned Maint Milan (Linate) Planned Maint Geneva (Cointrin…" at bounding box center [306, 142] width 477 height 242
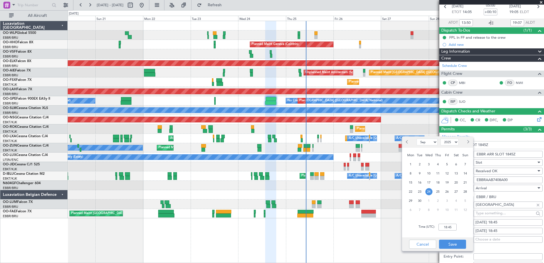
scroll to position [57, 0]
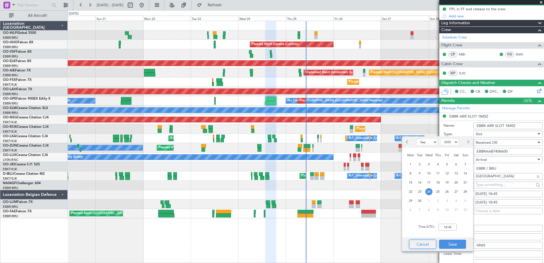
click at [428, 245] on button "Cancel" at bounding box center [422, 244] width 27 height 9
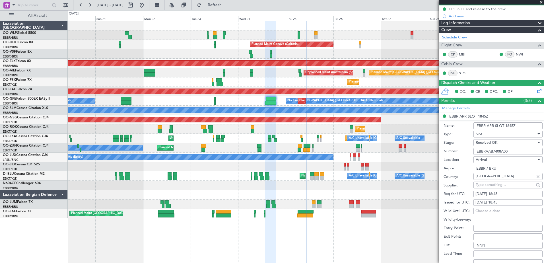
scroll to position [114, 0]
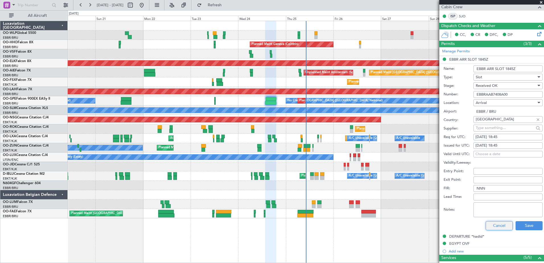
click at [498, 227] on button "Cancel" at bounding box center [499, 225] width 27 height 9
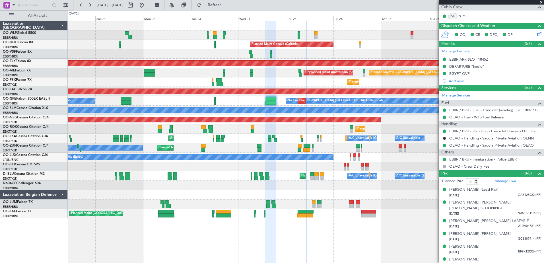
scroll to position [0, 0]
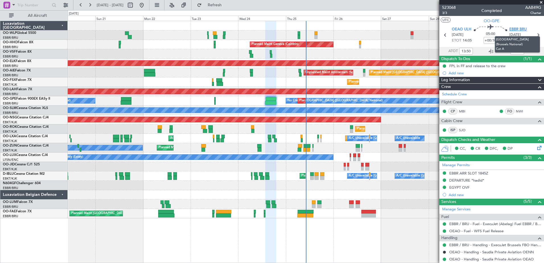
click at [519, 29] on span "EBBR BRU" at bounding box center [518, 30] width 17 height 6
click at [465, 28] on span "OEAO ULH" at bounding box center [462, 30] width 20 height 6
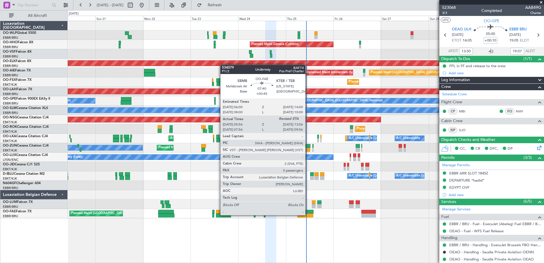
click at [308, 214] on div at bounding box center [306, 216] width 16 height 4
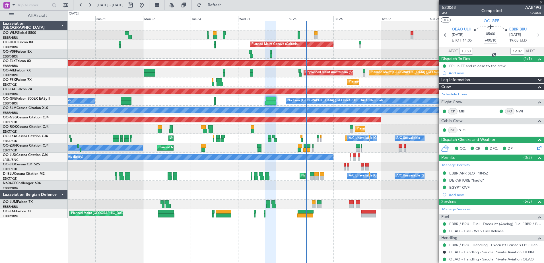
type input "+00:45"
type input "06:06"
type input "0"
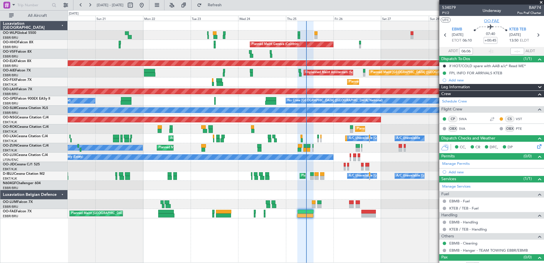
click at [487, 20] on span "OO-FAE" at bounding box center [491, 21] width 15 height 6
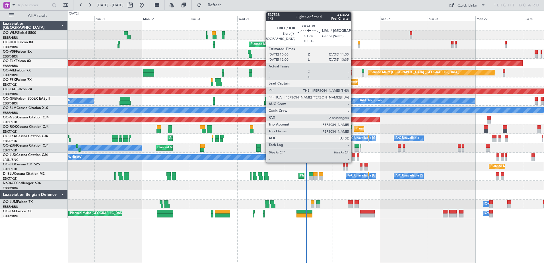
click at [354, 156] on div at bounding box center [353, 155] width 3 height 4
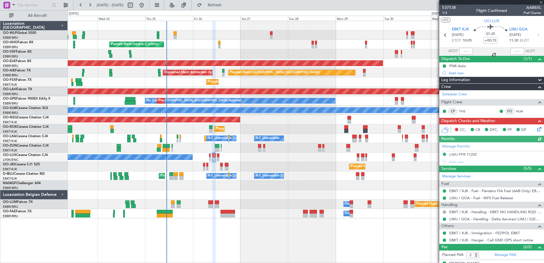
click at [141, 163] on div "Planned Maint Kortrijk-[GEOGRAPHIC_DATA]" at bounding box center [306, 166] width 476 height 9
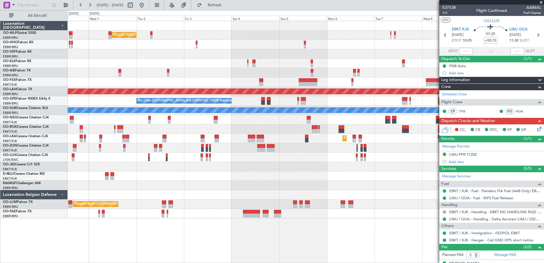
click at [445, 231] on nimbus-traffic-light at bounding box center [444, 233] width 5 height 5
click at [445, 232] on button at bounding box center [444, 232] width 3 height 3
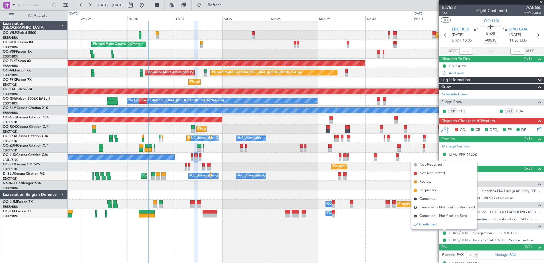
click at [434, 184] on body "[DATE] - [DATE] Refresh Quick Links All Aircraft Planned Maint Milan ([GEOGRAPH…" at bounding box center [272, 131] width 544 height 263
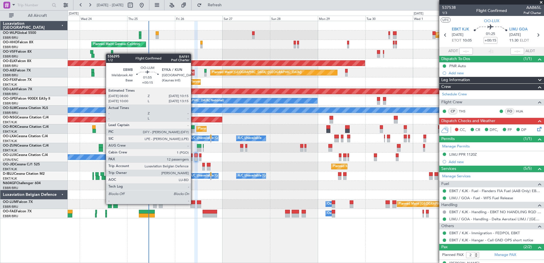
click at [194, 204] on div at bounding box center [192, 202] width 5 height 4
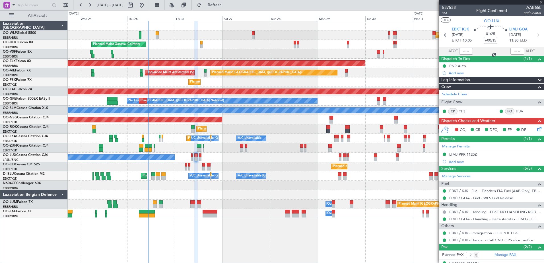
type input "12"
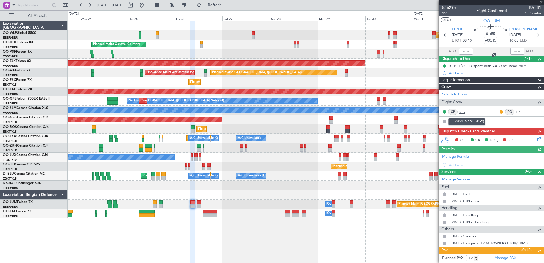
click at [462, 110] on link "DFY" at bounding box center [465, 111] width 13 height 5
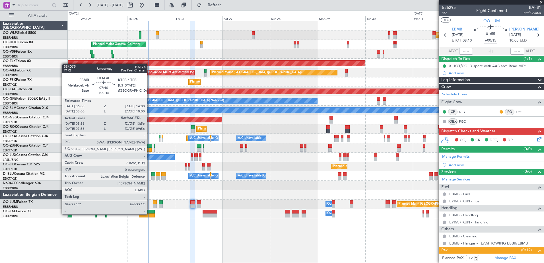
click at [146, 214] on div at bounding box center [147, 216] width 16 height 4
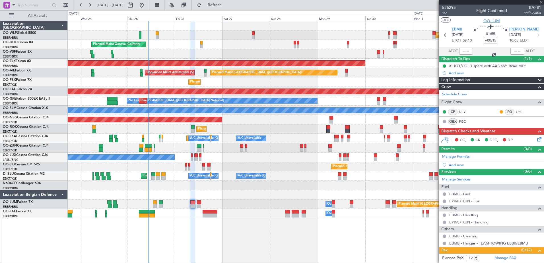
click at [492, 20] on span "OO-LUM" at bounding box center [492, 21] width 17 height 6
type input "+00:45"
type input "06:06"
type input "0"
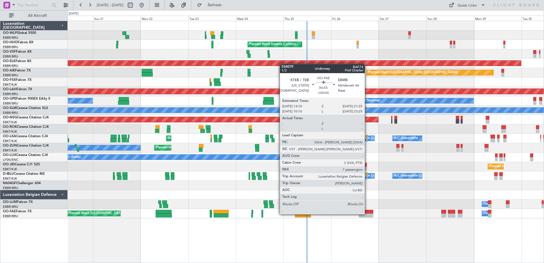
click at [368, 201] on div at bounding box center [366, 216] width 15 height 4
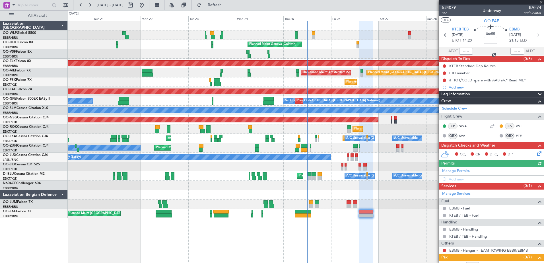
scroll to position [91, 0]
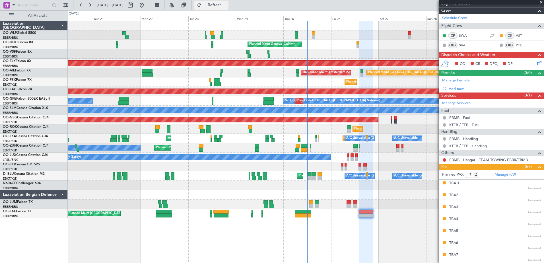
click at [227, 7] on span "Refresh" at bounding box center [215, 5] width 24 height 4
click at [435, 159] on button at bounding box center [444, 159] width 3 height 3
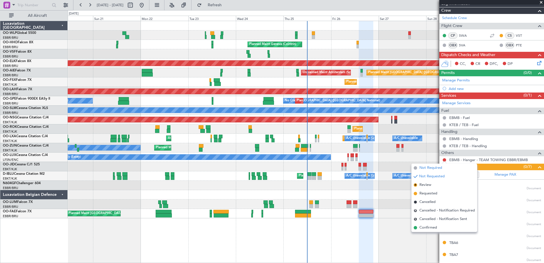
click at [435, 169] on span "Not Required" at bounding box center [431, 168] width 23 height 6
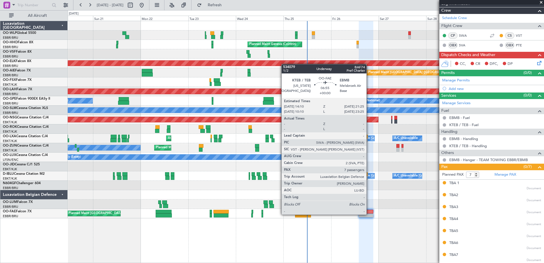
click at [369, 201] on div at bounding box center [366, 216] width 15 height 4
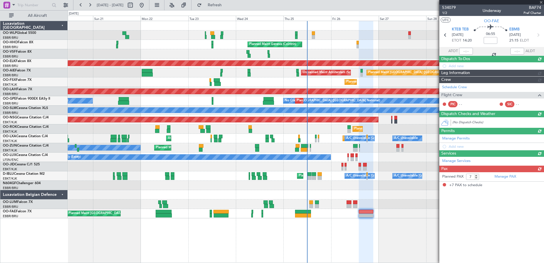
scroll to position [0, 0]
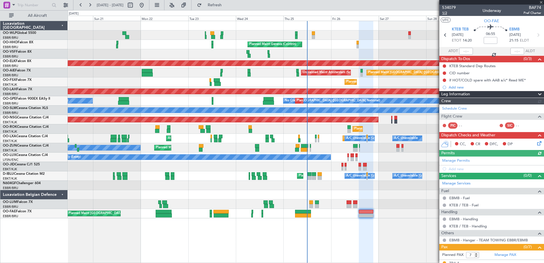
click at [435, 13] on span "1/2" at bounding box center [449, 13] width 14 height 5
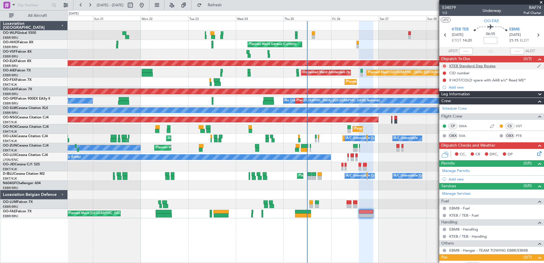
click at [435, 66] on button at bounding box center [444, 65] width 3 height 3
click at [435, 92] on span "Completed" at bounding box center [447, 91] width 19 height 6
click at [435, 80] on button at bounding box center [444, 80] width 3 height 3
click at [435, 113] on span "Cancelled" at bounding box center [446, 114] width 16 height 6
click at [435, 153] on icon at bounding box center [538, 152] width 5 height 5
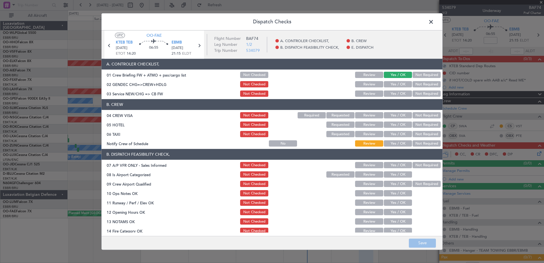
click at [393, 145] on button "Yes / OK" at bounding box center [398, 144] width 28 height 6
click at [419, 133] on button "Not Required" at bounding box center [427, 134] width 28 height 6
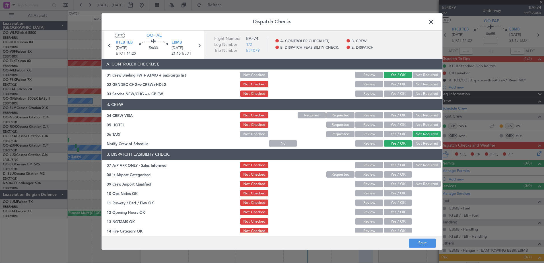
click at [420, 125] on button "Not Required" at bounding box center [427, 125] width 28 height 6
click at [420, 117] on button "Not Required" at bounding box center [427, 115] width 28 height 6
click at [418, 83] on button "Not Required" at bounding box center [427, 84] width 28 height 6
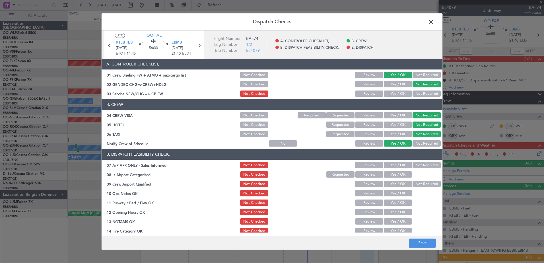
click at [405, 94] on button "Yes / OK" at bounding box center [398, 94] width 28 height 6
click at [415, 201] on button "Save" at bounding box center [422, 243] width 27 height 9
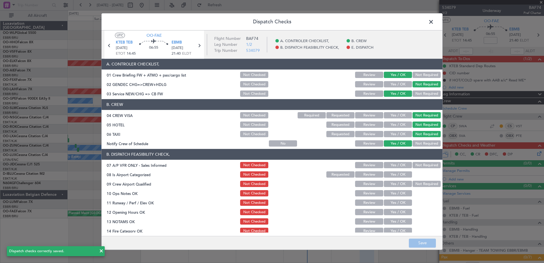
click at [434, 20] on span at bounding box center [434, 23] width 0 height 11
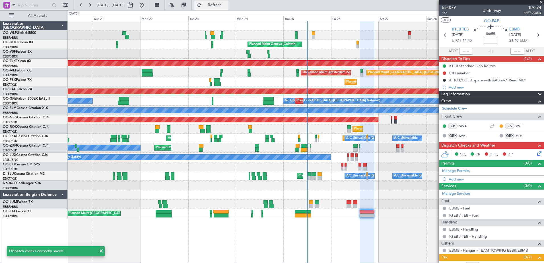
click at [224, 4] on span "Refresh" at bounding box center [215, 5] width 24 height 4
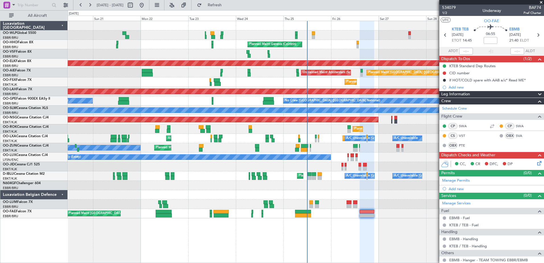
click at [435, 163] on icon at bounding box center [538, 162] width 5 height 5
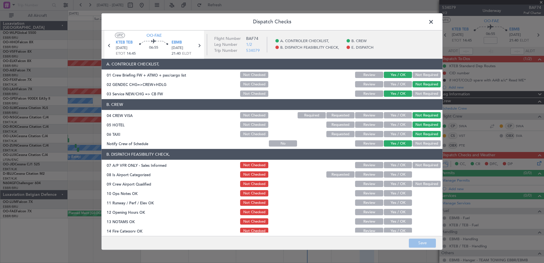
click at [417, 166] on button "Not Required" at bounding box center [427, 165] width 28 height 6
click at [401, 173] on button "Yes / OK" at bounding box center [398, 175] width 28 height 6
click at [421, 183] on button "Not Required" at bounding box center [427, 184] width 28 height 6
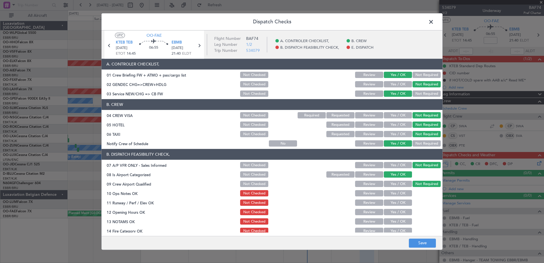
click at [403, 192] on button "Yes / OK" at bounding box center [398, 193] width 28 height 6
click at [402, 201] on button "Yes / OK" at bounding box center [398, 203] width 28 height 6
click at [402, 201] on button "Yes / OK" at bounding box center [398, 212] width 28 height 6
click at [401, 201] on button "Yes / OK" at bounding box center [398, 222] width 28 height 6
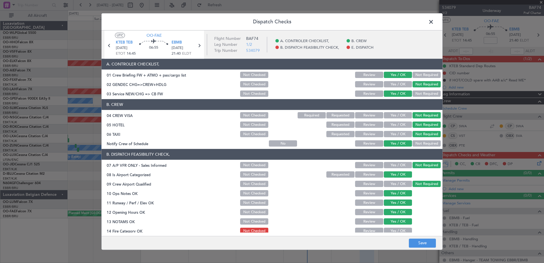
click at [400, 201] on button "Yes / OK" at bounding box center [398, 231] width 28 height 6
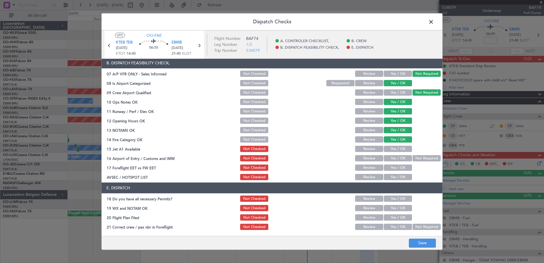
click at [403, 151] on button "Yes / OK" at bounding box center [398, 149] width 28 height 6
click at [414, 157] on button "Not Required" at bounding box center [427, 158] width 28 height 6
click at [397, 170] on button "Yes / OK" at bounding box center [398, 168] width 28 height 6
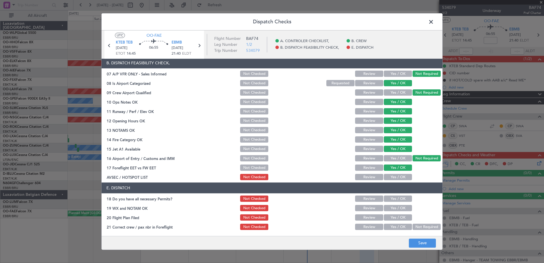
click at [396, 179] on button "Yes / OK" at bounding box center [398, 177] width 28 height 6
click at [398, 199] on button "Yes / OK" at bounding box center [398, 199] width 28 height 6
click at [401, 201] on button "Yes / OK" at bounding box center [398, 208] width 28 height 6
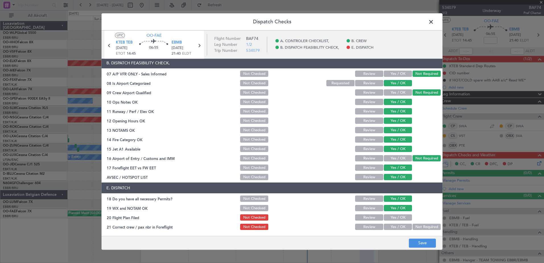
click at [404, 201] on button "Yes / OK" at bounding box center [398, 218] width 28 height 6
click at [404, 201] on button "Yes / OK" at bounding box center [398, 227] width 28 height 6
click at [428, 201] on button "Save" at bounding box center [422, 243] width 27 height 9
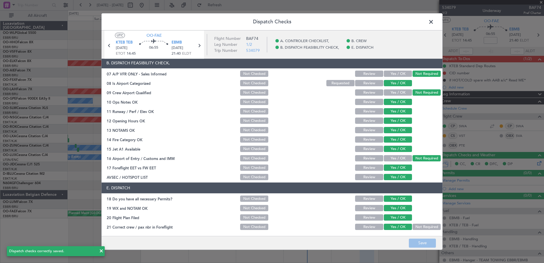
click at [434, 21] on span at bounding box center [434, 23] width 0 height 11
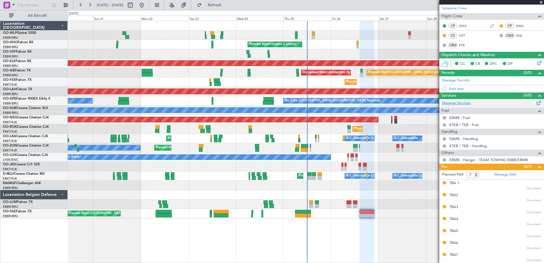
scroll to position [0, 0]
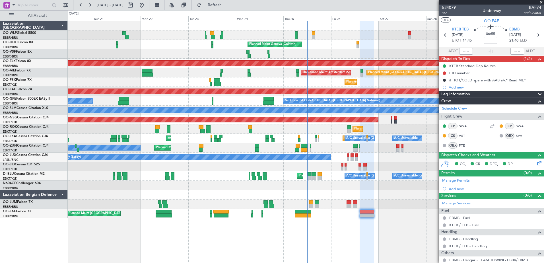
click at [435, 164] on icon at bounding box center [538, 162] width 5 height 5
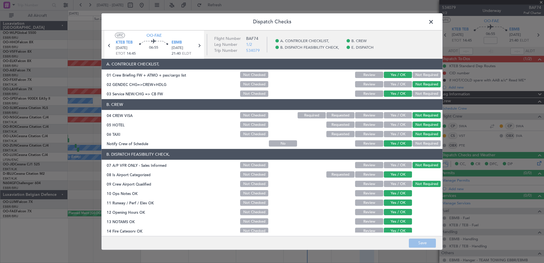
scroll to position [28, 0]
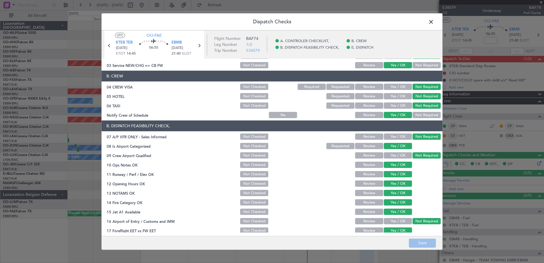
click at [434, 21] on span at bounding box center [434, 23] width 0 height 11
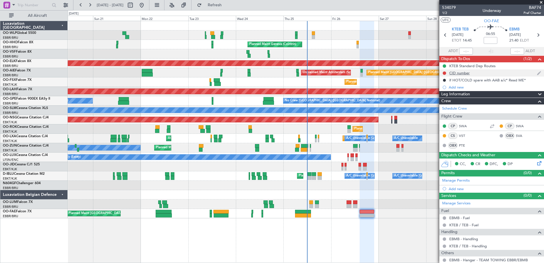
click at [435, 73] on div "CID number" at bounding box center [460, 73] width 20 height 5
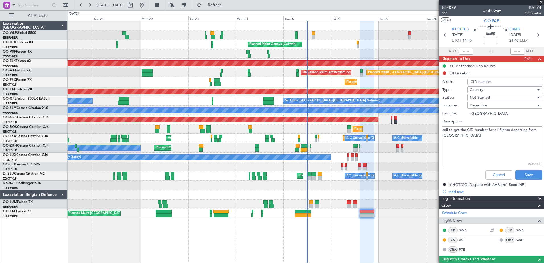
click at [435, 81] on input "CID number" at bounding box center [505, 82] width 75 height 6
click at [435, 81] on input "CID number shceduled to be filed 1130Z" at bounding box center [505, 82] width 75 height 6
type input "CID number shceduled to be filed 1635Z"
click at [435, 98] on div "Not Started" at bounding box center [503, 97] width 66 height 9
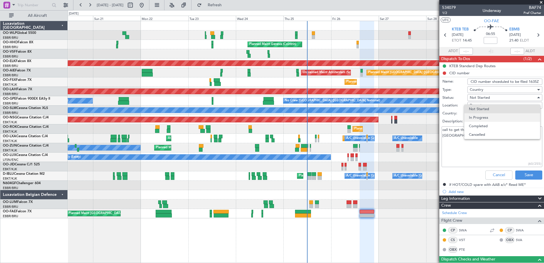
click at [435, 120] on span "In Progress" at bounding box center [502, 117] width 67 height 9
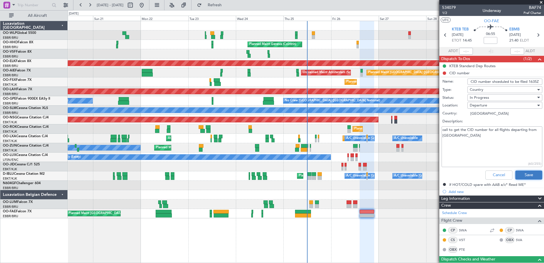
click at [435, 172] on button "Save" at bounding box center [529, 175] width 27 height 9
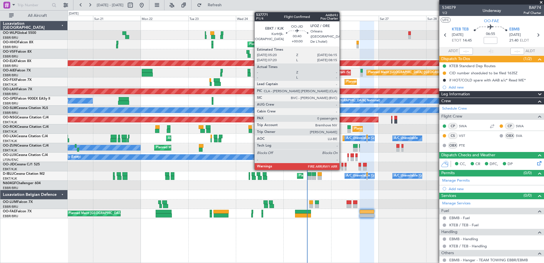
click at [342, 168] on div at bounding box center [343, 169] width 2 height 4
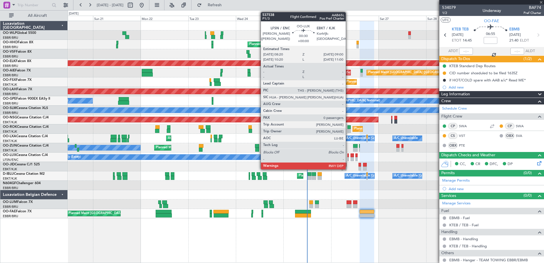
click at [348, 159] on div at bounding box center [348, 159] width 1 height 4
type input "0"
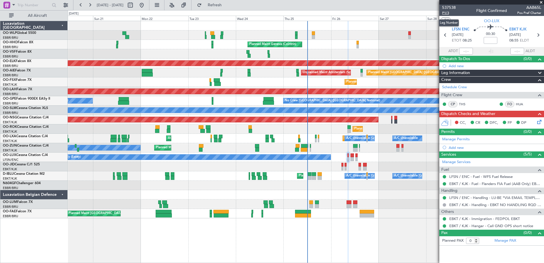
click at [435, 13] on span "P1/3" at bounding box center [449, 13] width 14 height 5
click at [227, 7] on span "Refresh" at bounding box center [215, 5] width 24 height 4
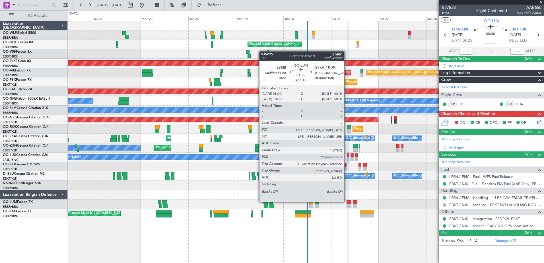
click at [347, 201] on div at bounding box center [349, 202] width 5 height 4
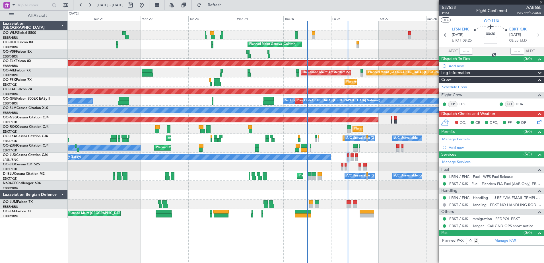
type input "+00:15"
type input "12"
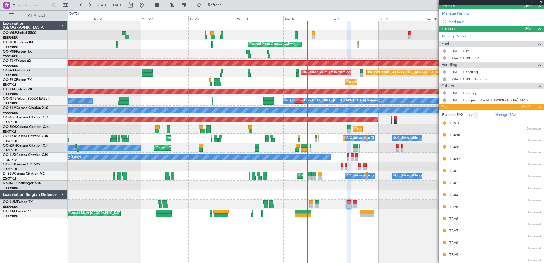
scroll to position [0, 0]
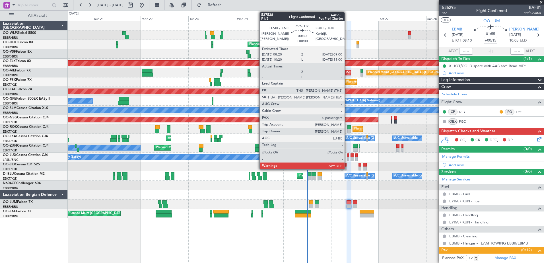
click at [348, 159] on div at bounding box center [348, 159] width 1 height 4
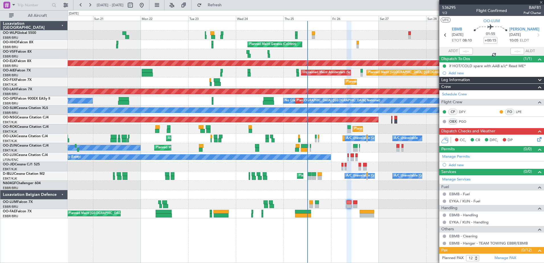
type input "0"
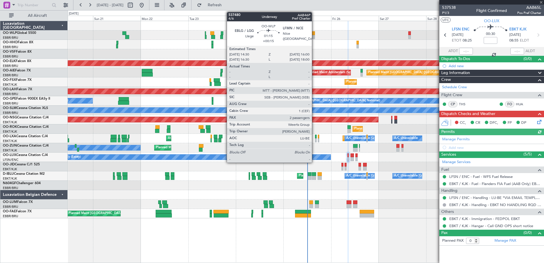
click at [315, 35] on div at bounding box center [313, 37] width 3 height 4
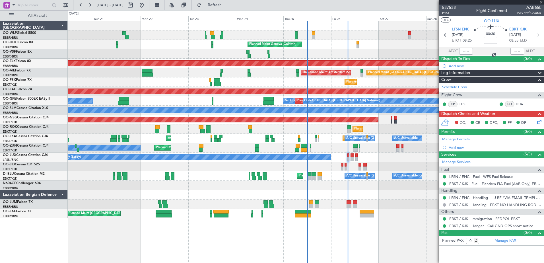
type input "+00:15"
type input "2"
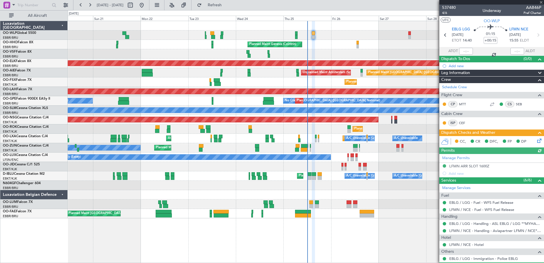
scroll to position [41, 0]
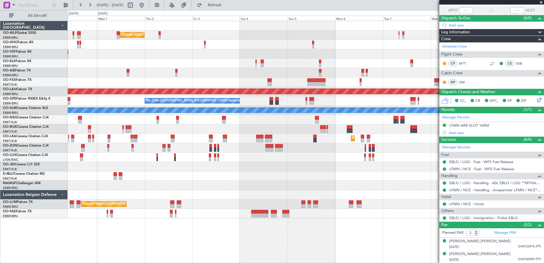
click at [42, 110] on div "Planned Maint Milan (Linate) Planned Maint [GEOGRAPHIC_DATA]-[GEOGRAPHIC_DATA] …" at bounding box center [272, 136] width 544 height 253
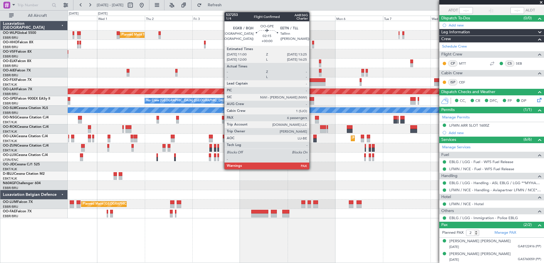
click at [312, 100] on div at bounding box center [311, 99] width 5 height 4
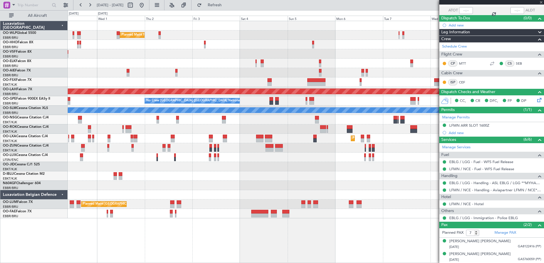
scroll to position [0, 0]
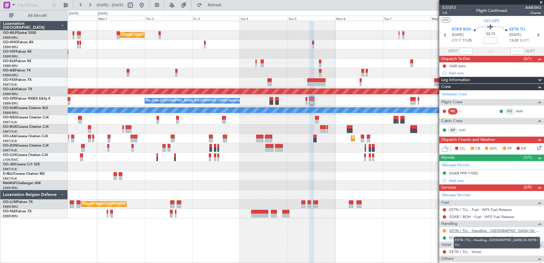
click at [435, 201] on link "EETN / TLL - Handling - [GEOGRAPHIC_DATA] Gh EETN / TLL" at bounding box center [496, 230] width 92 height 5
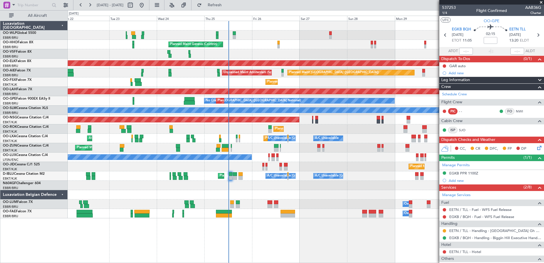
click at [435, 144] on html "[DATE] - [DATE] Refresh Quick Links All Aircraft Planned Maint Milan ([GEOGRAPH…" at bounding box center [272, 131] width 544 height 263
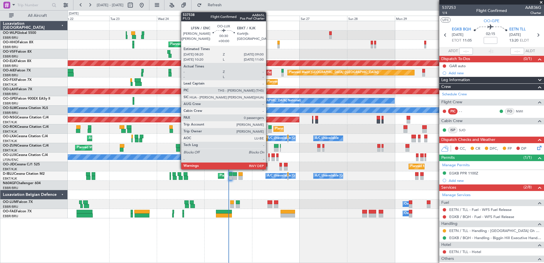
click at [269, 158] on div at bounding box center [268, 159] width 1 height 4
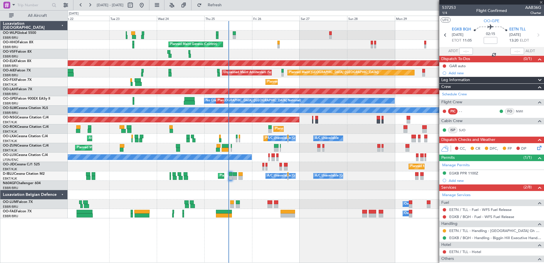
type input "0"
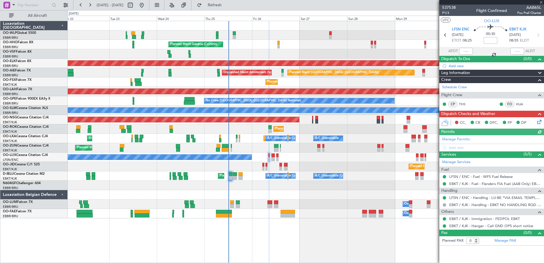
click at [435, 123] on icon at bounding box center [538, 121] width 5 height 5
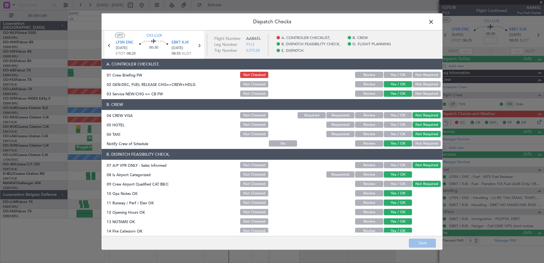
click at [399, 74] on button "Yes / OK" at bounding box center [398, 75] width 28 height 6
click at [421, 201] on button "Save" at bounding box center [422, 243] width 27 height 9
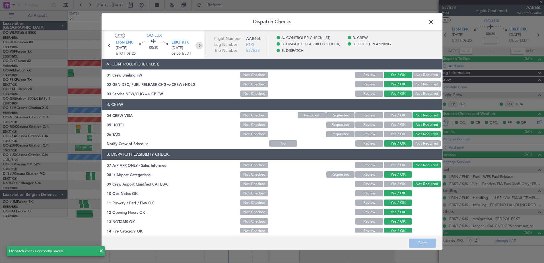
click at [200, 47] on icon at bounding box center [199, 45] width 7 height 7
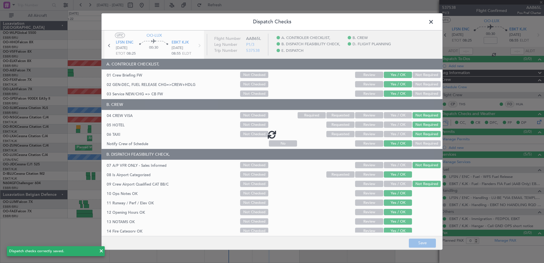
type input "+00:15"
type input "2"
type input "+00:15"
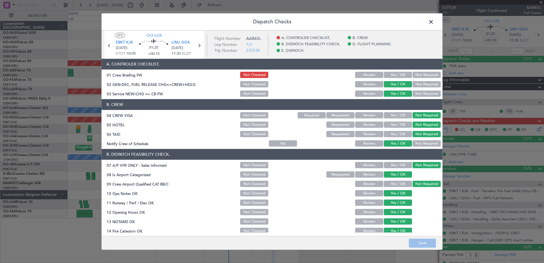
click at [387, 75] on button "Yes / OK" at bounding box center [398, 75] width 28 height 6
click at [428, 201] on button "Save" at bounding box center [422, 243] width 27 height 9
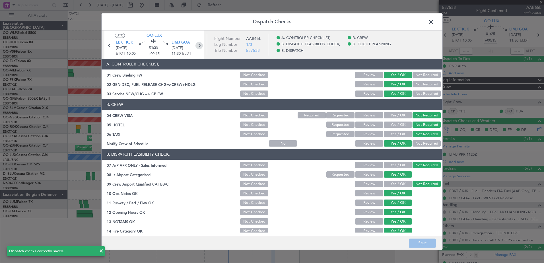
click at [200, 46] on icon at bounding box center [199, 45] width 7 height 7
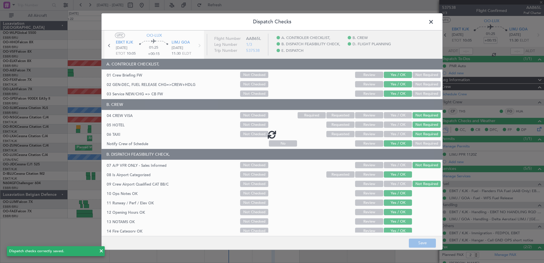
type input "-00:05"
type input "0"
type input "-00:05"
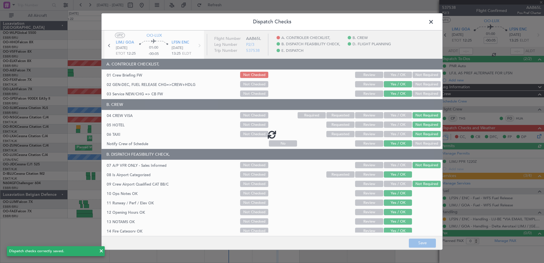
click at [403, 75] on div at bounding box center [272, 134] width 341 height 208
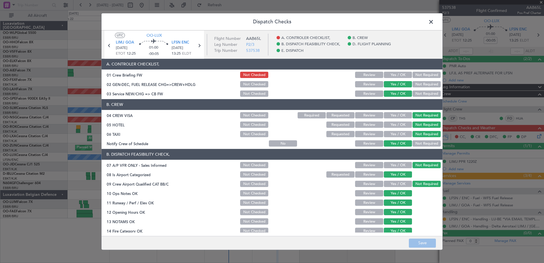
click at [388, 75] on button "Yes / OK" at bounding box center [398, 75] width 28 height 6
click at [426, 201] on button "Save" at bounding box center [422, 243] width 27 height 9
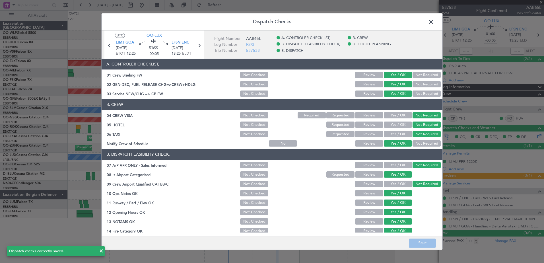
click at [434, 24] on span at bounding box center [434, 23] width 0 height 11
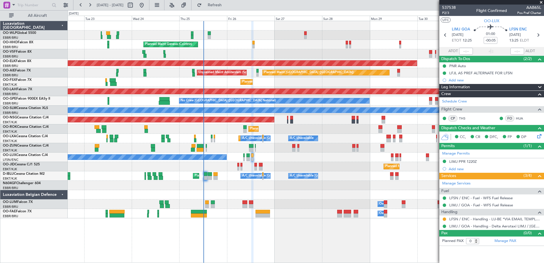
click at [241, 201] on div "Planned Maint Milan (Linate) Planned Maint Geneva ([GEOGRAPHIC_DATA]) Planned M…" at bounding box center [306, 142] width 477 height 242
click at [255, 44] on div "Planned Maint Geneva (Cointrin)" at bounding box center [306, 44] width 476 height 9
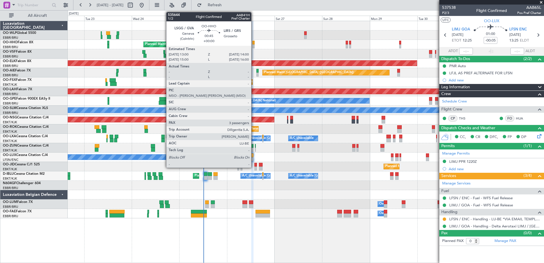
click at [254, 45] on div at bounding box center [254, 46] width 2 height 4
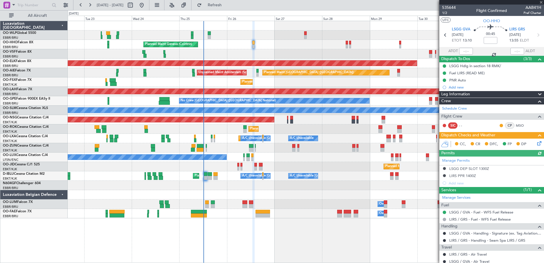
scroll to position [70, 0]
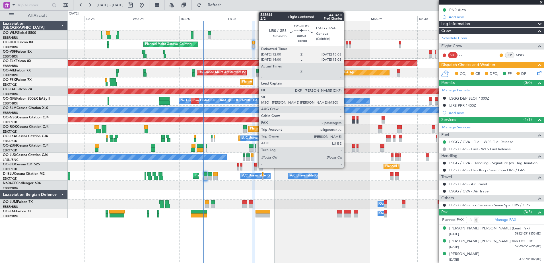
click at [346, 44] on div at bounding box center [347, 43] width 2 height 4
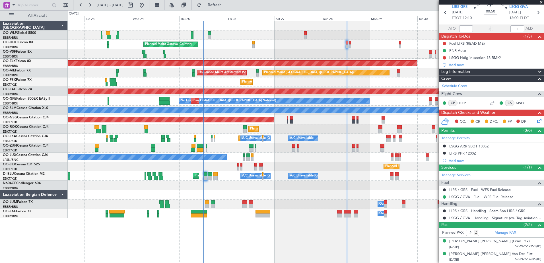
scroll to position [0, 0]
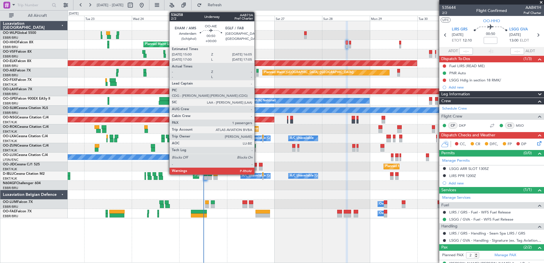
click at [257, 71] on div at bounding box center [258, 71] width 2 height 4
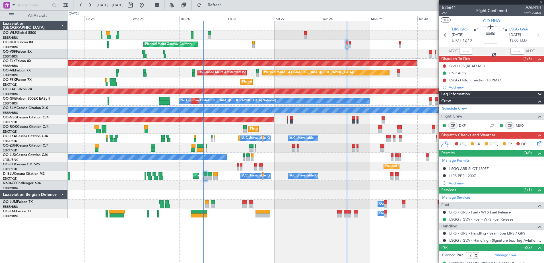
type input "1"
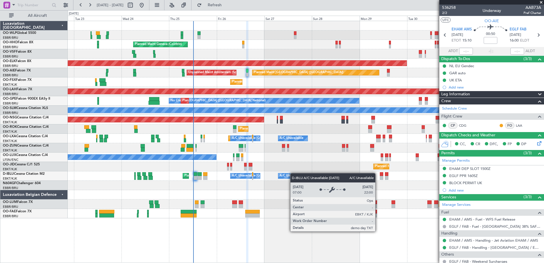
click at [290, 175] on div "Planned Maint Milan (Linate) Planned Maint Geneva ([GEOGRAPHIC_DATA]) Planned M…" at bounding box center [306, 119] width 476 height 197
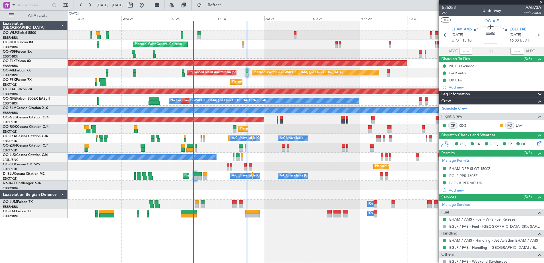
click at [267, 161] on div "No Crew Nancy (Essey)" at bounding box center [306, 157] width 476 height 9
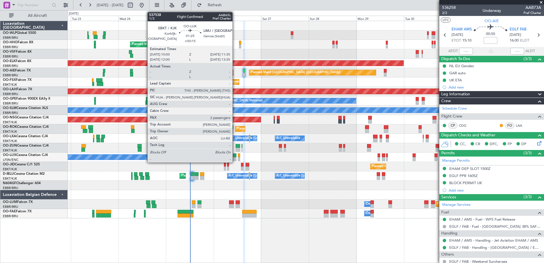
click at [235, 155] on div at bounding box center [234, 155] width 3 height 4
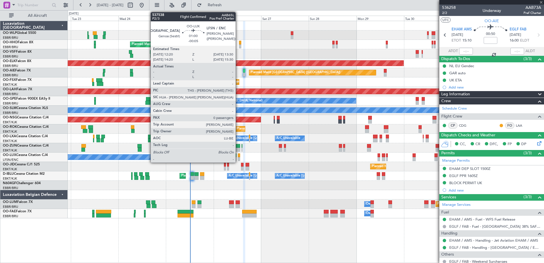
type input "+00:15"
type input "2"
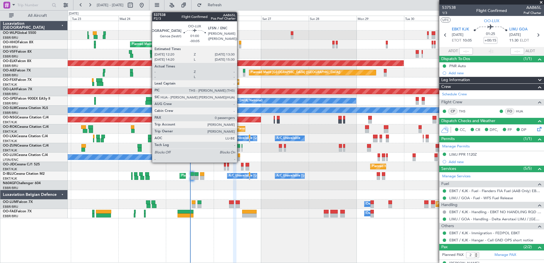
click at [240, 157] on div at bounding box center [239, 159] width 3 height 4
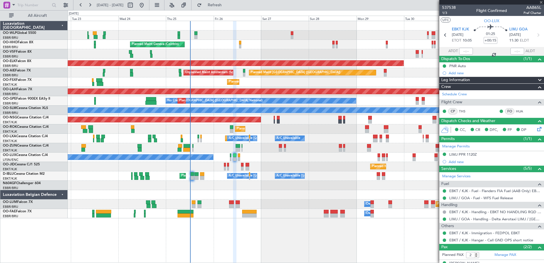
type input "-00:05"
type input "0"
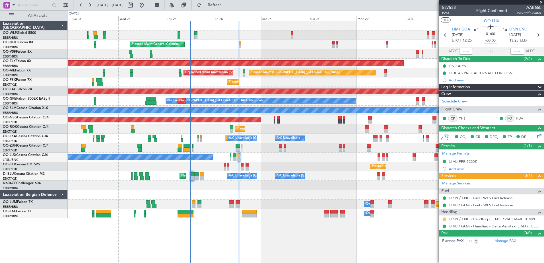
click at [435, 201] on button at bounding box center [444, 219] width 3 height 3
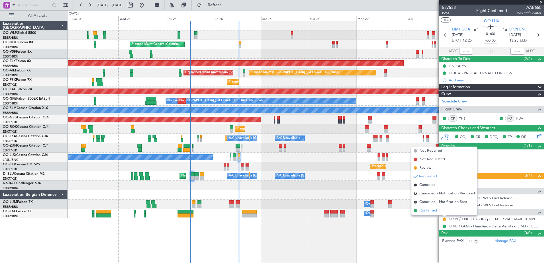
click at [435, 201] on span "Confirmed" at bounding box center [429, 211] width 18 height 6
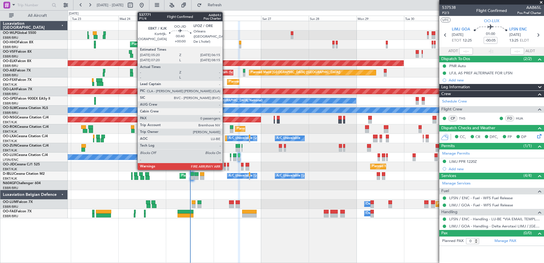
click at [225, 168] on div at bounding box center [225, 169] width 2 height 4
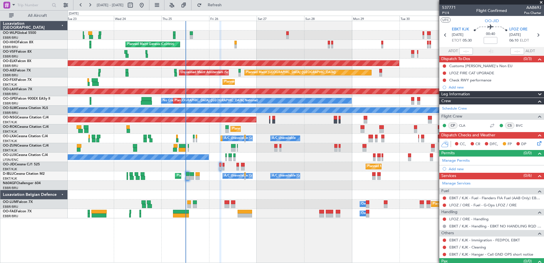
click at [229, 191] on div "Planned Maint Milan (Linate) Planned Maint Geneva ([GEOGRAPHIC_DATA]) Planned M…" at bounding box center [306, 119] width 476 height 197
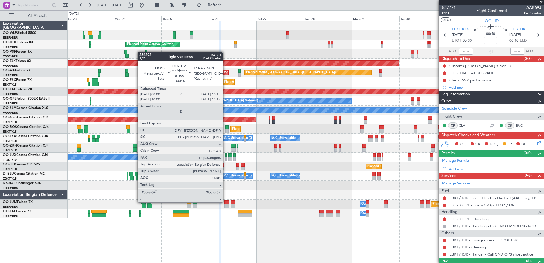
click at [225, 201] on div at bounding box center [227, 202] width 5 height 4
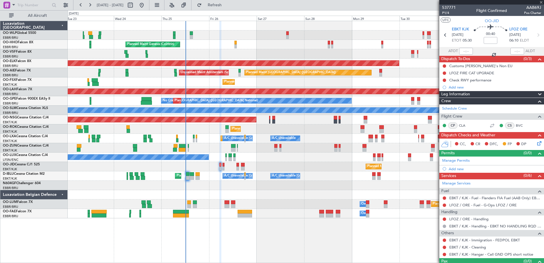
type input "+00:15"
type input "12"
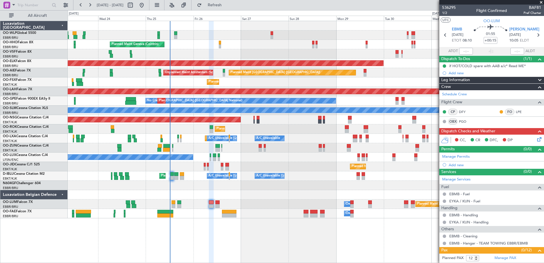
click at [223, 200] on div "Planned Maint Milan (Linate) Planned Maint Geneva ([GEOGRAPHIC_DATA]) Planned M…" at bounding box center [306, 119] width 476 height 197
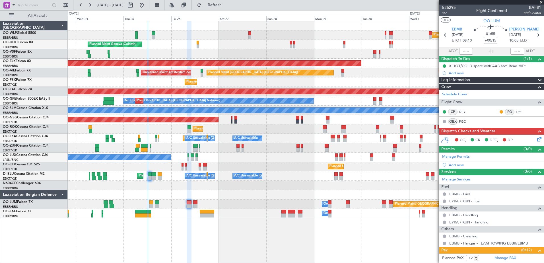
click at [261, 189] on div at bounding box center [306, 185] width 476 height 9
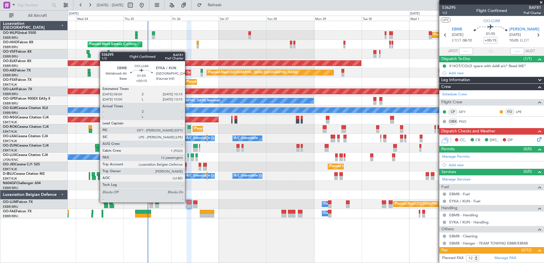
click at [188, 201] on div at bounding box center [189, 202] width 5 height 4
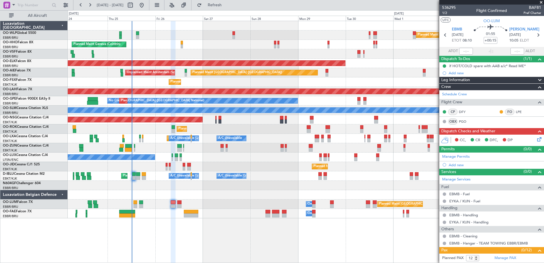
click at [295, 175] on div "A/C Unavailable [GEOGRAPHIC_DATA]-[GEOGRAPHIC_DATA] [GEOGRAPHIC_DATA] ([GEOGRAP…" at bounding box center [306, 175] width 476 height 9
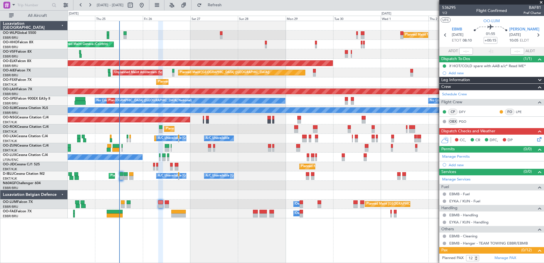
click at [268, 184] on div at bounding box center [306, 185] width 476 height 9
